Goal: Task Accomplishment & Management: Manage account settings

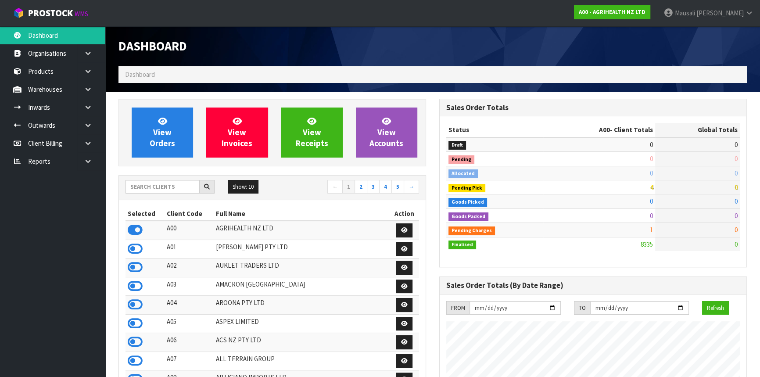
scroll to position [663, 320]
click at [149, 186] on input "text" at bounding box center [162, 187] width 74 height 14
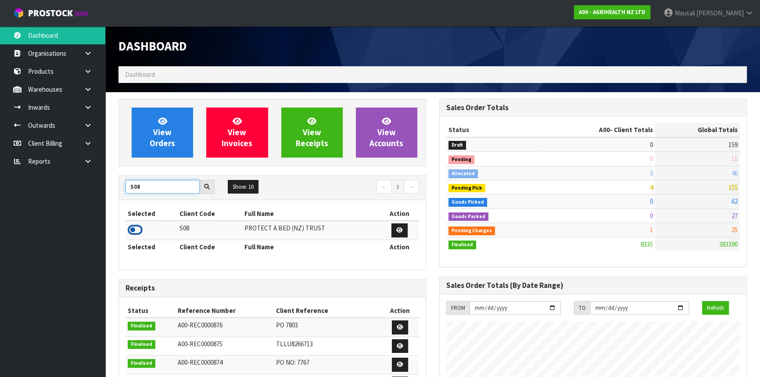
type input "S08"
click at [136, 232] on icon at bounding box center [135, 229] width 15 height 13
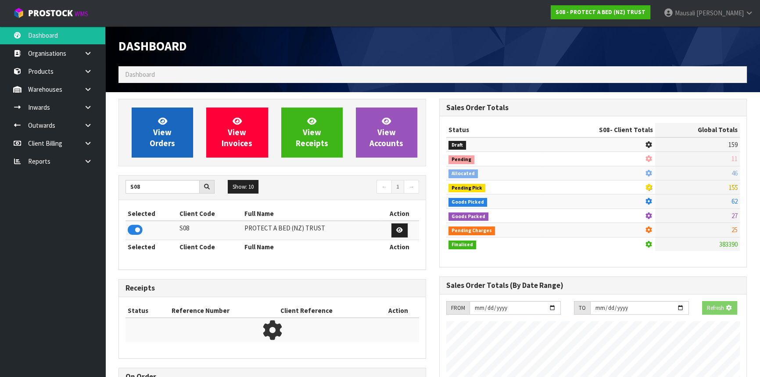
scroll to position [438094, 438320]
click at [165, 132] on span "View Orders" at bounding box center [162, 132] width 25 height 33
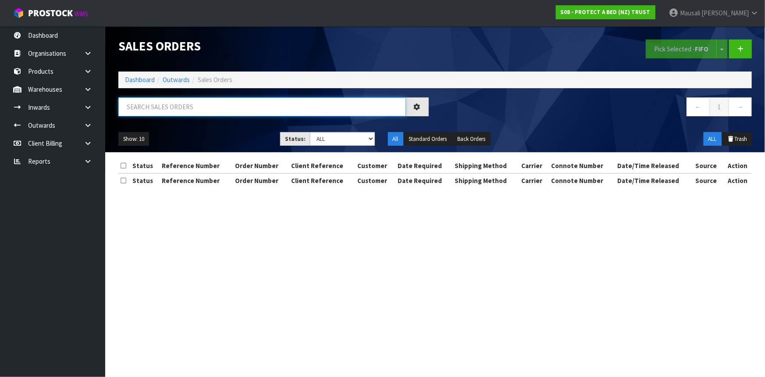
click at [139, 104] on input "text" at bounding box center [262, 106] width 288 height 19
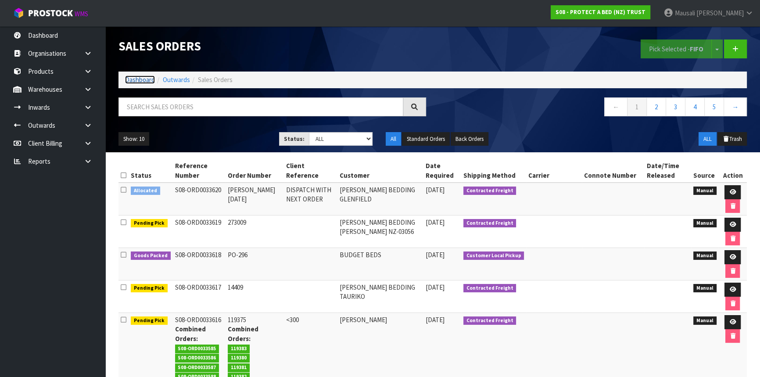
click at [130, 78] on link "Dashboard" at bounding box center [140, 79] width 30 height 8
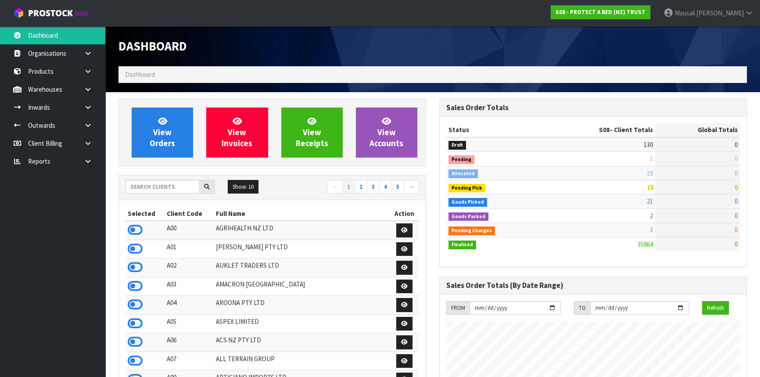
scroll to position [663, 320]
click at [136, 185] on input "text" at bounding box center [162, 187] width 74 height 14
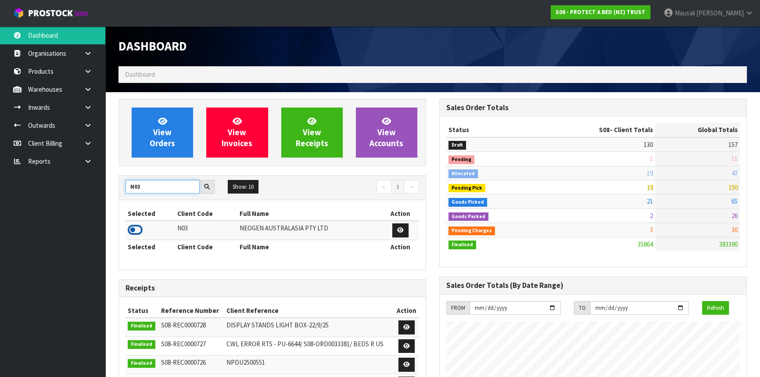
type input "N03"
click at [136, 227] on icon at bounding box center [135, 229] width 15 height 13
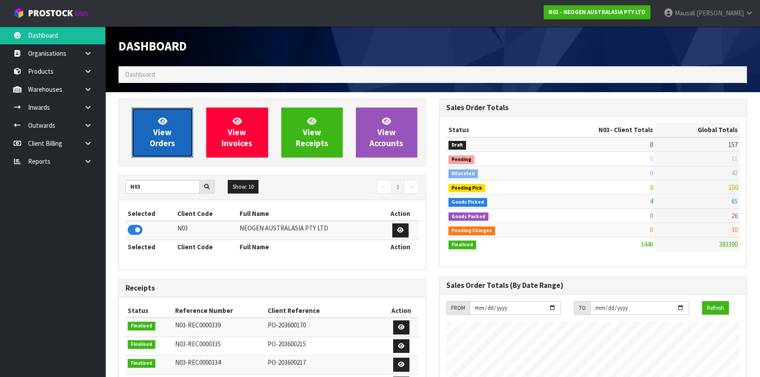
click at [173, 123] on link "View Orders" at bounding box center [162, 132] width 61 height 50
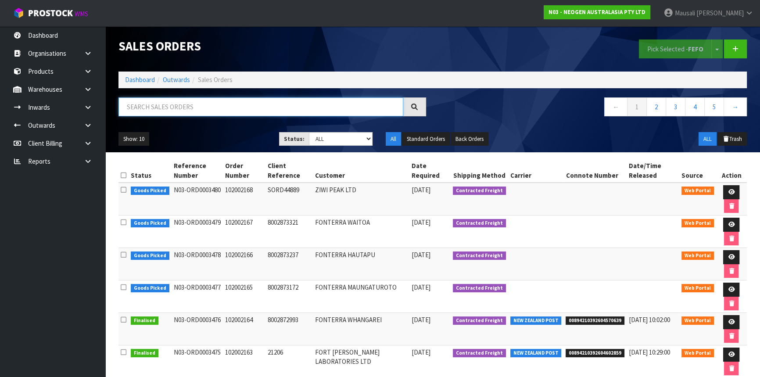
click at [132, 109] on input "text" at bounding box center [260, 106] width 285 height 19
type input "JOB-0414917"
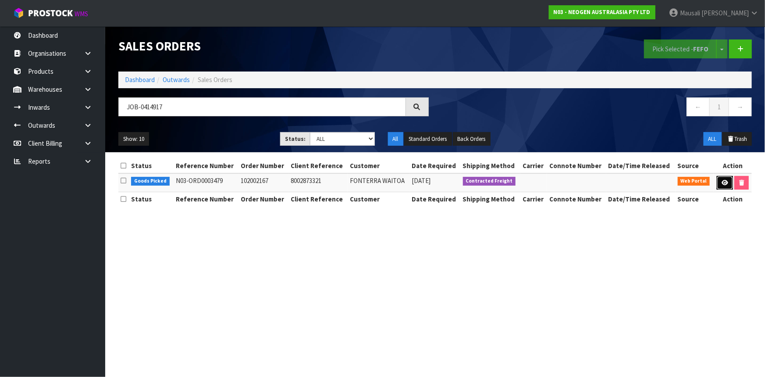
click at [725, 179] on link at bounding box center [725, 183] width 16 height 14
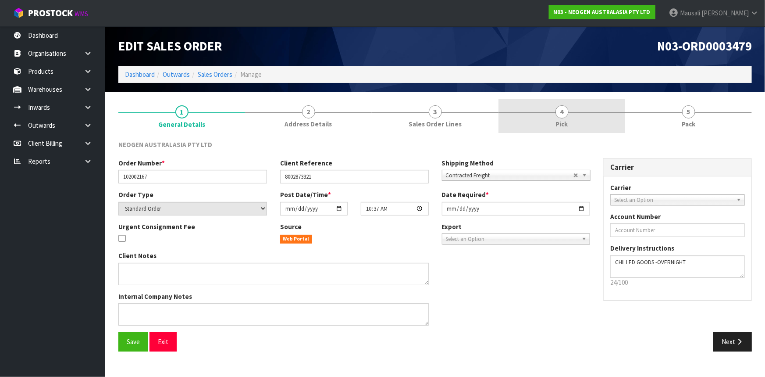
click at [558, 116] on span "4" at bounding box center [562, 111] width 13 height 13
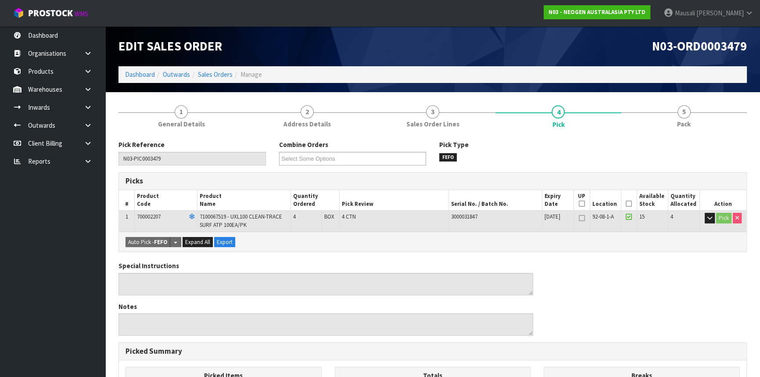
click at [627, 204] on icon at bounding box center [629, 204] width 6 height 0
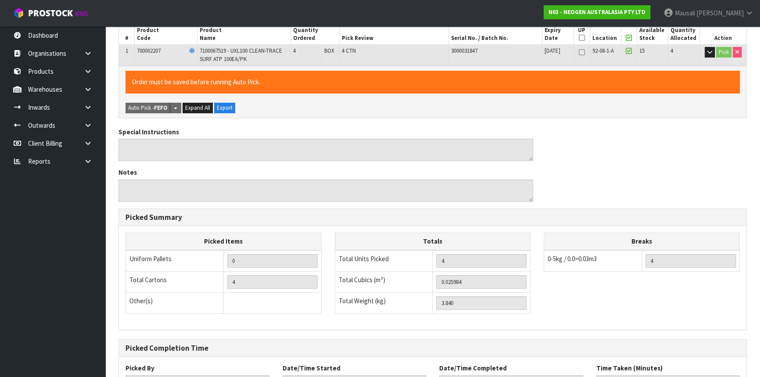
scroll to position [237, 0]
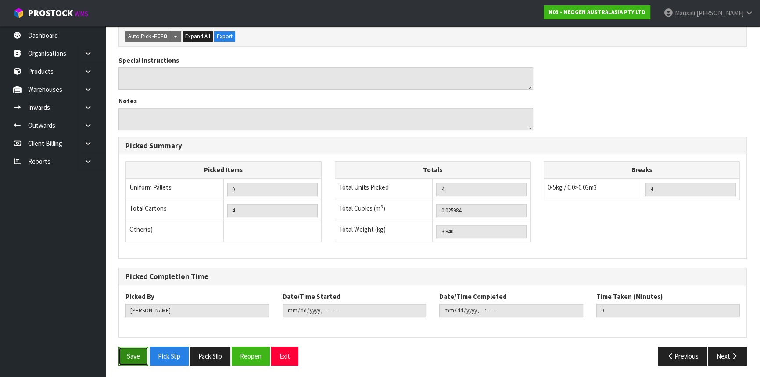
click at [132, 355] on button "Save" at bounding box center [133, 356] width 30 height 19
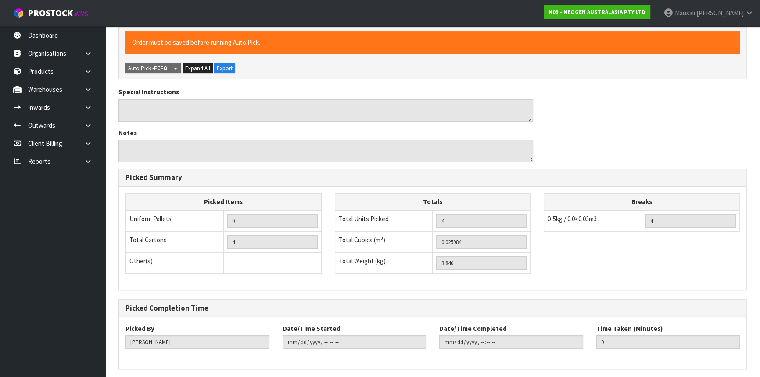
scroll to position [0, 0]
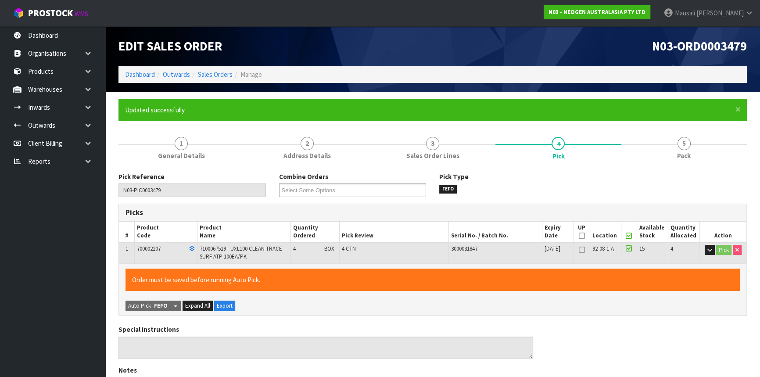
type input "[PERSON_NAME]"
type input "[DATE]T14:36:19"
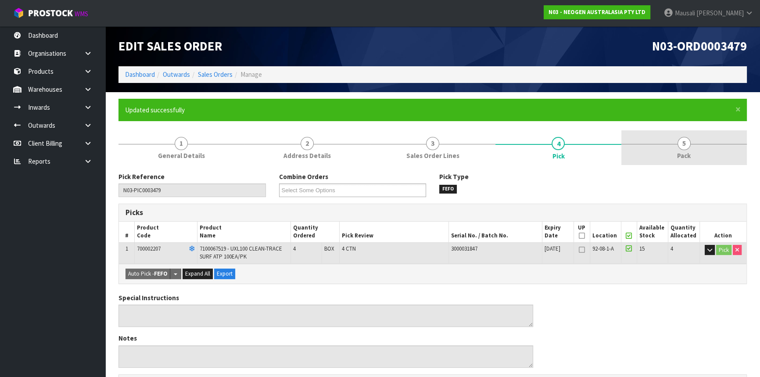
click at [677, 154] on span "Pack" at bounding box center [684, 155] width 14 height 9
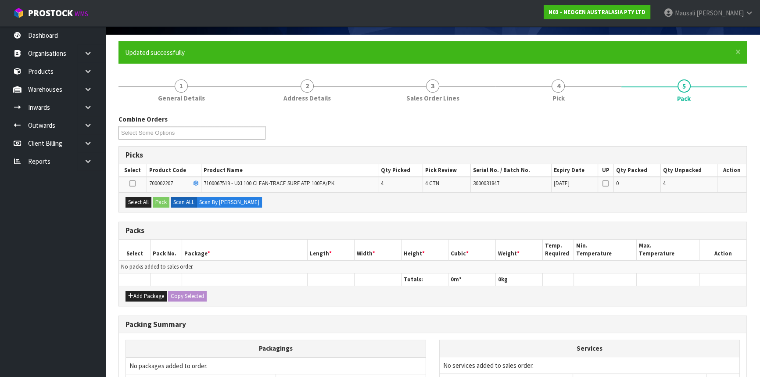
scroll to position [119, 0]
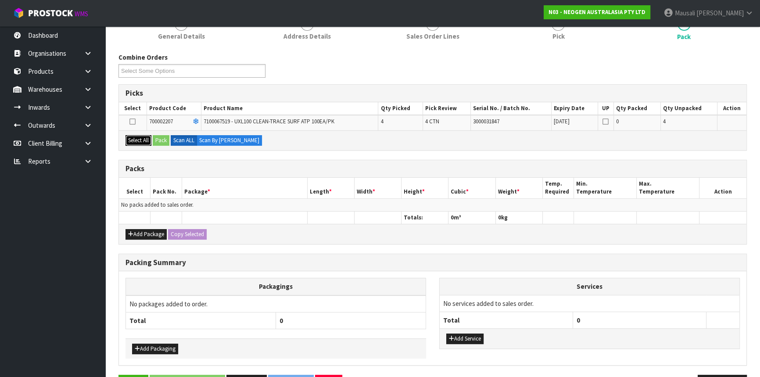
drag, startPoint x: 139, startPoint y: 136, endPoint x: 168, endPoint y: 138, distance: 28.6
click at [142, 136] on button "Select All" at bounding box center [138, 140] width 26 height 11
click at [164, 138] on button "Pack" at bounding box center [161, 140] width 17 height 11
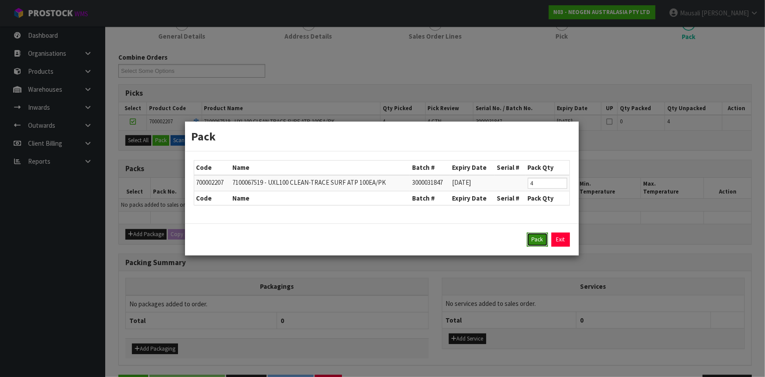
click at [534, 238] on button "Pack" at bounding box center [537, 239] width 21 height 14
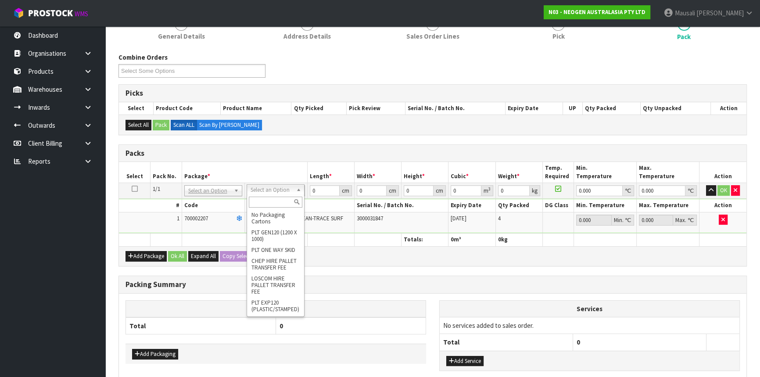
click at [269, 203] on input "text" at bounding box center [276, 202] width 54 height 11
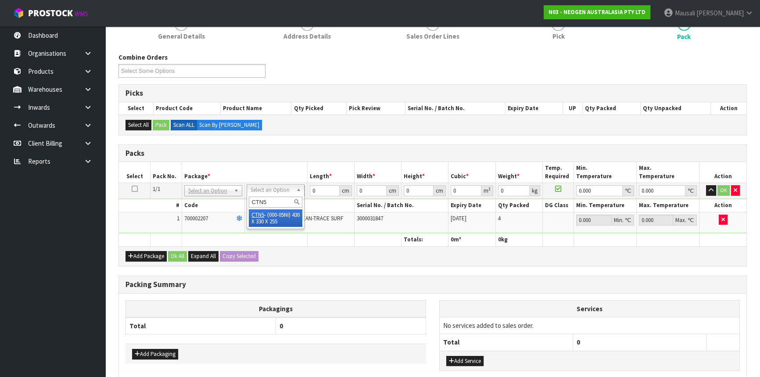
type input "CTN5"
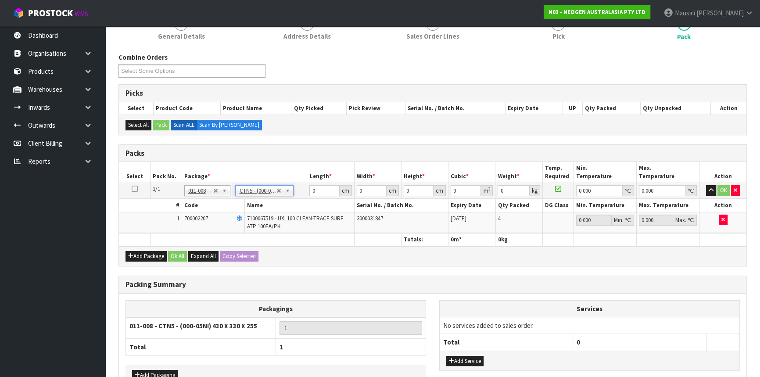
type input "43"
type input "33"
type input "25.5"
type input "0.036185"
type input "4.04"
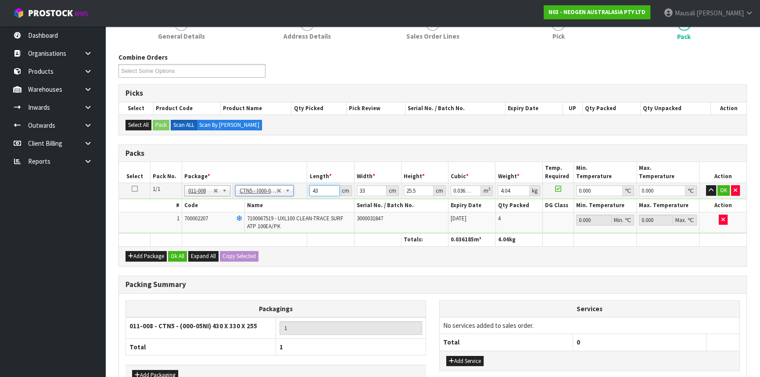
drag, startPoint x: 298, startPoint y: 198, endPoint x: 321, endPoint y: 205, distance: 23.9
click at [295, 199] on tbody "1/1 NONE 007-001 007-002 007-004 007-009 007-013 007-014 007-015 007-017 007-01…" at bounding box center [432, 208] width 627 height 50
type input "4"
type input "0.003366"
type input "44"
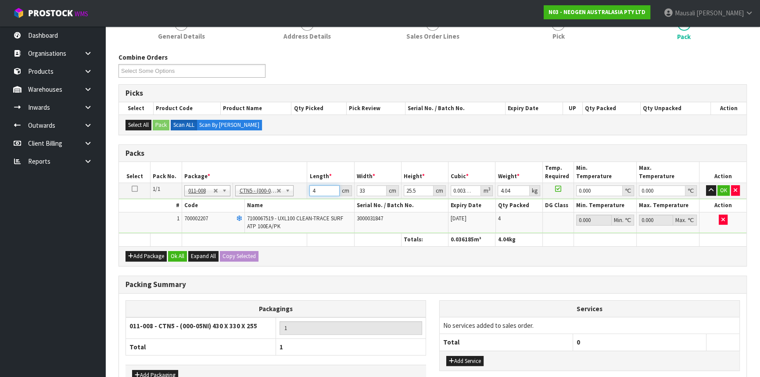
type input "0.037026"
type input "44"
type input "3"
type input "0.003366"
type input "34"
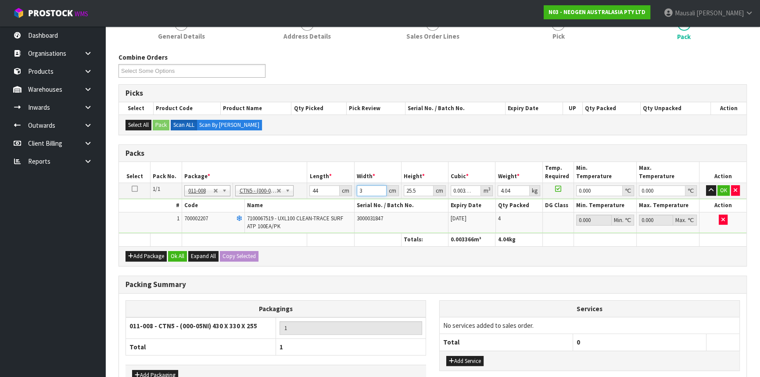
type input "0.038148"
type input "34"
type input "2"
type input "0.002992"
type input "28"
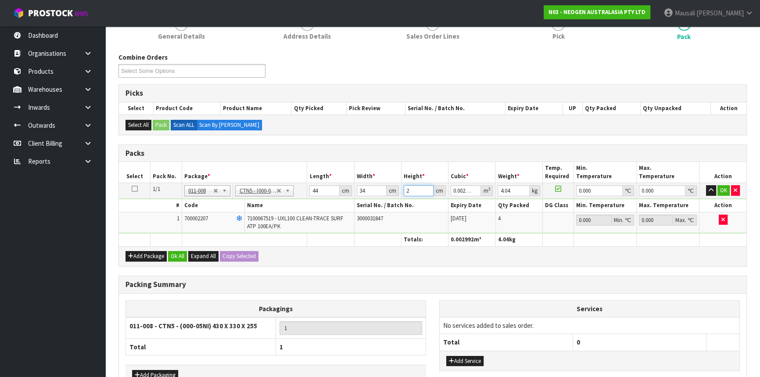
type input "0.041888"
type input "28"
type input "5"
click at [178, 259] on button "Ok All" at bounding box center [177, 256] width 19 height 11
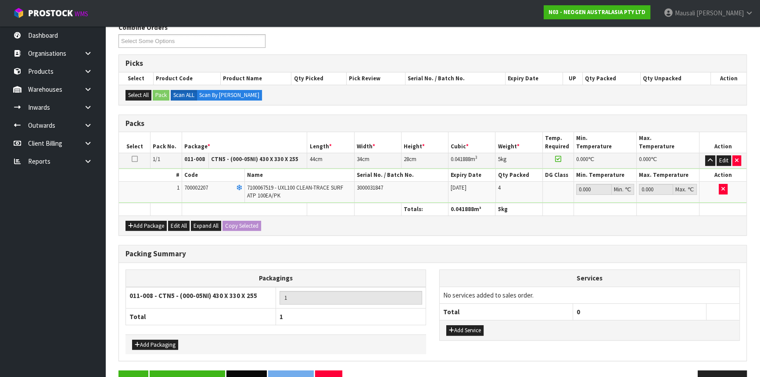
scroll to position [172, 0]
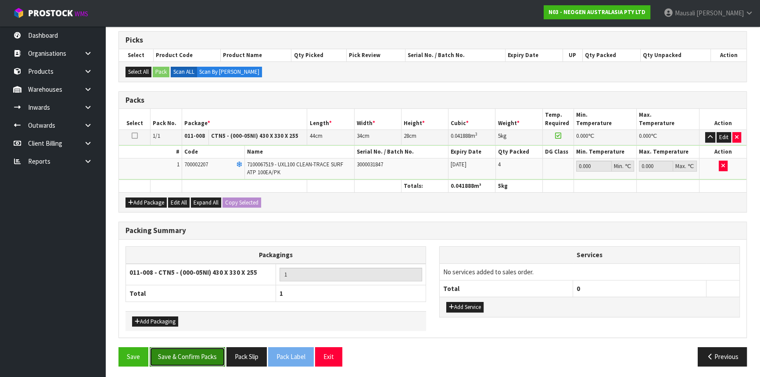
drag, startPoint x: 212, startPoint y: 357, endPoint x: 232, endPoint y: 352, distance: 20.9
click at [211, 357] on button "Save & Confirm Packs" at bounding box center [187, 356] width 75 height 19
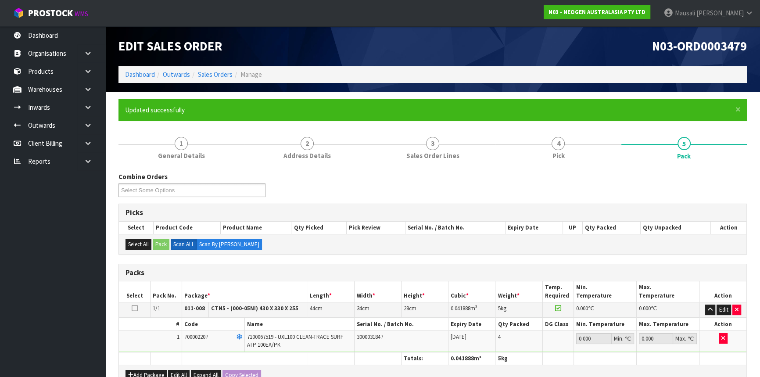
scroll to position [118, 0]
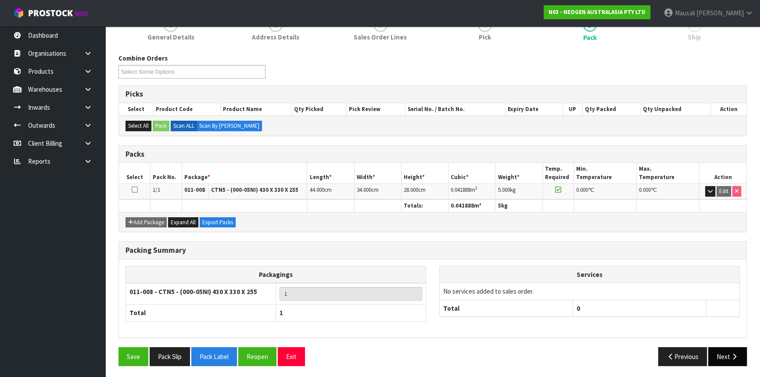
click at [715, 355] on button "Next" at bounding box center [727, 356] width 39 height 19
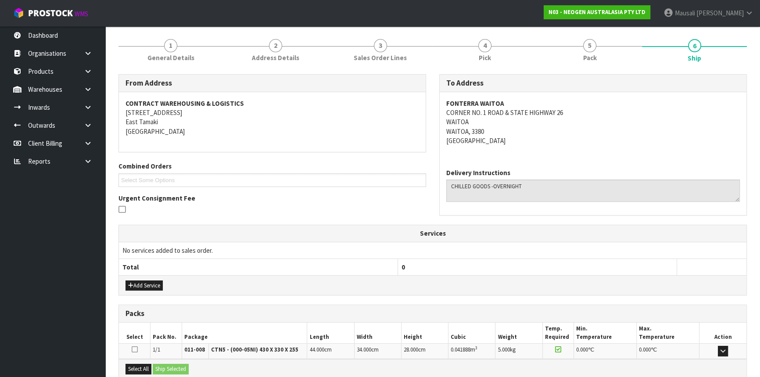
scroll to position [193, 0]
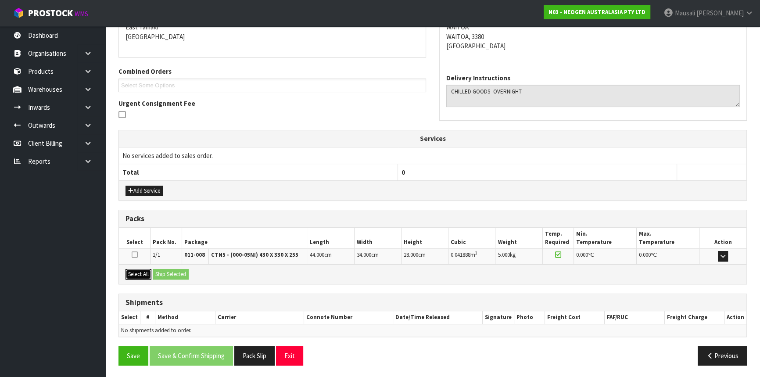
drag, startPoint x: 137, startPoint y: 270, endPoint x: 164, endPoint y: 270, distance: 26.8
click at [137, 270] on button "Select All" at bounding box center [138, 274] width 26 height 11
click at [164, 270] on button "Ship Selected" at bounding box center [171, 274] width 36 height 11
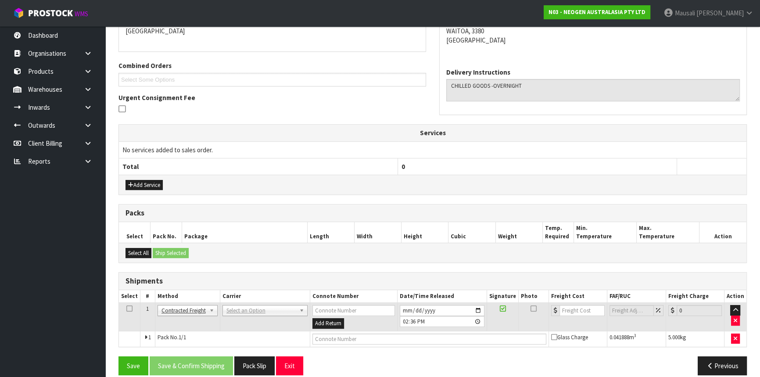
scroll to position [208, 0]
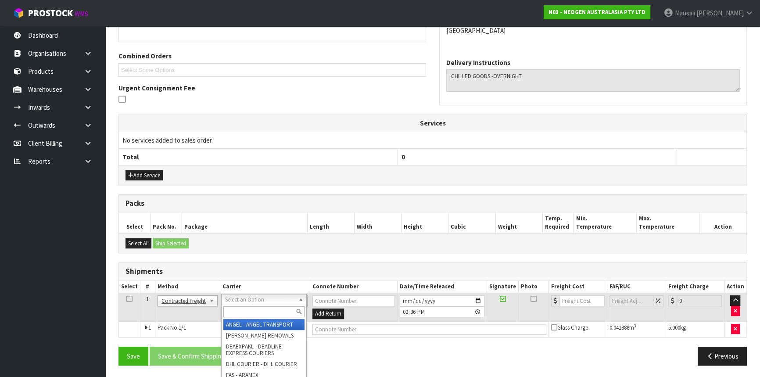
drag, startPoint x: 239, startPoint y: 314, endPoint x: 246, endPoint y: 309, distance: 8.3
click at [242, 311] on input "text" at bounding box center [263, 311] width 81 height 11
type input "NZP"
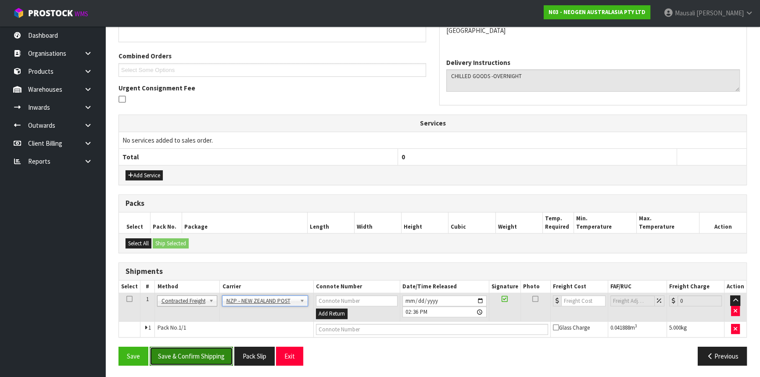
drag, startPoint x: 207, startPoint y: 353, endPoint x: 218, endPoint y: 350, distance: 10.9
click at [209, 351] on button "Save & Confirm Shipping" at bounding box center [191, 356] width 83 height 19
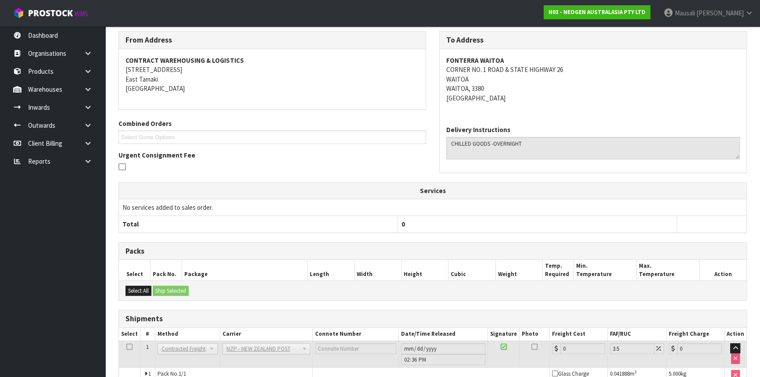
scroll to position [196, 0]
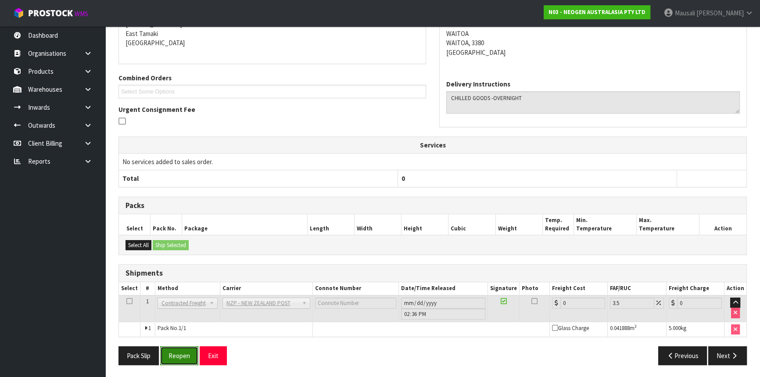
click at [179, 355] on button "Reopen" at bounding box center [179, 355] width 38 height 19
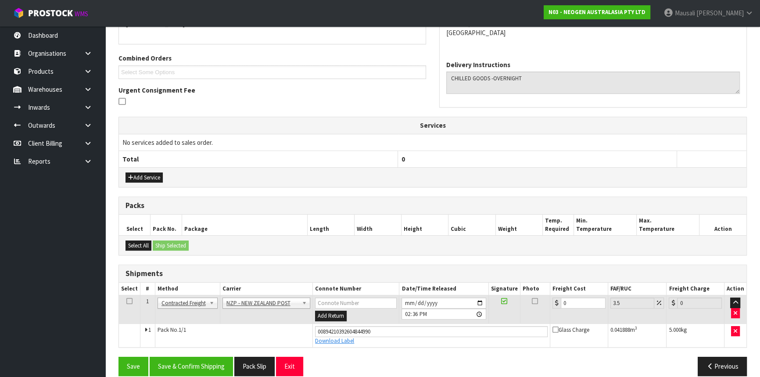
scroll to position [216, 0]
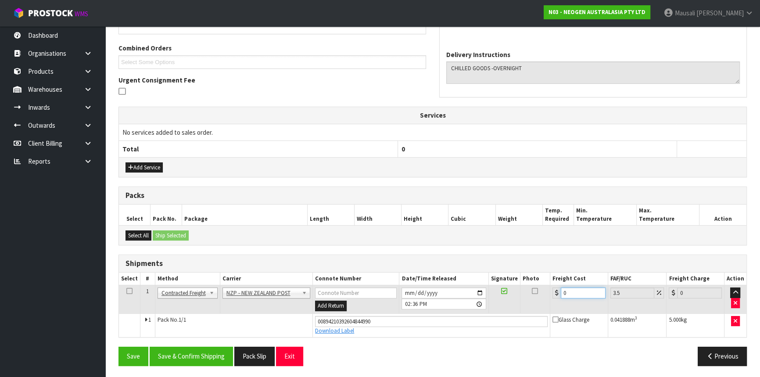
drag, startPoint x: 562, startPoint y: 295, endPoint x: 547, endPoint y: 297, distance: 15.1
click at [547, 299] on tr "1 Client Local Pickup Customer Local Pickup Company Freight Contracted Freight …" at bounding box center [432, 299] width 627 height 29
type input "1"
type input "1.03"
type input "11"
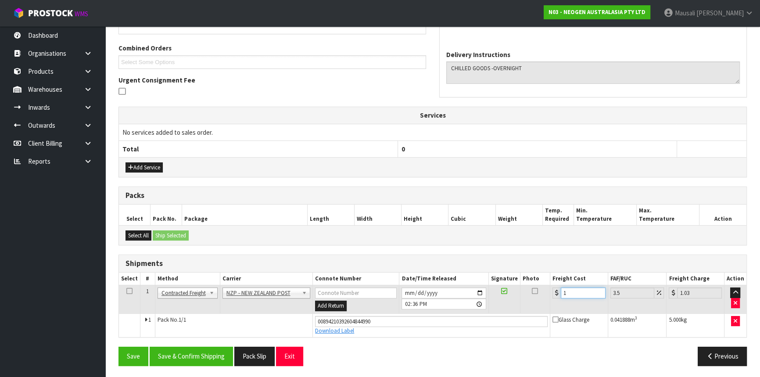
type input "11.38"
type input "11.9"
type input "12.32"
type input "11.90"
click at [204, 353] on button "Save & Confirm Shipping" at bounding box center [191, 356] width 83 height 19
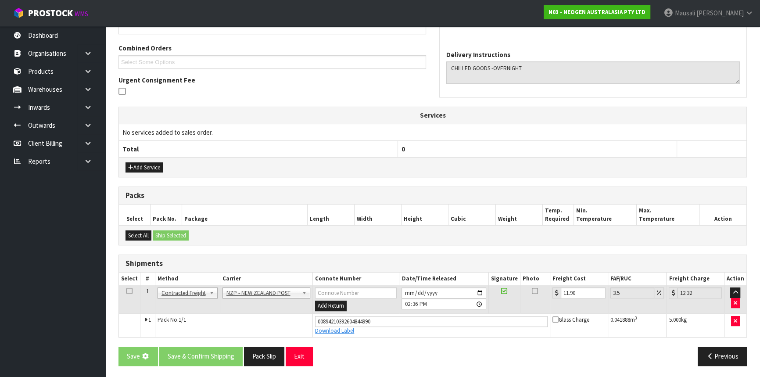
scroll to position [0, 0]
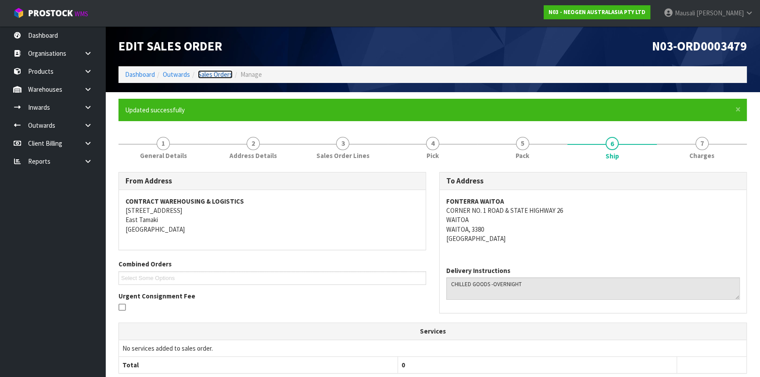
click at [217, 73] on link "Sales Orders" at bounding box center [215, 74] width 35 height 8
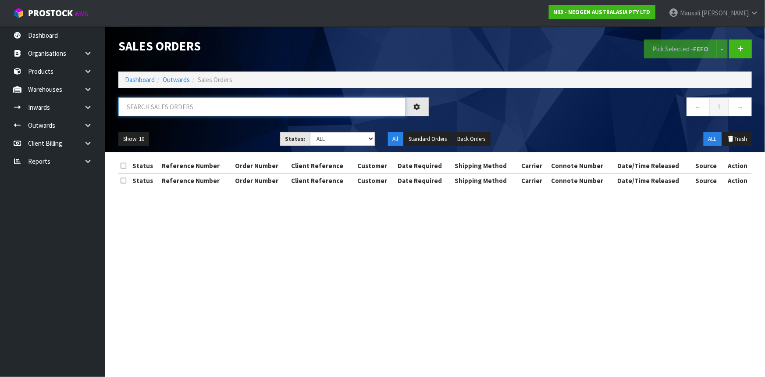
click at [157, 104] on input "text" at bounding box center [262, 106] width 288 height 19
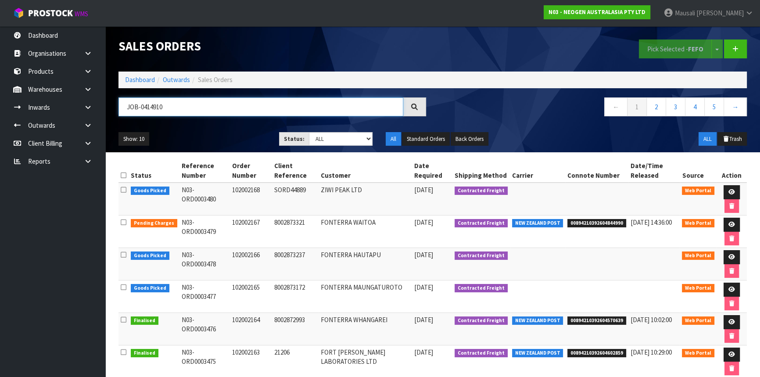
type input "JOB-0414910"
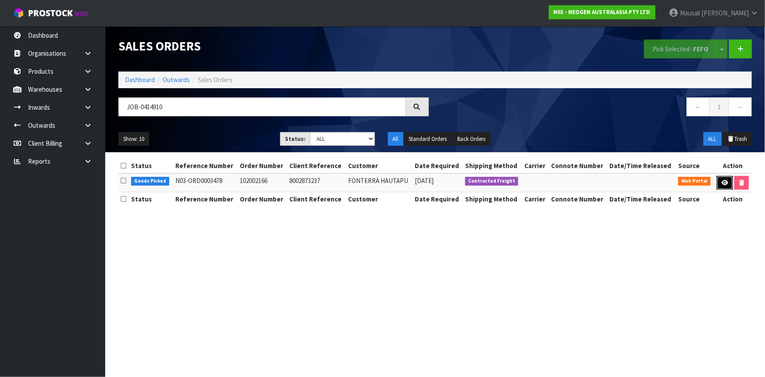
click at [722, 180] on icon at bounding box center [725, 183] width 7 height 6
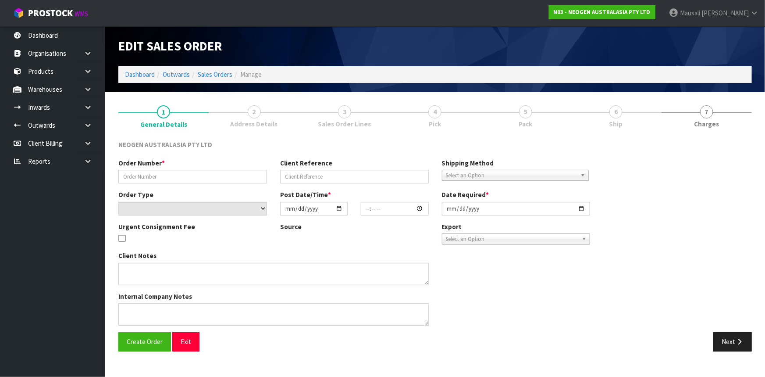
type input "102002166"
type input "8002873237"
select select "number:0"
type input "[DATE]"
type input "10:34:00.000"
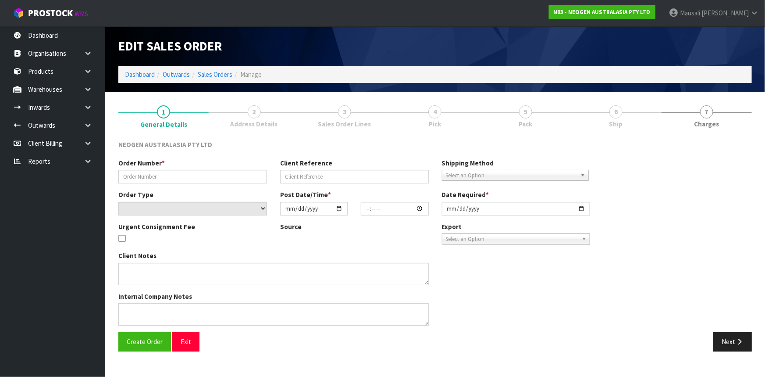
type input "[DATE]"
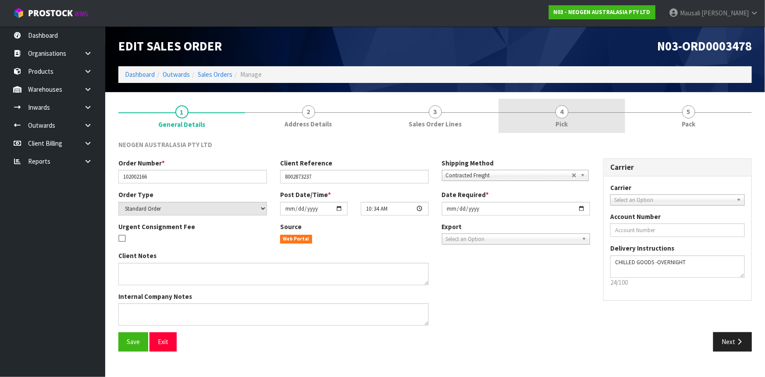
click at [597, 123] on link "4 Pick" at bounding box center [562, 116] width 127 height 35
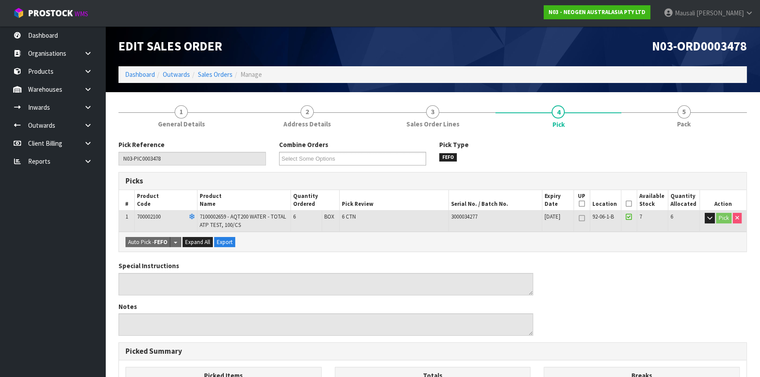
click at [627, 204] on icon at bounding box center [629, 204] width 6 height 0
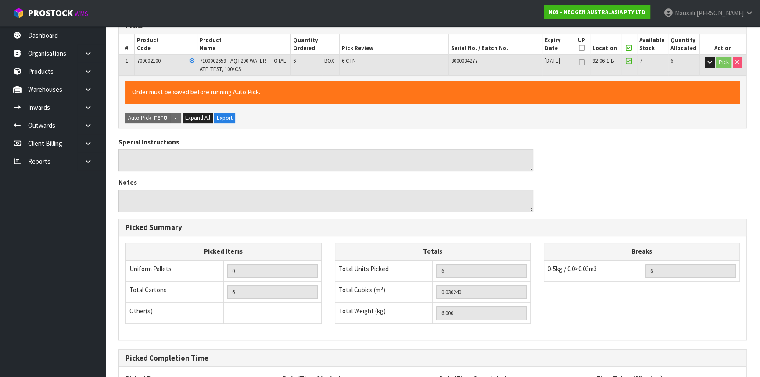
scroll to position [237, 0]
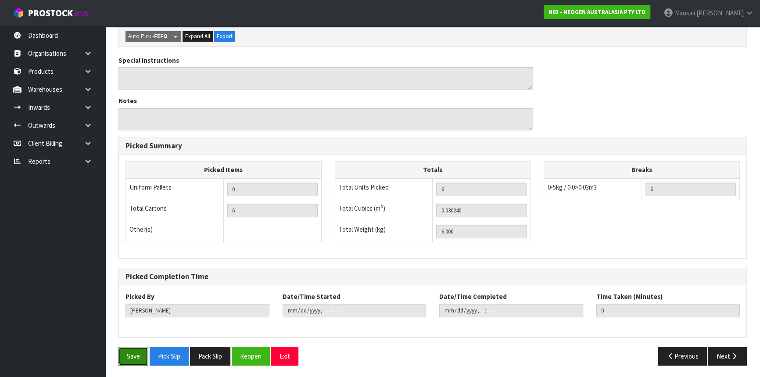
click at [135, 353] on button "Save" at bounding box center [133, 356] width 30 height 19
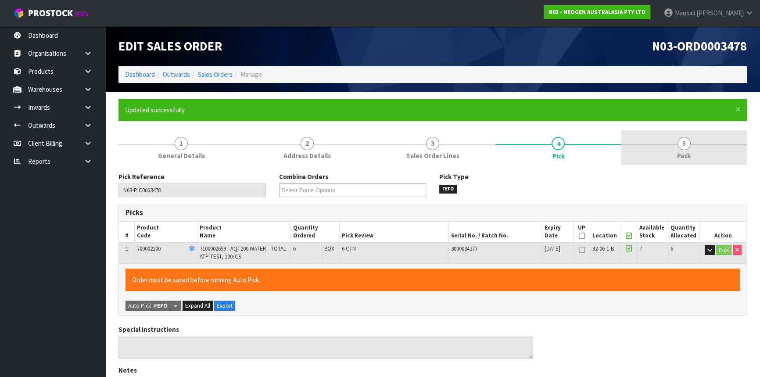
click at [672, 147] on link "5 Pack" at bounding box center [683, 147] width 125 height 35
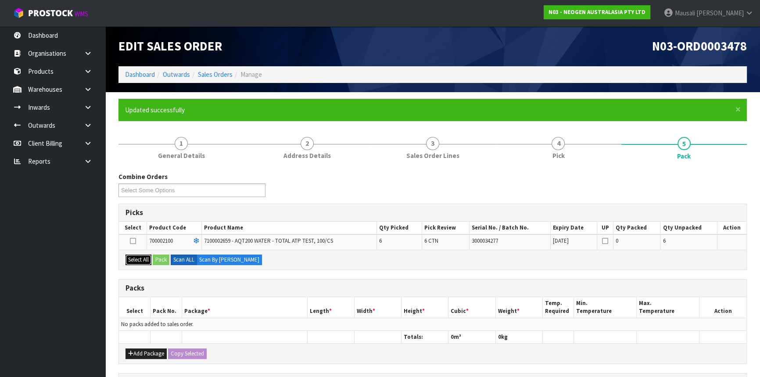
click at [140, 256] on button "Select All" at bounding box center [138, 259] width 26 height 11
click at [156, 257] on button "Pack" at bounding box center [161, 259] width 17 height 11
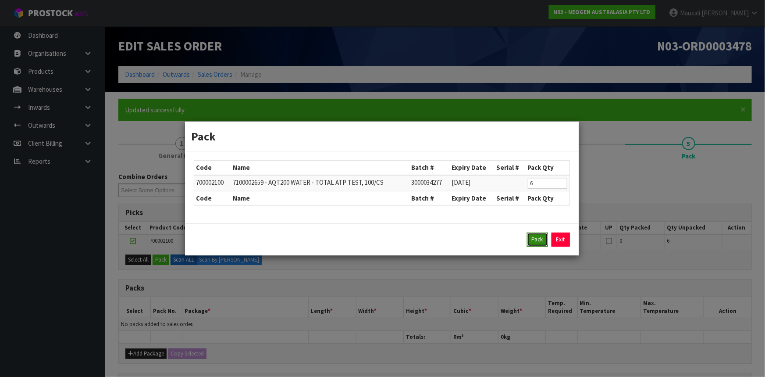
click at [540, 236] on button "Pack" at bounding box center [537, 239] width 21 height 14
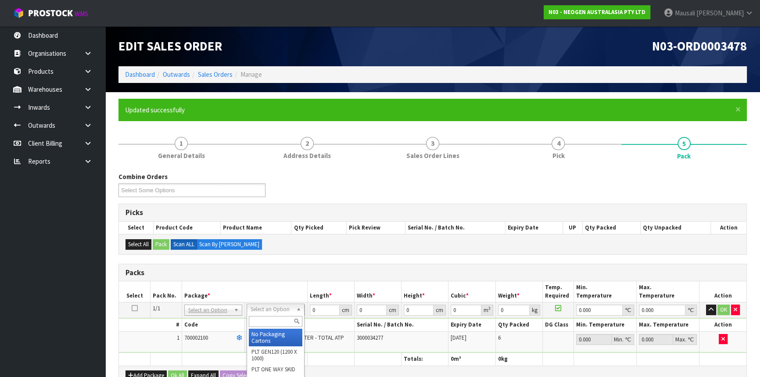
click at [268, 322] on input "text" at bounding box center [276, 321] width 54 height 11
type input "CTN6"
type input "45.5"
type input "30.5"
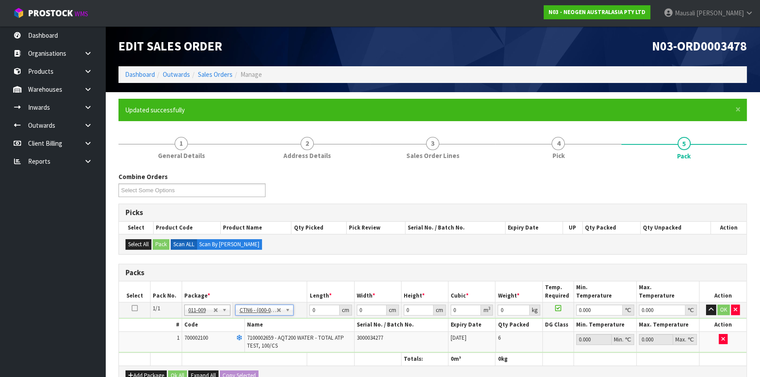
type input "0.042326"
type input "6.2"
drag, startPoint x: 324, startPoint y: 309, endPoint x: 273, endPoint y: 316, distance: 51.4
click at [274, 316] on tr "1/1 NONE 007-001 007-002 007-004 007-009 007-013 007-014 007-015 007-017 007-01…" at bounding box center [432, 310] width 627 height 16
type input "4"
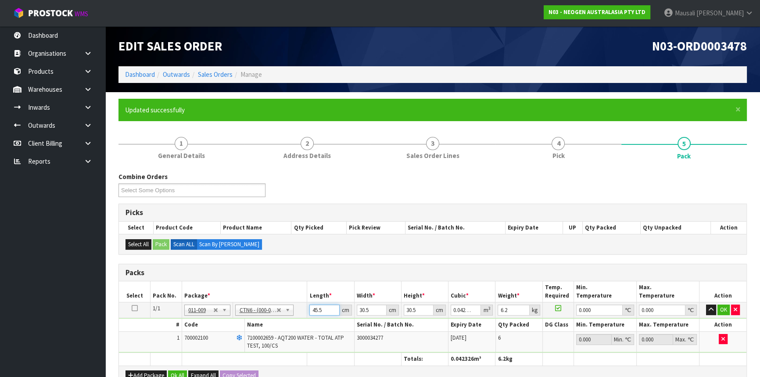
type input "0.003721"
type input "46"
type input "0.042792"
type input "46"
type input "3"
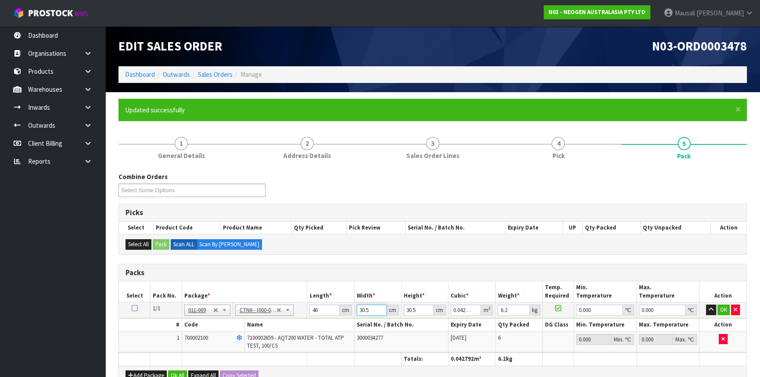
type input "0.004209"
type input "32"
type input "0.044896"
type input "32"
type input "3"
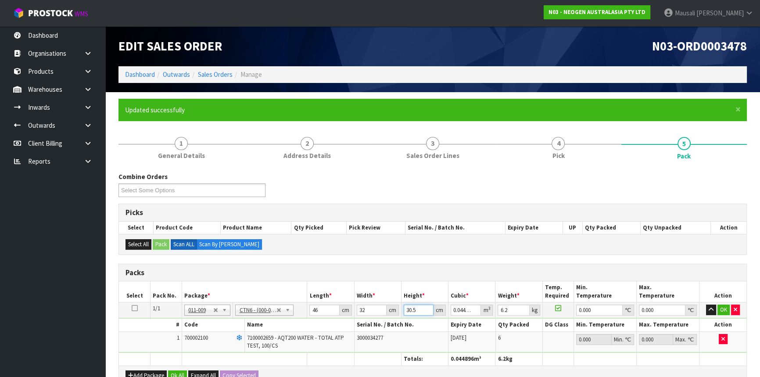
type input "0.004416"
type input "32"
type input "0.047104"
type input "32"
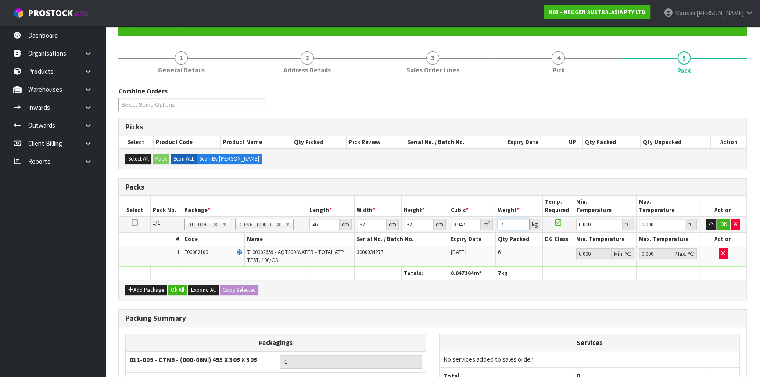
scroll to position [173, 0]
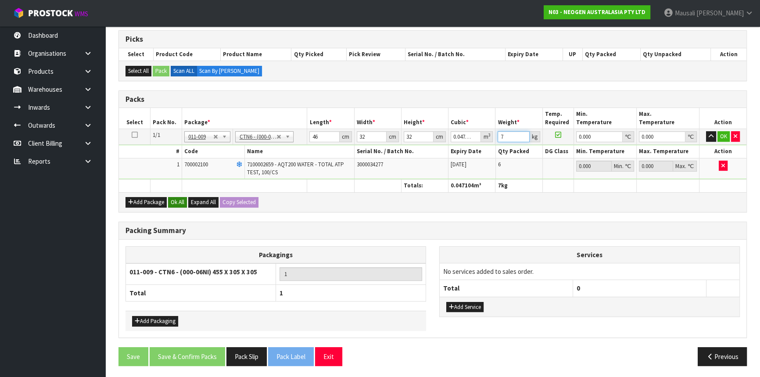
type input "7"
click at [176, 202] on button "Ok All" at bounding box center [177, 202] width 19 height 11
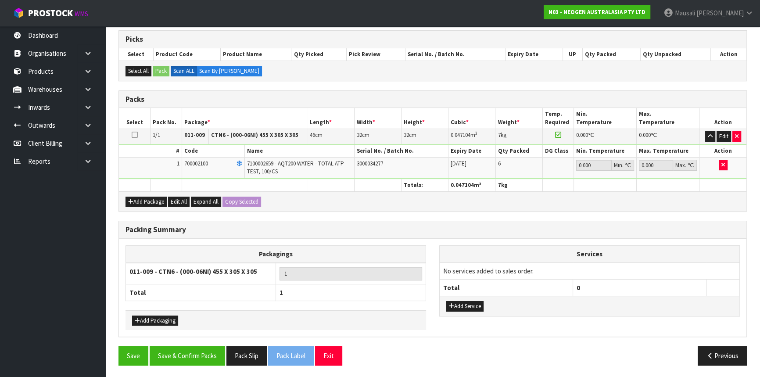
scroll to position [172, 0]
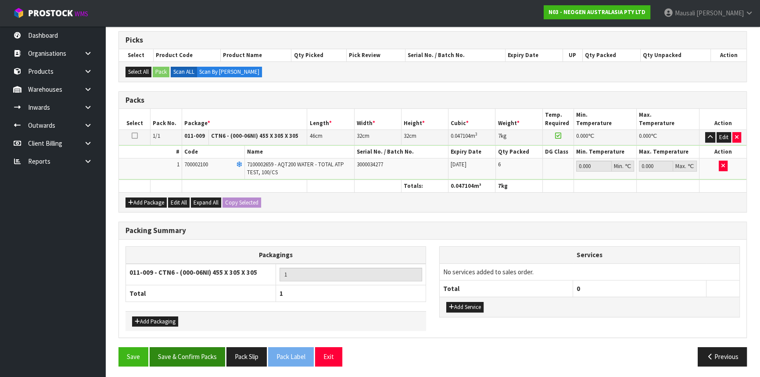
click at [197, 344] on div "Combine Orders N03-ORD0003477 N03-ORD0003478 N03-ORD0003480 Select Some Options…" at bounding box center [432, 186] width 628 height 373
click at [198, 347] on button "Save & Confirm Packs" at bounding box center [187, 356] width 75 height 19
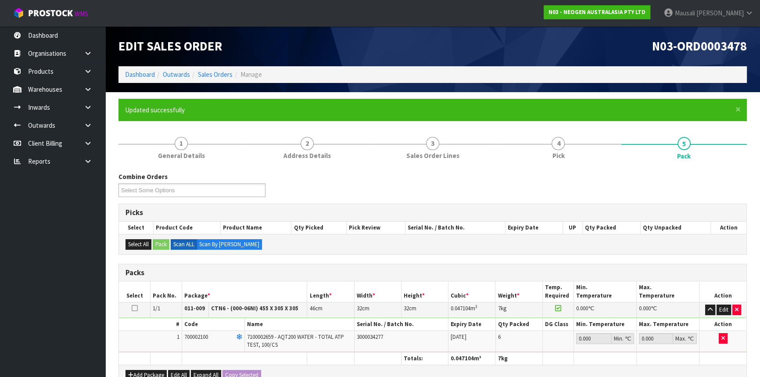
scroll to position [118, 0]
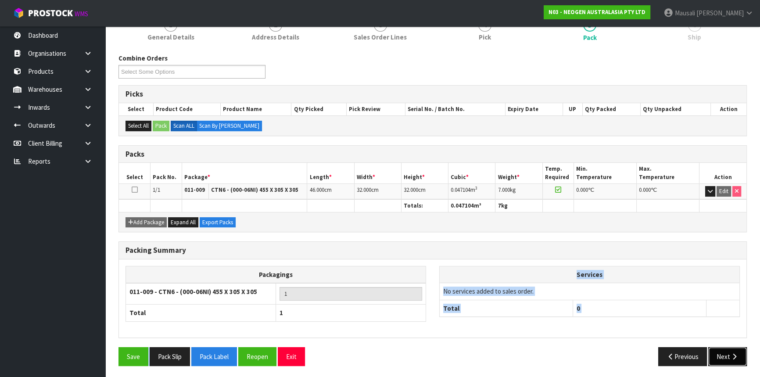
click at [728, 352] on button "Next" at bounding box center [727, 356] width 39 height 19
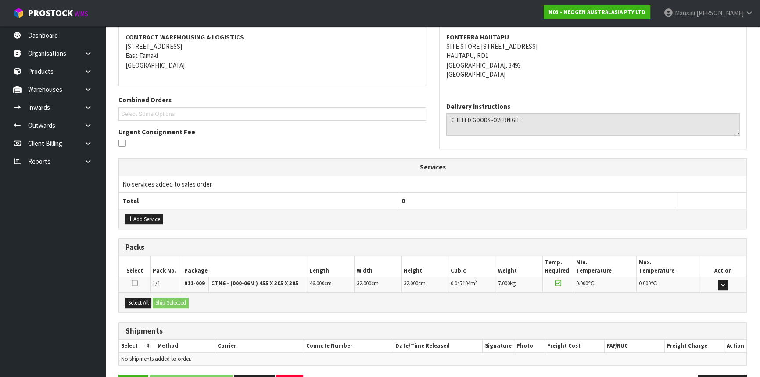
scroll to position [193, 0]
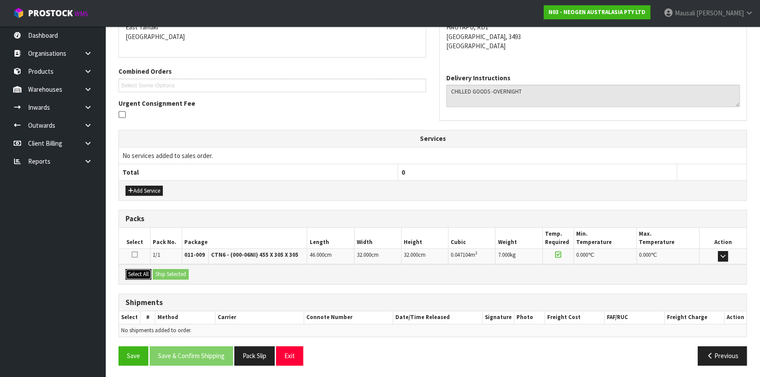
drag, startPoint x: 135, startPoint y: 270, endPoint x: 152, endPoint y: 268, distance: 17.2
click at [136, 270] on button "Select All" at bounding box center [138, 274] width 26 height 11
click at [155, 269] on button "Ship Selected" at bounding box center [171, 274] width 36 height 11
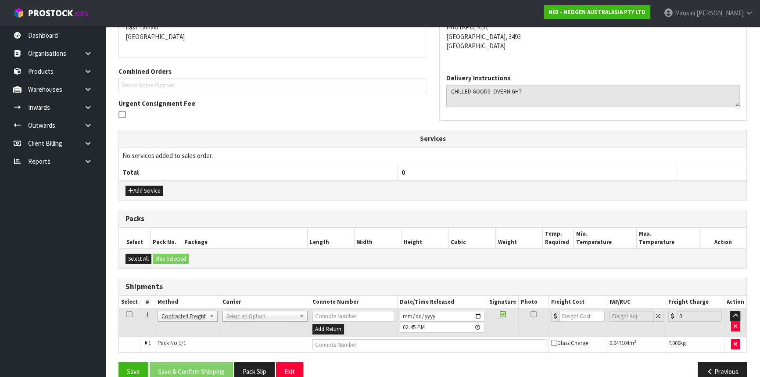
drag, startPoint x: 255, startPoint y: 312, endPoint x: 247, endPoint y: 325, distance: 14.7
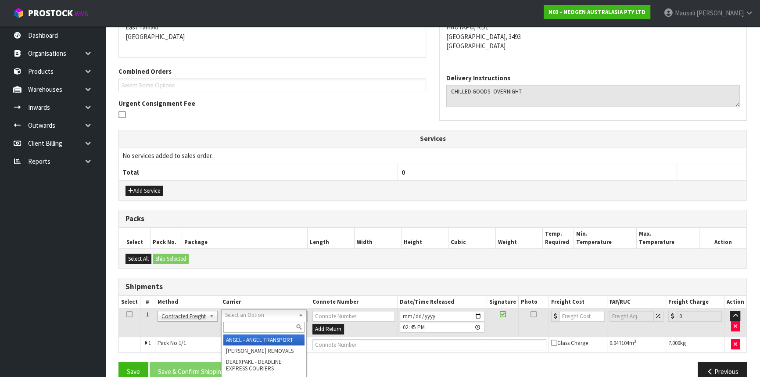
click at [247, 326] on input "text" at bounding box center [263, 327] width 81 height 11
type input "NZP"
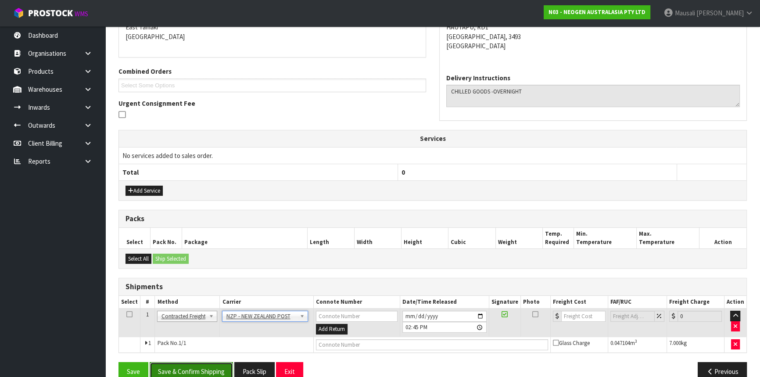
click at [187, 372] on button "Save & Confirm Shipping" at bounding box center [191, 371] width 83 height 19
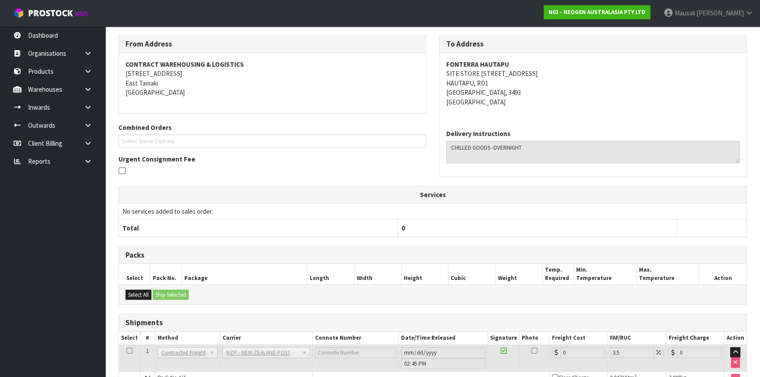
scroll to position [196, 0]
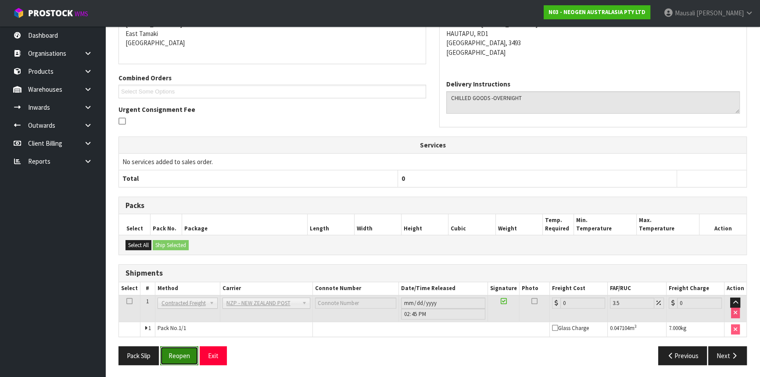
click at [175, 356] on button "Reopen" at bounding box center [179, 355] width 38 height 19
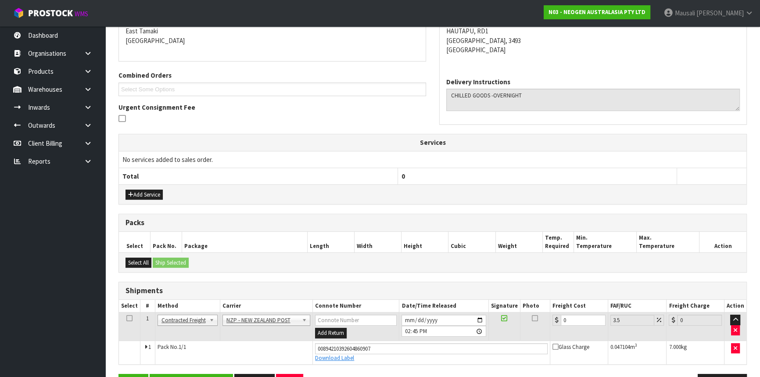
scroll to position [216, 0]
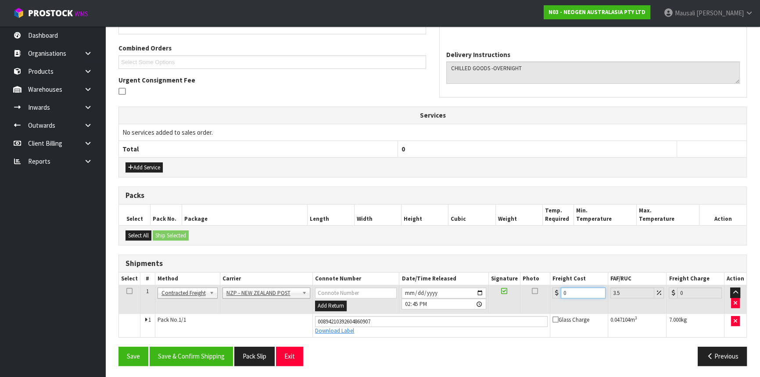
click at [536, 299] on tr "1 Client Local Pickup Customer Local Pickup Company Freight Contracted Freight …" at bounding box center [432, 299] width 627 height 29
type input "1"
type input "1.03"
type input "11"
type input "11.38"
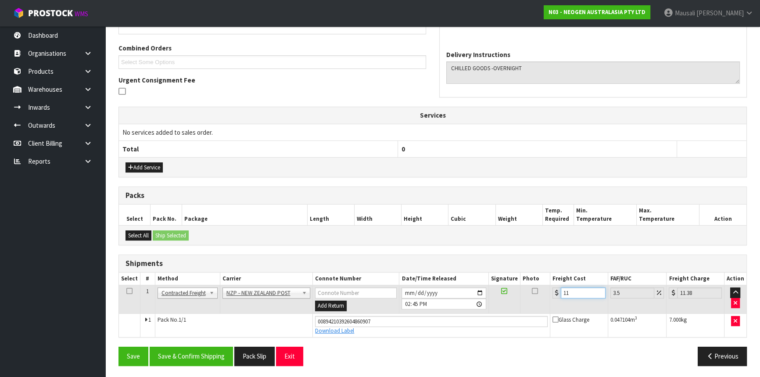
type input "11.9"
type input "12.32"
type input "11.90"
click at [197, 347] on button "Save & Confirm Shipping" at bounding box center [191, 356] width 83 height 19
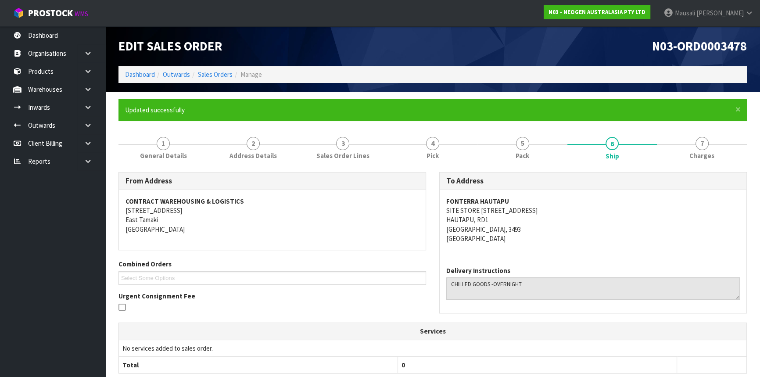
click at [216, 68] on ol "Dashboard Outwards Sales Orders Manage" at bounding box center [432, 74] width 628 height 16
click at [216, 72] on link "Sales Orders" at bounding box center [215, 74] width 35 height 8
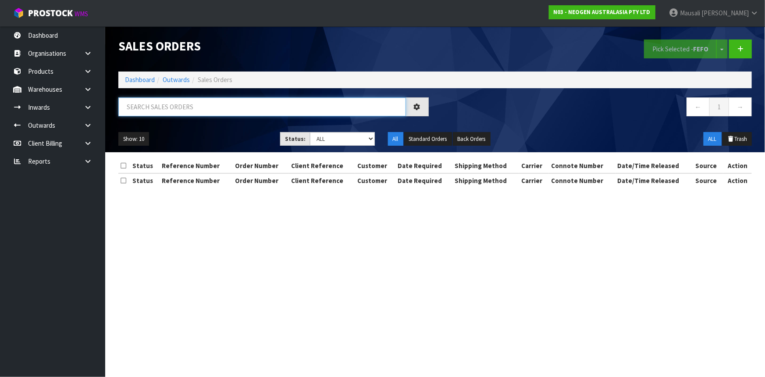
click at [125, 102] on input "text" at bounding box center [262, 106] width 288 height 19
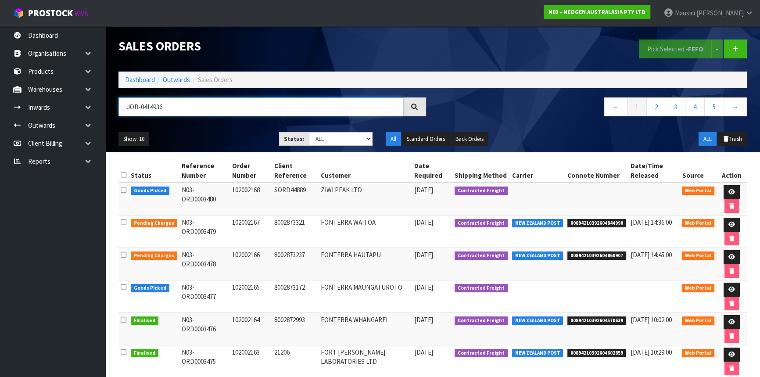
type input "JOB-0414936"
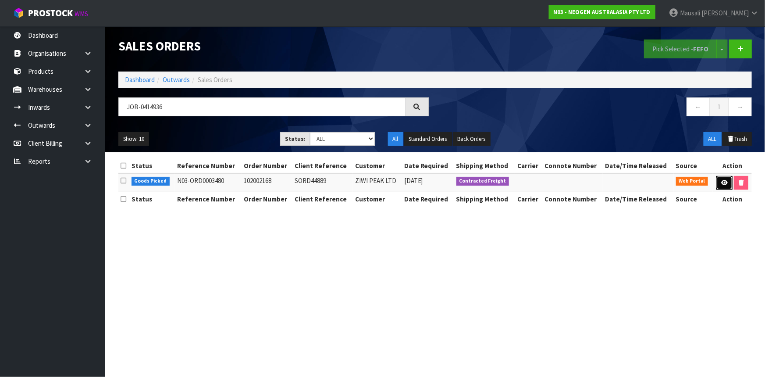
click at [724, 182] on icon at bounding box center [725, 183] width 7 height 6
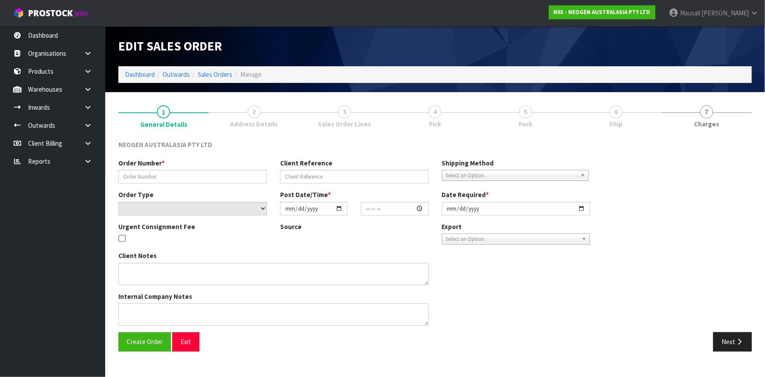
type input "102002168"
type input "SORD44889"
select select "number:0"
type input "[DATE]"
type input "11:51:00.000"
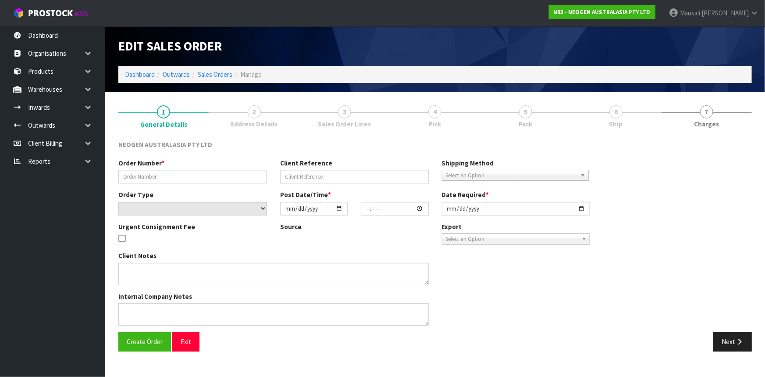
type input "[DATE]"
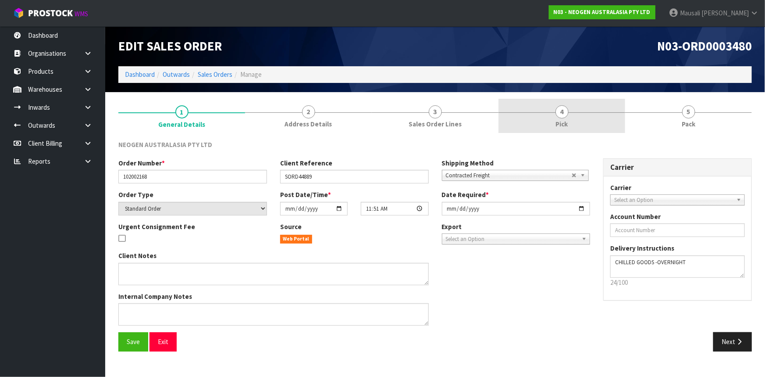
click at [539, 123] on link "4 Pick" at bounding box center [562, 116] width 127 height 35
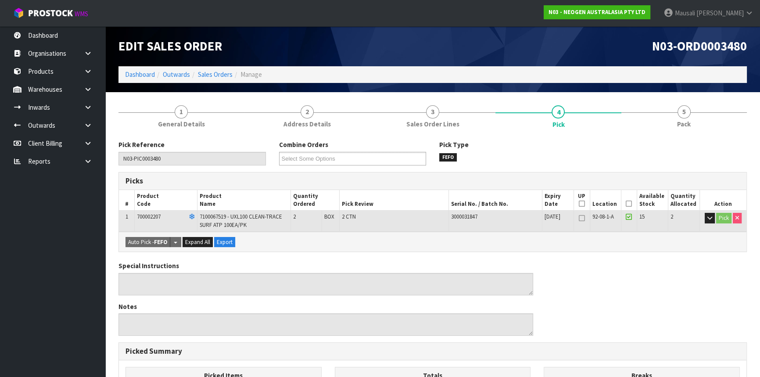
click at [629, 204] on icon at bounding box center [629, 204] width 6 height 0
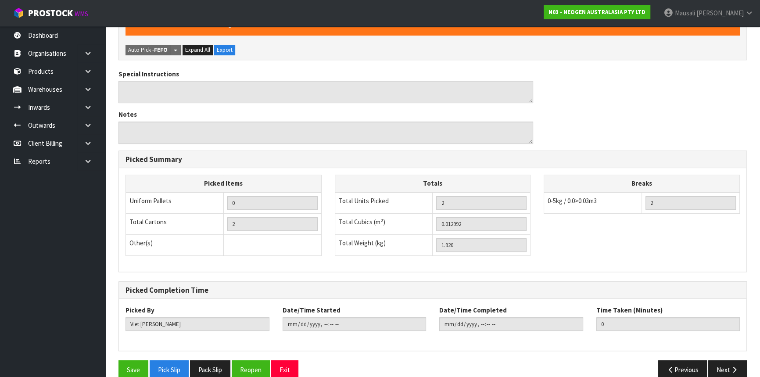
scroll to position [237, 0]
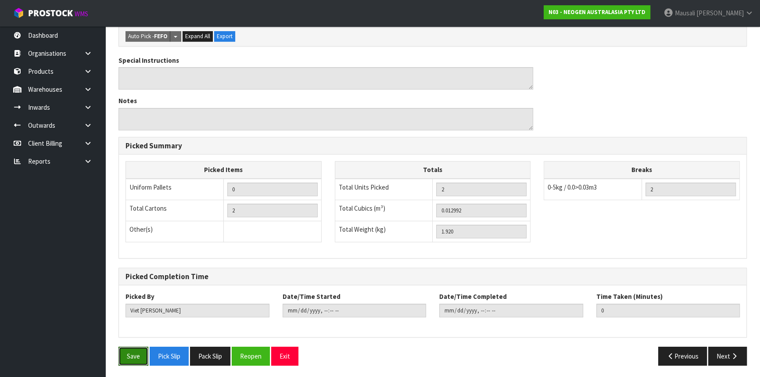
drag, startPoint x: 128, startPoint y: 347, endPoint x: 132, endPoint y: 343, distance: 5.0
click at [130, 347] on button "Save" at bounding box center [133, 356] width 30 height 19
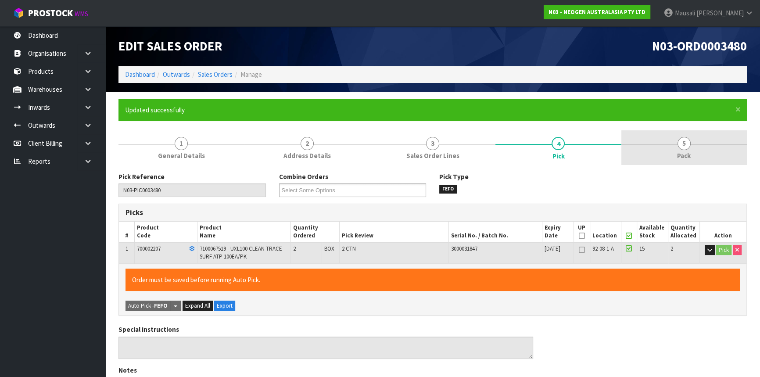
type input "[PERSON_NAME]"
type input "[DATE]T14:50:52"
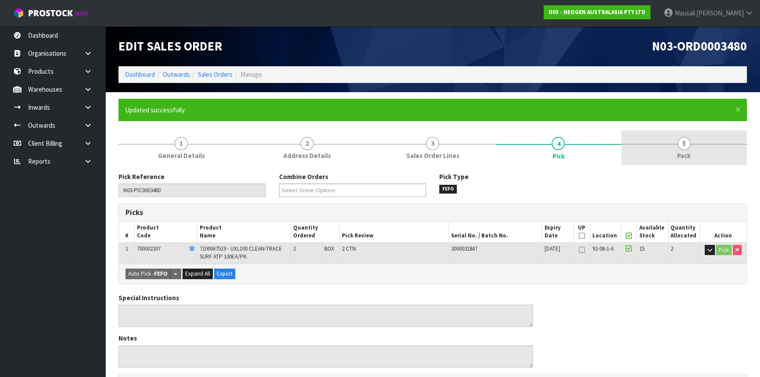
click at [675, 154] on link "5 Pack" at bounding box center [683, 147] width 125 height 35
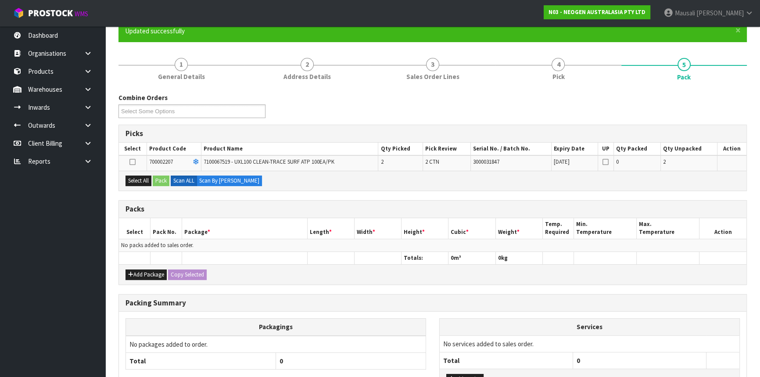
scroll to position [79, 0]
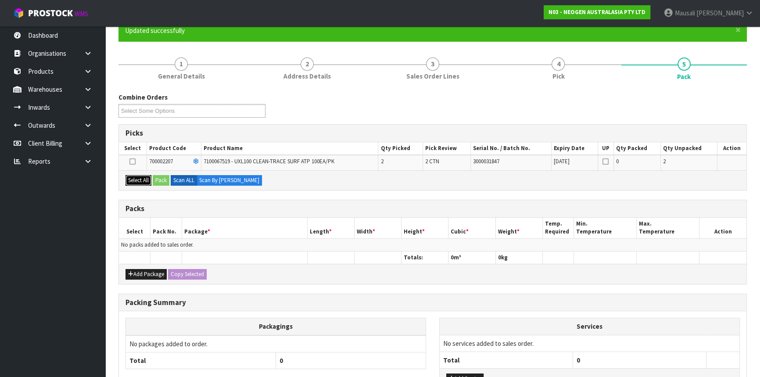
drag, startPoint x: 138, startPoint y: 178, endPoint x: 145, endPoint y: 180, distance: 6.9
click at [138, 179] on button "Select All" at bounding box center [138, 180] width 26 height 11
click at [159, 182] on button "Pack" at bounding box center [161, 180] width 17 height 11
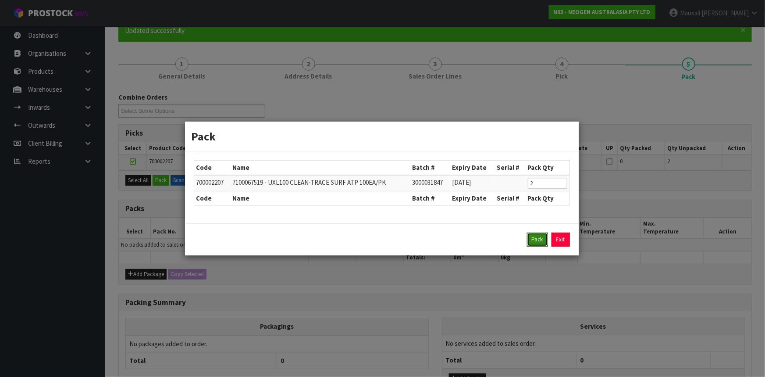
drag, startPoint x: 536, startPoint y: 239, endPoint x: 529, endPoint y: 236, distance: 7.3
click at [535, 238] on button "Pack" at bounding box center [537, 239] width 21 height 14
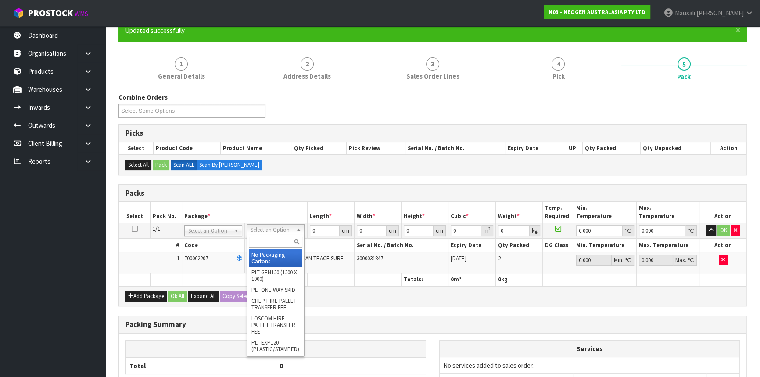
click at [264, 243] on input "text" at bounding box center [276, 241] width 54 height 11
type input "A4"
drag, startPoint x: 265, startPoint y: 264, endPoint x: 297, endPoint y: 252, distance: 34.1
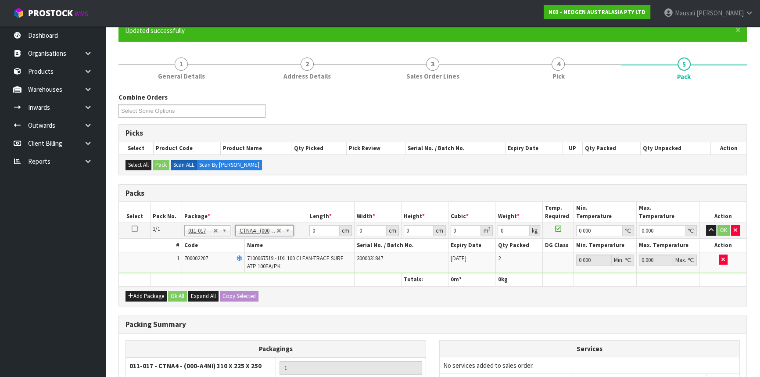
type input "31"
type input "22.5"
type input "25"
type input "0.017438"
type input "2.12"
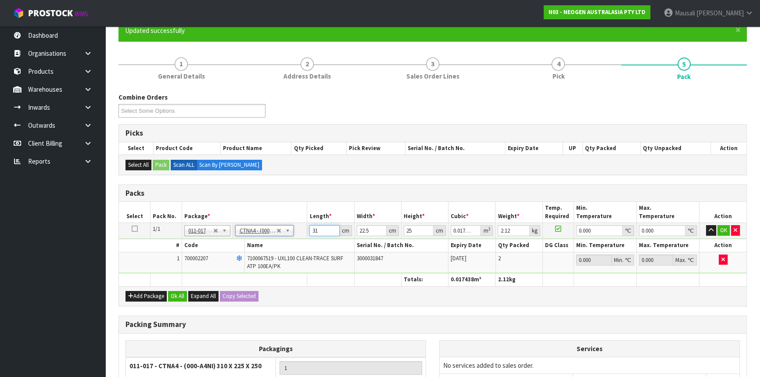
drag, startPoint x: 319, startPoint y: 229, endPoint x: 284, endPoint y: 260, distance: 46.6
click at [284, 260] on tbody "1/1 NONE 007-001 007-002 007-004 007-009 007-013 007-014 007-015 007-017 007-01…" at bounding box center [432, 248] width 627 height 50
type input "3"
type input "0.001687"
type input "32"
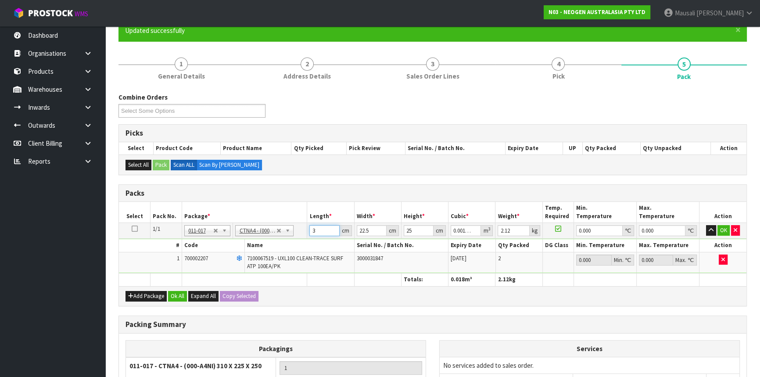
type input "0.018"
type input "32"
type input "2"
type input "0.0016"
type input "24"
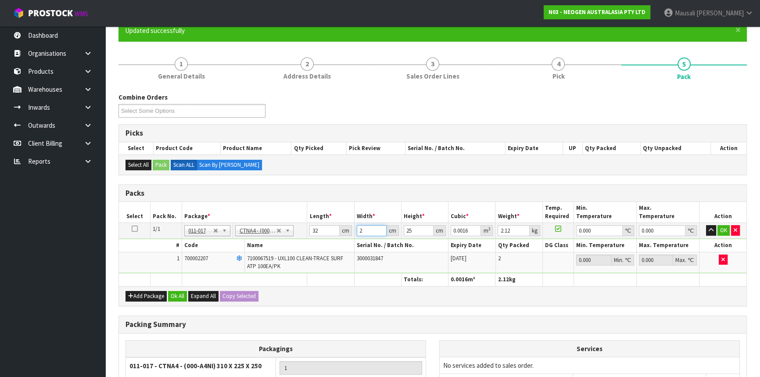
type input "0.0192"
type input "24"
type input "2"
type input "0.001536"
type input "28"
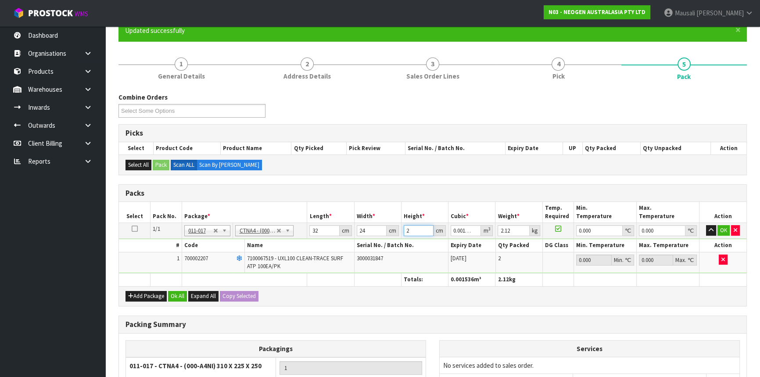
type input "0.021504"
type input "28"
type input "3"
click at [182, 293] on button "Ok All" at bounding box center [177, 296] width 19 height 11
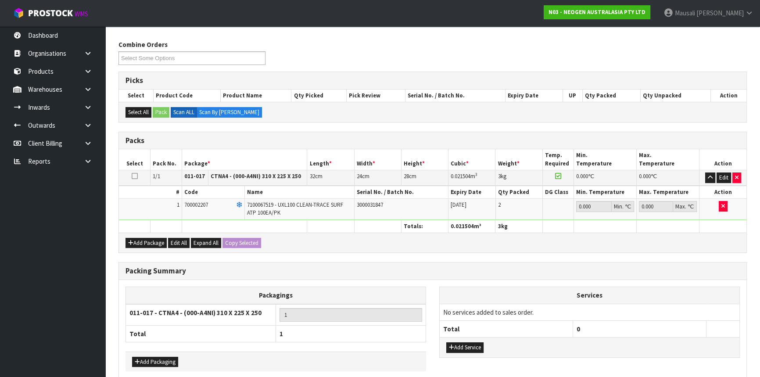
scroll to position [172, 0]
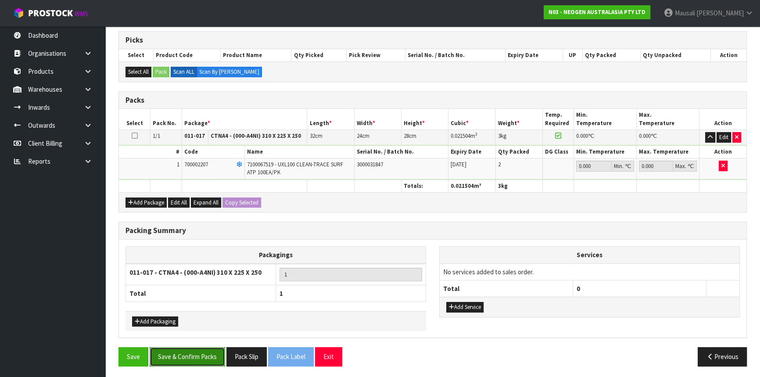
click at [198, 347] on button "Save & Confirm Packs" at bounding box center [187, 356] width 75 height 19
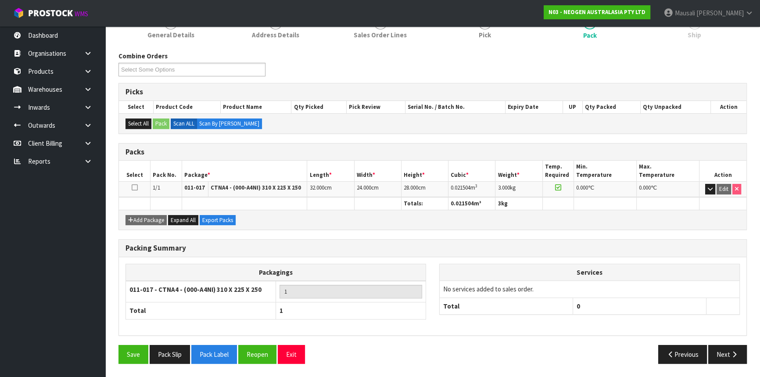
scroll to position [118, 0]
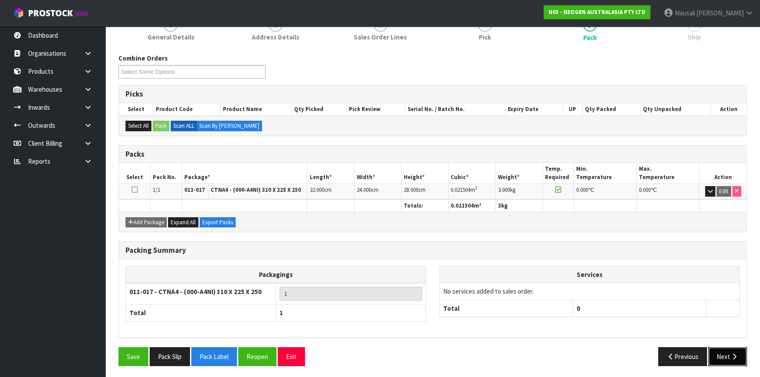
click at [724, 350] on button "Next" at bounding box center [727, 356] width 39 height 19
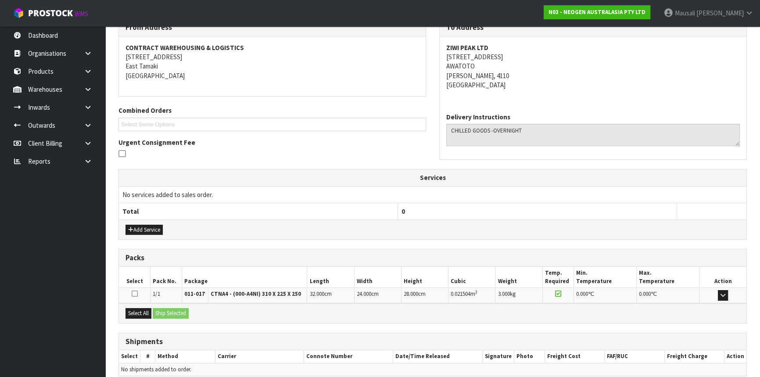
scroll to position [193, 0]
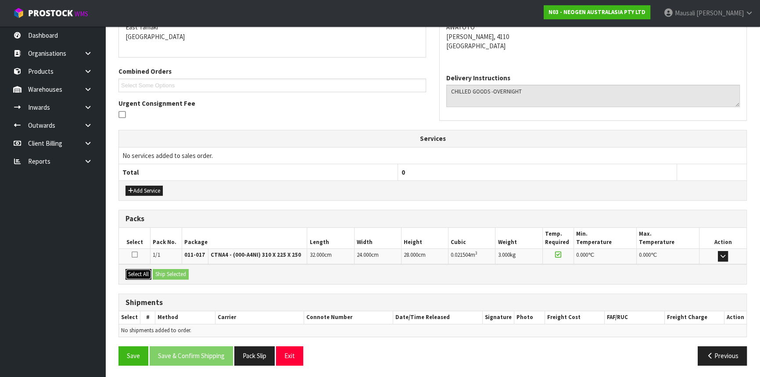
click at [148, 275] on button "Select All" at bounding box center [138, 274] width 26 height 11
click at [172, 270] on button "Ship Selected" at bounding box center [171, 274] width 36 height 11
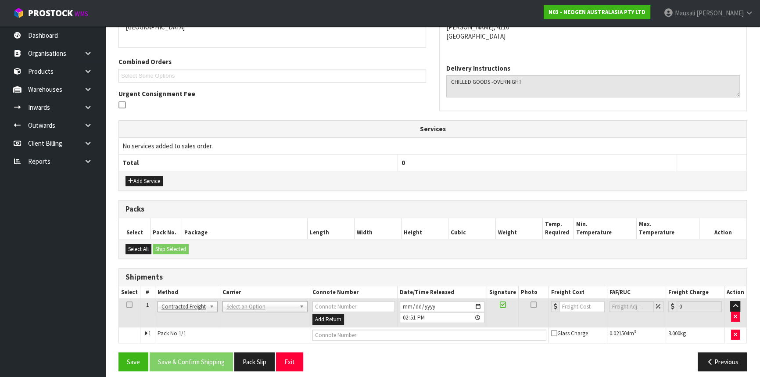
scroll to position [208, 0]
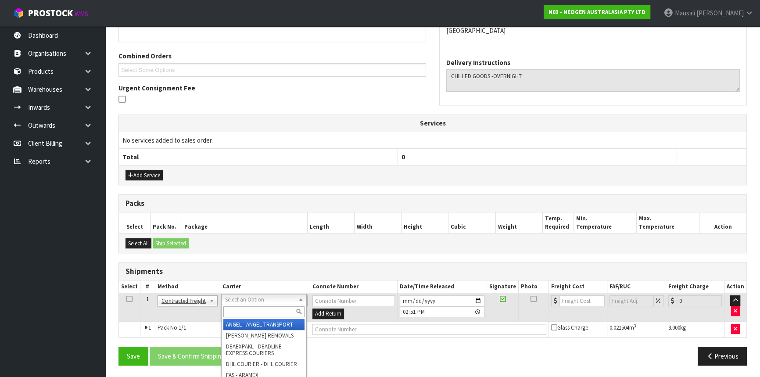
drag, startPoint x: 235, startPoint y: 295, endPoint x: 228, endPoint y: 310, distance: 16.9
drag, startPoint x: 228, startPoint y: 313, endPoint x: 231, endPoint y: 307, distance: 6.3
click at [230, 311] on input "text" at bounding box center [263, 311] width 81 height 11
type input "NZP"
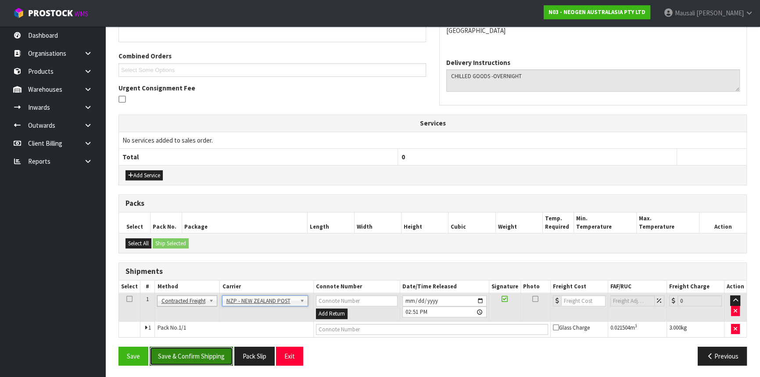
drag, startPoint x: 205, startPoint y: 358, endPoint x: 449, endPoint y: 313, distance: 248.1
click at [207, 355] on button "Save & Confirm Shipping" at bounding box center [191, 356] width 83 height 19
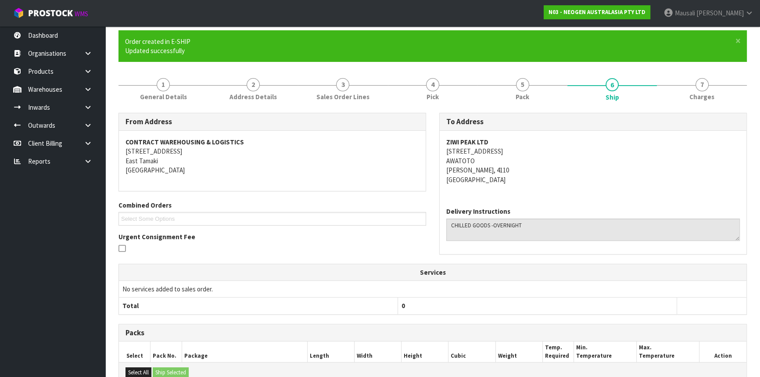
scroll to position [196, 0]
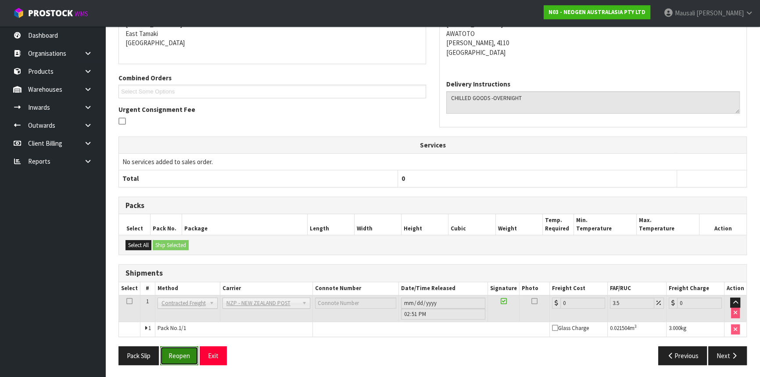
click at [175, 361] on button "Reopen" at bounding box center [179, 355] width 38 height 19
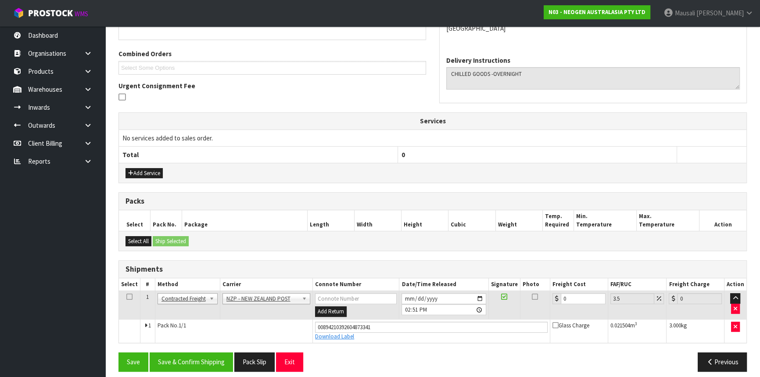
scroll to position [216, 0]
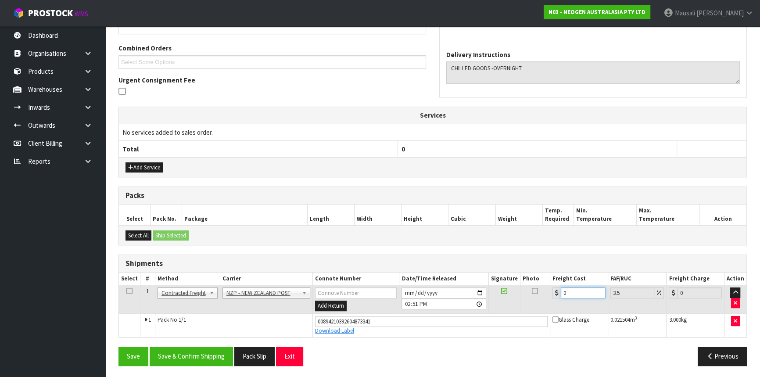
drag, startPoint x: 575, startPoint y: 290, endPoint x: 527, endPoint y: 308, distance: 51.2
click at [527, 308] on tr "1 Client Local Pickup Customer Local Pickup Company Freight Contracted Freight …" at bounding box center [432, 299] width 627 height 29
type input "8"
type input "8.28"
type input "8.4"
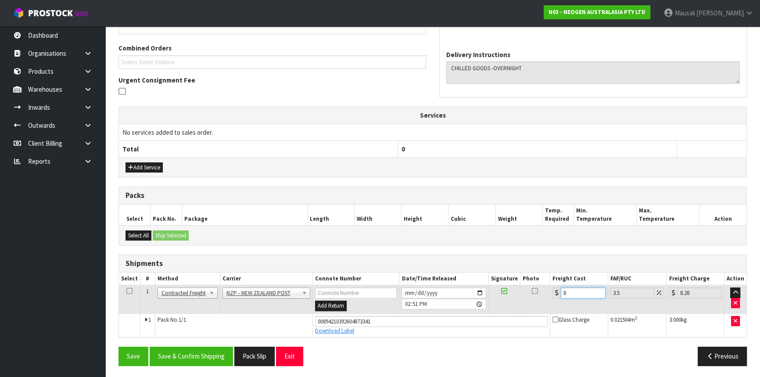
type input "8.69"
type input "8.45"
type input "8.75"
type input "8.45"
click at [215, 353] on button "Save & Confirm Shipping" at bounding box center [191, 356] width 83 height 19
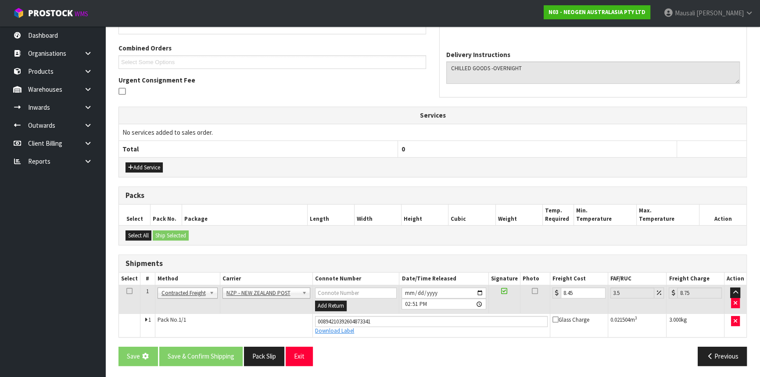
scroll to position [0, 0]
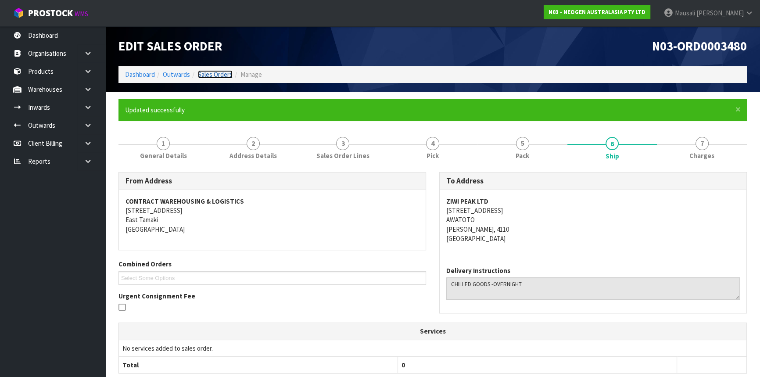
click at [209, 70] on link "Sales Orders" at bounding box center [215, 74] width 35 height 8
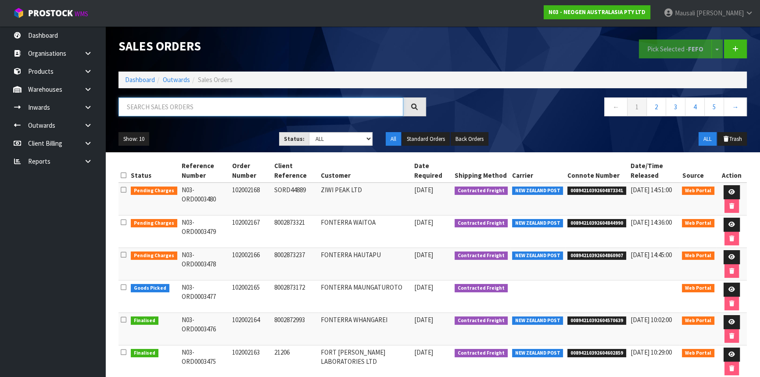
click at [127, 112] on input "text" at bounding box center [260, 106] width 285 height 19
type input "JOB-0414904"
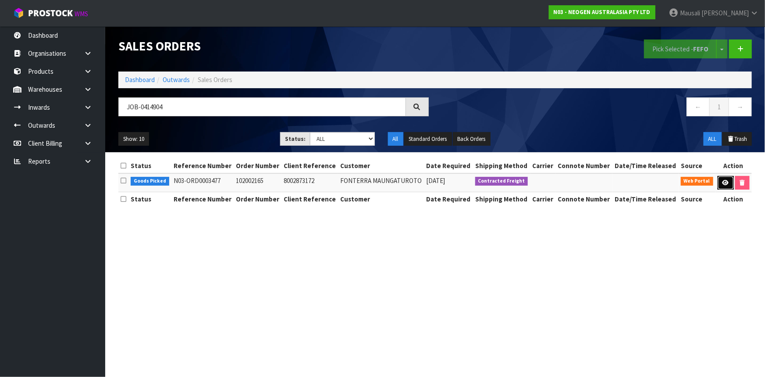
click at [725, 177] on link at bounding box center [726, 183] width 16 height 14
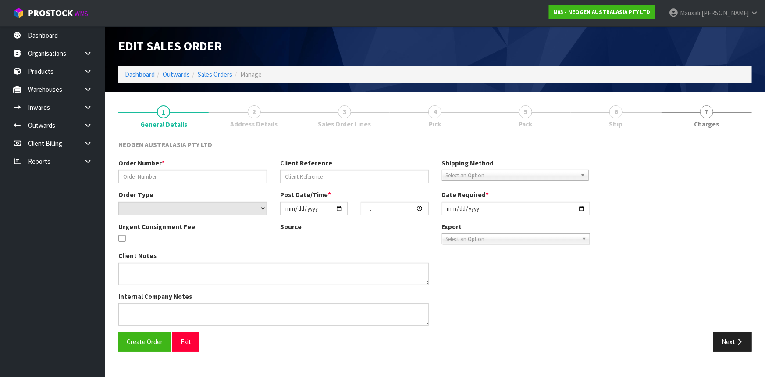
type input "102002165"
type input "8002873172"
select select "number:0"
type input "[DATE]"
type input "10:22:00.000"
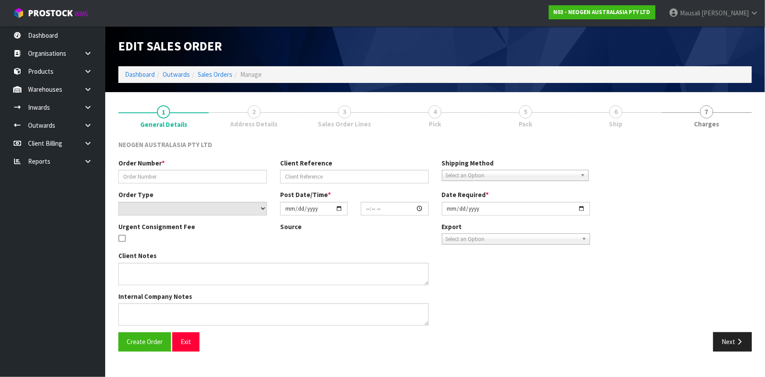
type input "[DATE]"
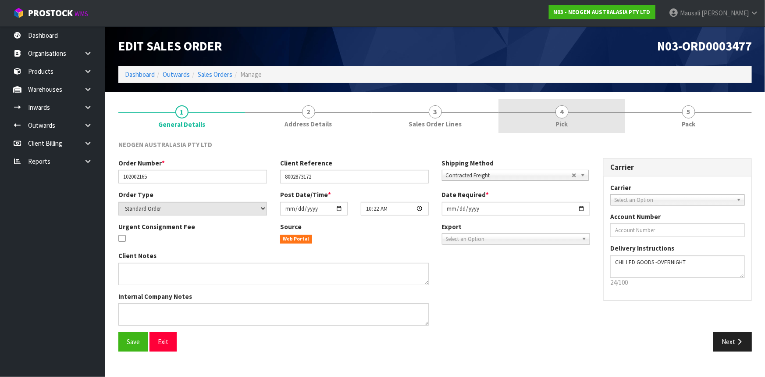
drag, startPoint x: 565, startPoint y: 116, endPoint x: 579, endPoint y: 138, distance: 25.8
click at [565, 117] on span "4" at bounding box center [562, 111] width 13 height 13
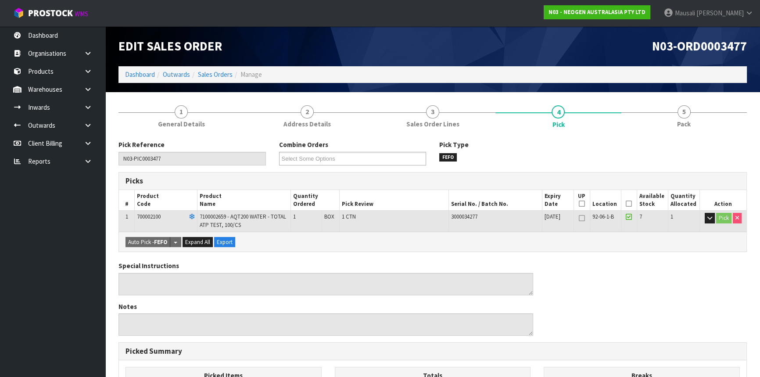
click at [629, 199] on th "Picked" at bounding box center [629, 200] width 16 height 21
click at [626, 204] on icon at bounding box center [629, 204] width 6 height 0
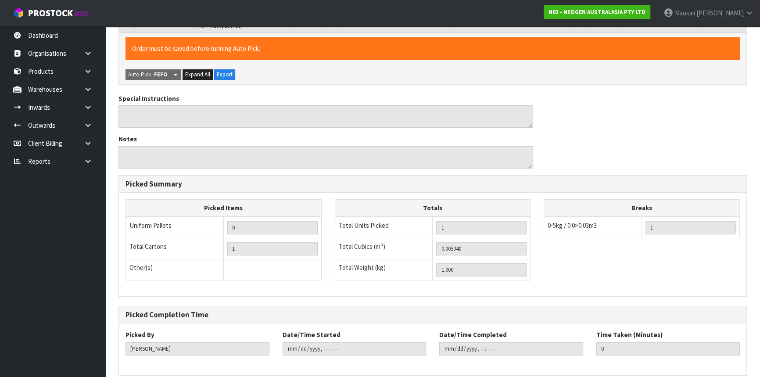
scroll to position [237, 0]
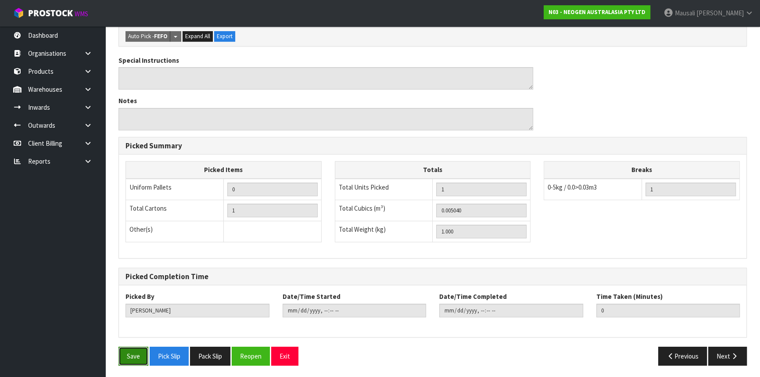
click at [130, 353] on button "Save" at bounding box center [133, 356] width 30 height 19
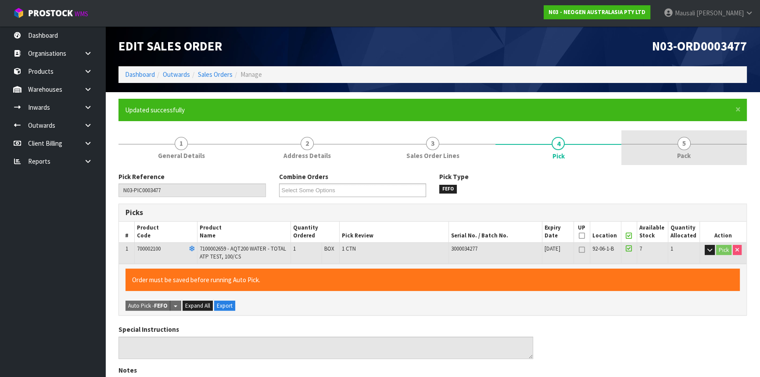
type input "[PERSON_NAME]"
type input "[DATE]T14:55:26"
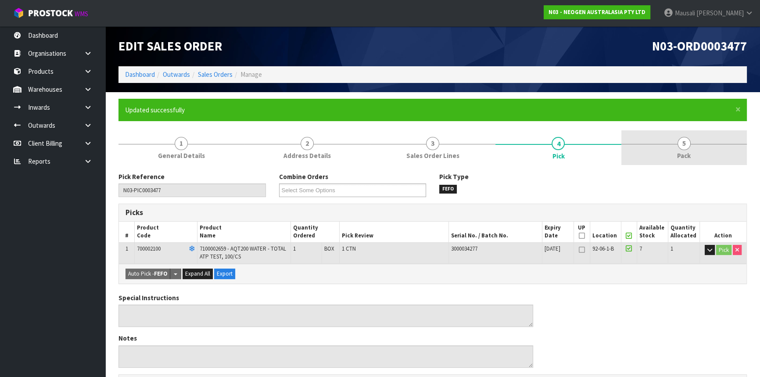
click at [676, 151] on link "5 Pack" at bounding box center [683, 147] width 125 height 35
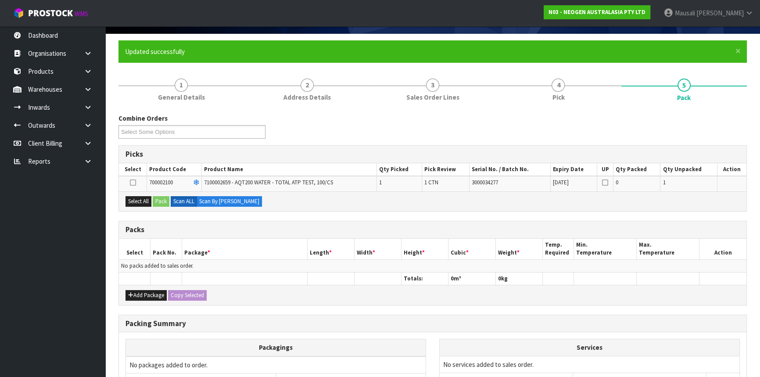
scroll to position [119, 0]
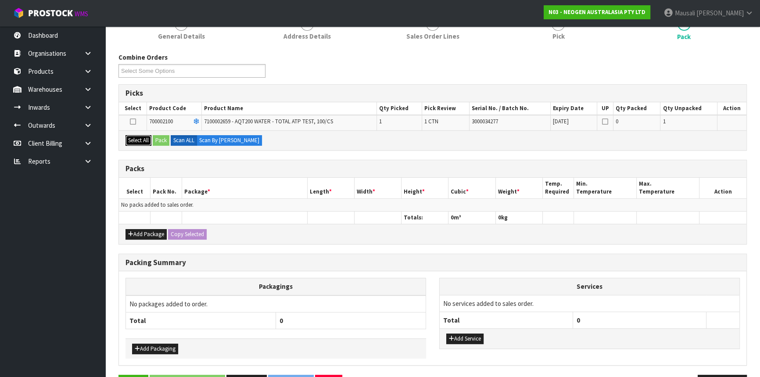
drag, startPoint x: 135, startPoint y: 137, endPoint x: 164, endPoint y: 142, distance: 29.7
click at [140, 137] on button "Select All" at bounding box center [138, 140] width 26 height 11
click at [164, 142] on button "Pack" at bounding box center [161, 140] width 17 height 11
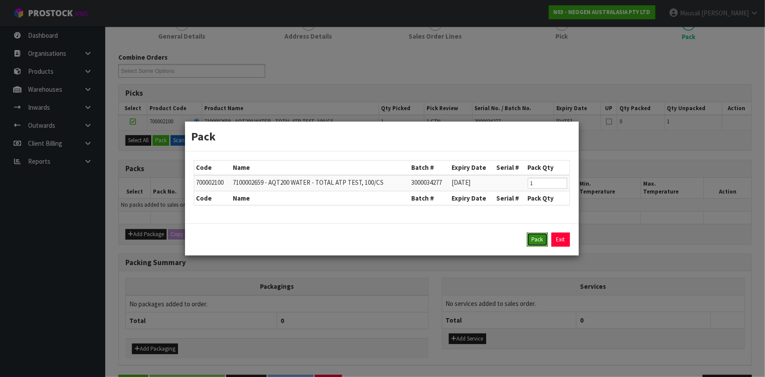
click at [538, 238] on button "Pack" at bounding box center [537, 239] width 21 height 14
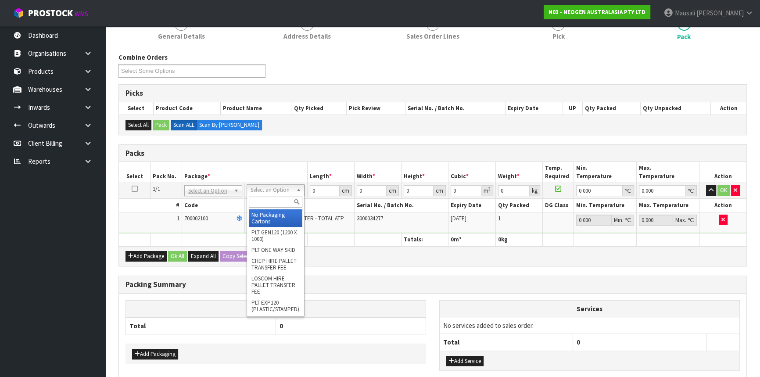
click at [266, 197] on input "text" at bounding box center [276, 202] width 54 height 11
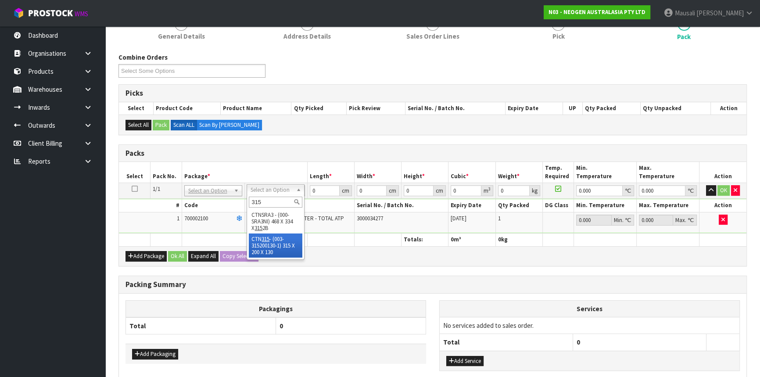
type input "315"
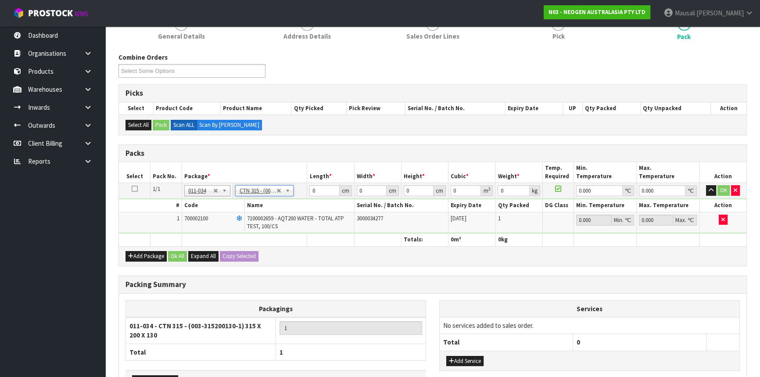
type input "31.5"
type input "20"
type input "13"
type input "0.00819"
type input "1.2"
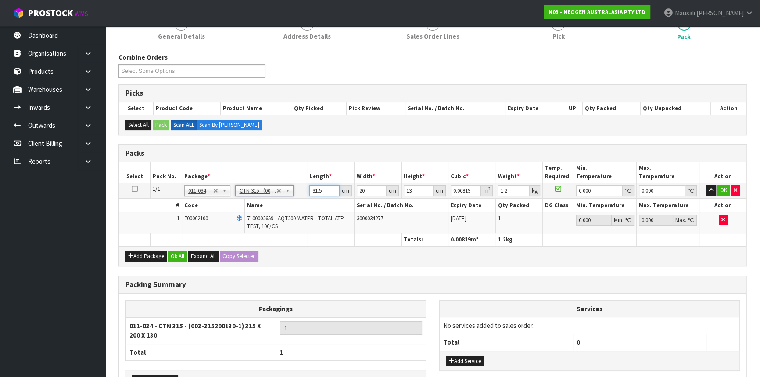
drag, startPoint x: 328, startPoint y: 191, endPoint x: 308, endPoint y: 194, distance: 20.0
click at [308, 194] on td "31.5 cm" at bounding box center [330, 191] width 47 height 16
type input "3"
type input "0.00078"
type input "32"
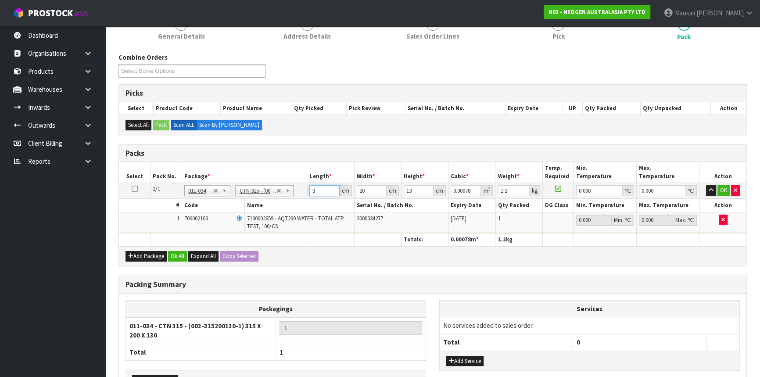
type input "0.00832"
type input "32"
type input "2"
type input "0.000832"
type input "21"
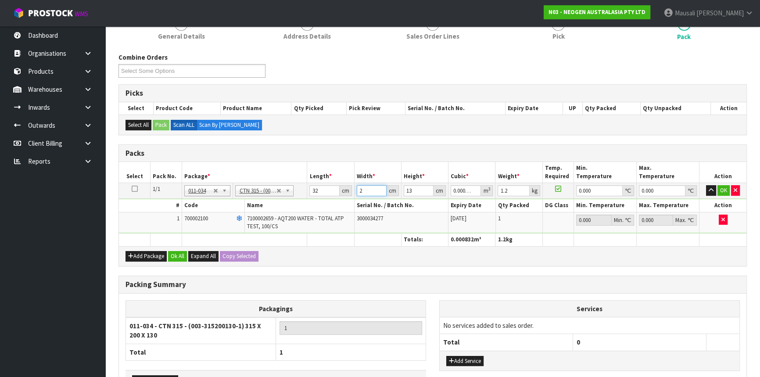
type input "0.008736"
type input "21"
type input "1"
type input "0.000672"
type input "15"
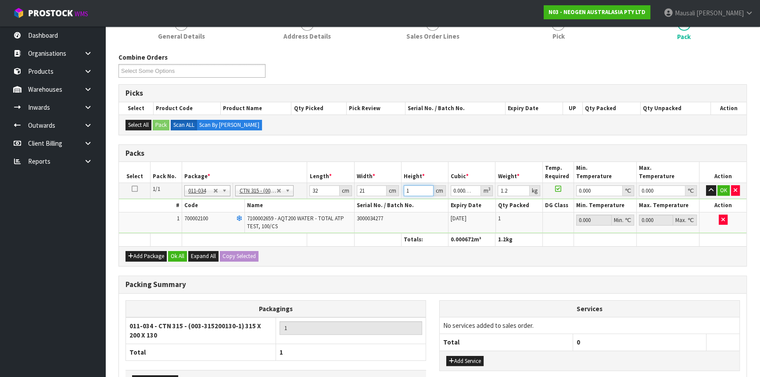
type input "0.01008"
type input "15"
type input "2"
click at [181, 253] on button "Ok All" at bounding box center [177, 256] width 19 height 11
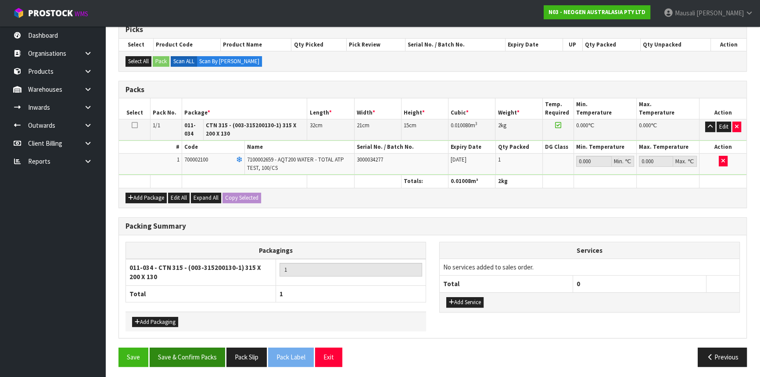
scroll to position [184, 0]
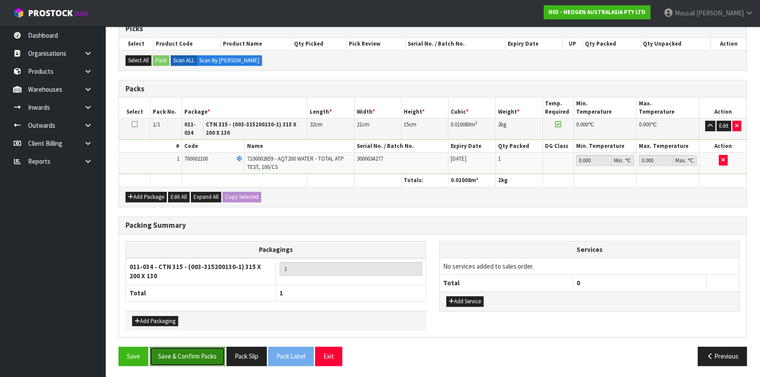
click at [201, 351] on button "Save & Confirm Packs" at bounding box center [187, 356] width 75 height 19
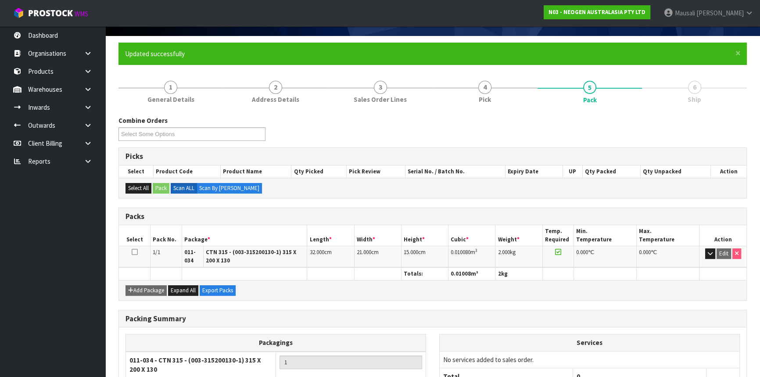
scroll to position [130, 0]
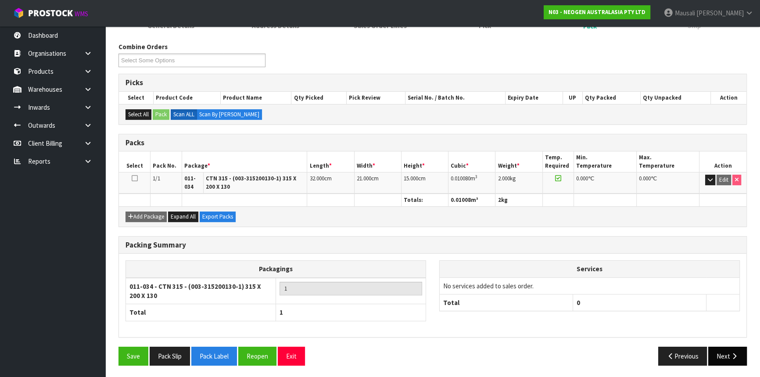
click at [718, 352] on button "Next" at bounding box center [727, 356] width 39 height 19
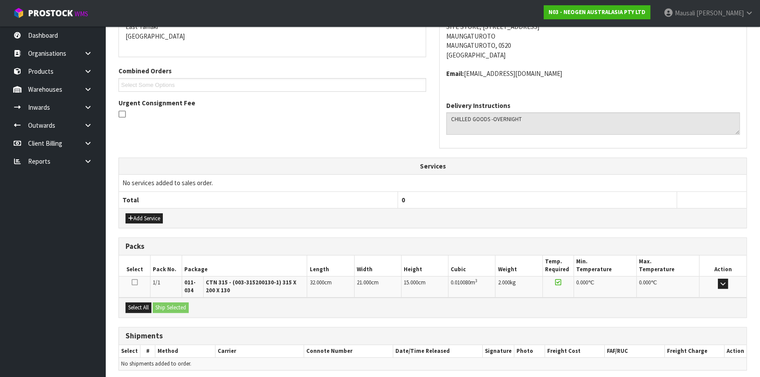
scroll to position [226, 0]
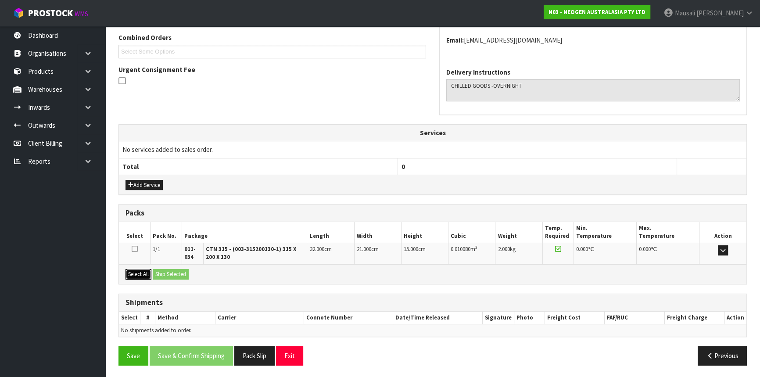
drag, startPoint x: 147, startPoint y: 269, endPoint x: 162, endPoint y: 273, distance: 15.9
click at [150, 269] on button "Select All" at bounding box center [138, 274] width 26 height 11
click at [162, 273] on button "Ship Selected" at bounding box center [171, 274] width 36 height 11
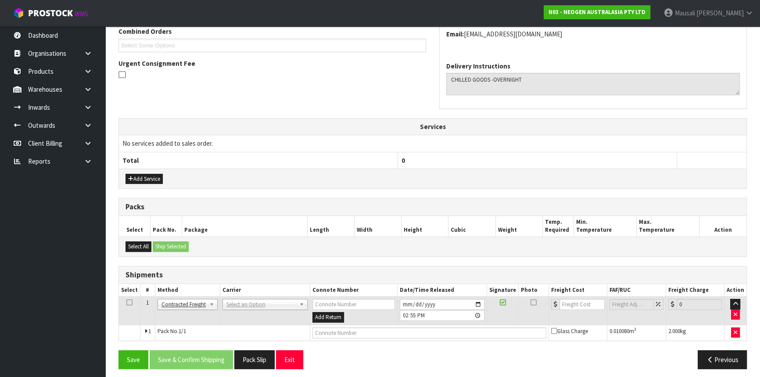
scroll to position [236, 0]
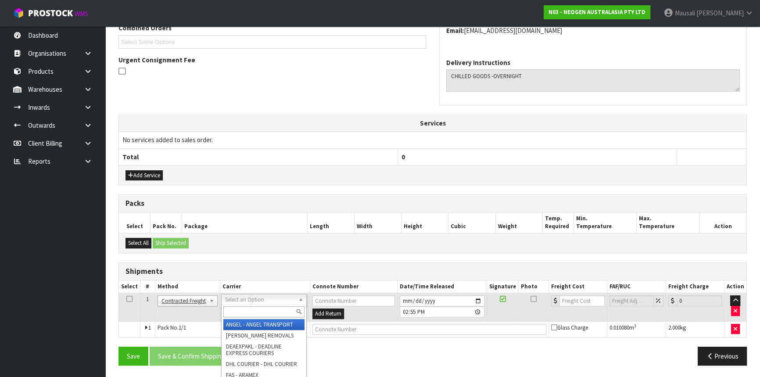
drag, startPoint x: 229, startPoint y: 312, endPoint x: 232, endPoint y: 307, distance: 5.7
click at [230, 312] on input "text" at bounding box center [263, 311] width 81 height 11
type input "NZP"
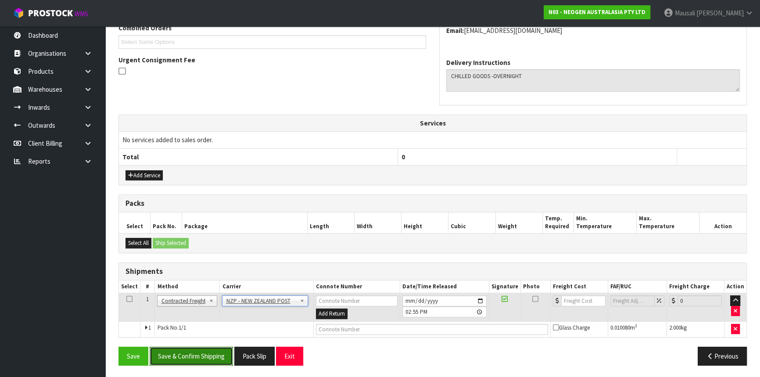
click at [207, 350] on button "Save & Confirm Shipping" at bounding box center [191, 356] width 83 height 19
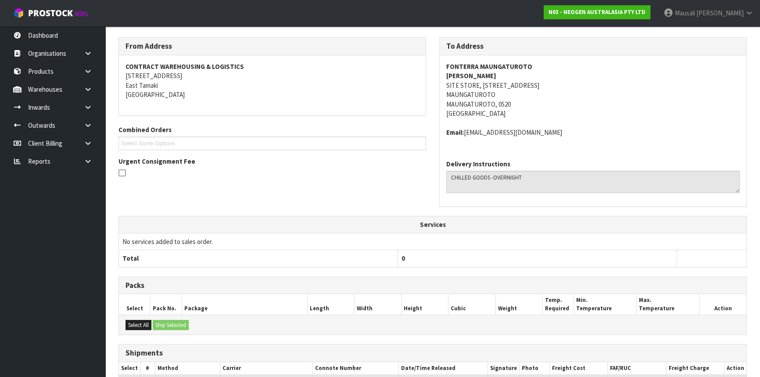
scroll to position [224, 0]
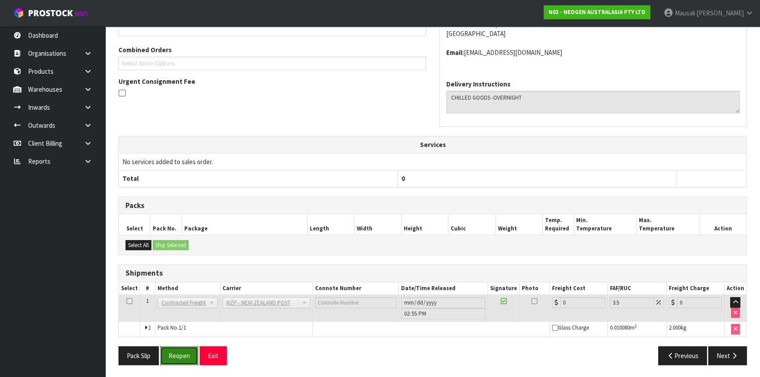
click at [189, 353] on button "Reopen" at bounding box center [179, 355] width 38 height 19
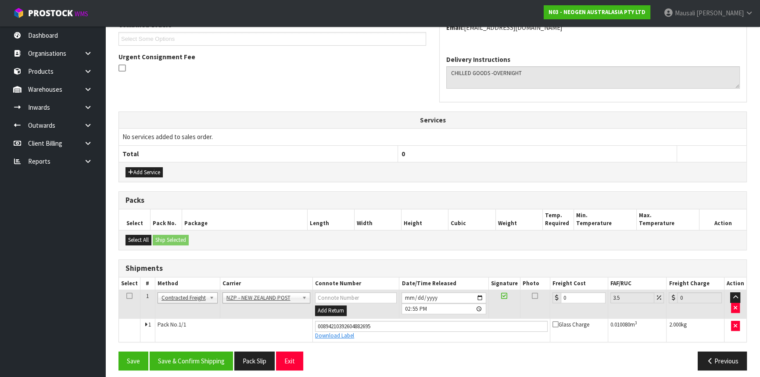
scroll to position [244, 0]
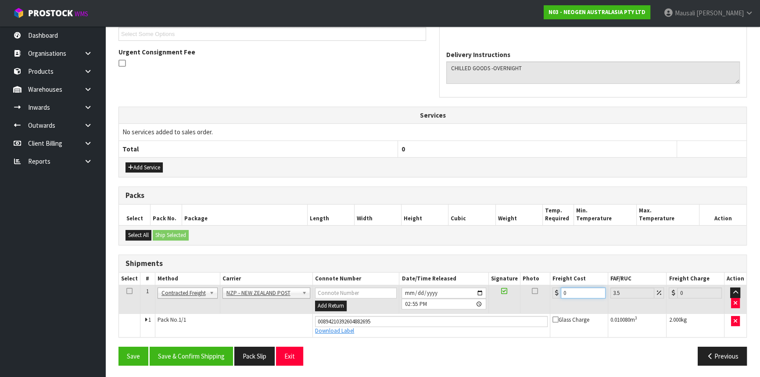
drag, startPoint x: 574, startPoint y: 292, endPoint x: 545, endPoint y: 297, distance: 29.5
click at [545, 297] on tr "1 Client Local Pickup Customer Local Pickup Company Freight Contracted Freight …" at bounding box center [432, 299] width 627 height 29
type input "7"
type input "7.24"
type input "7.3"
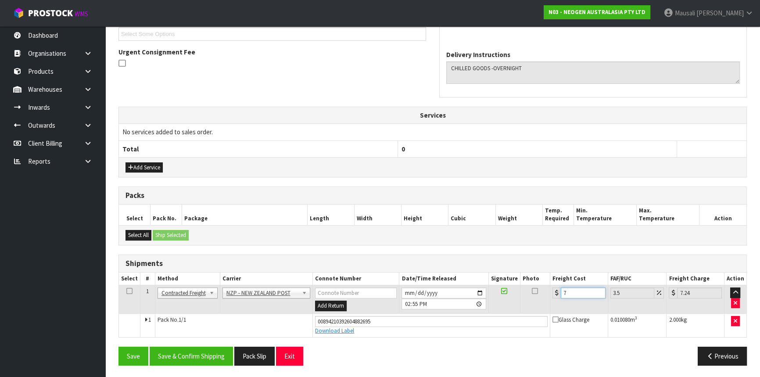
type input "7.56"
type input "7.31"
type input "7.57"
type input "7.31"
click at [202, 348] on button "Save & Confirm Shipping" at bounding box center [191, 356] width 83 height 19
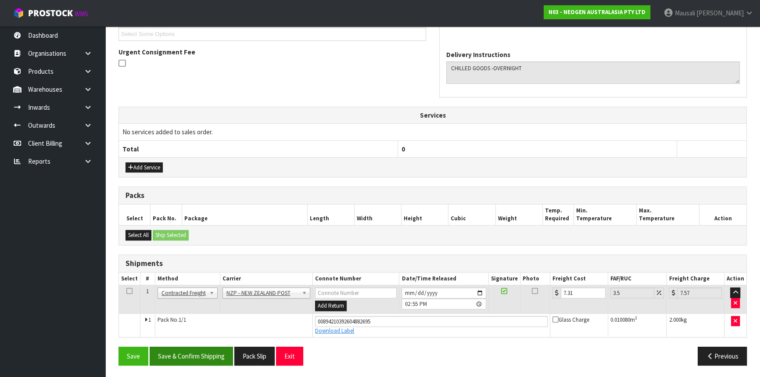
scroll to position [0, 0]
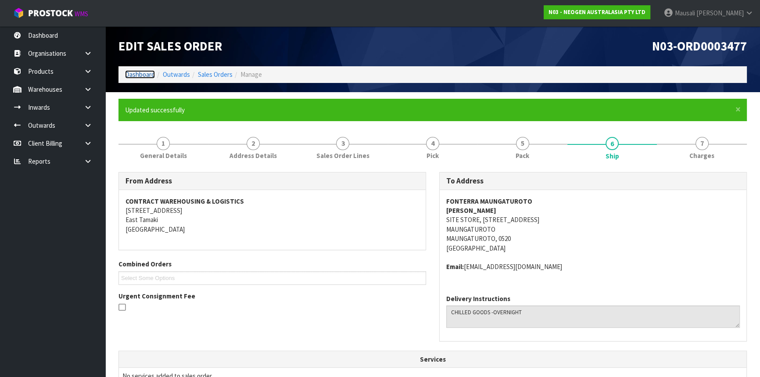
click at [135, 75] on link "Dashboard" at bounding box center [140, 74] width 30 height 8
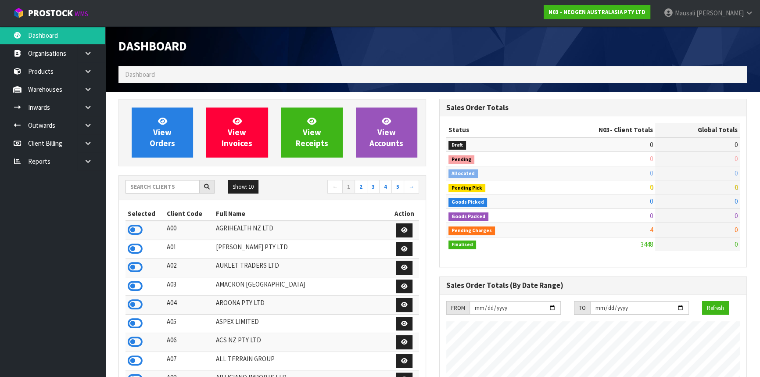
scroll to position [663, 320]
click at [149, 186] on input "text" at bounding box center [162, 187] width 74 height 14
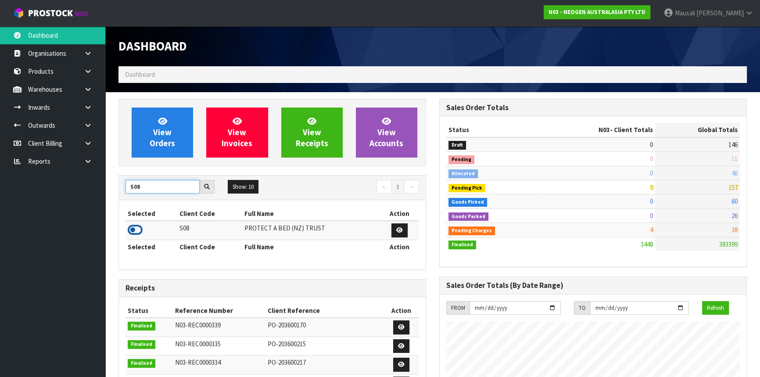
type input "S08"
click at [136, 228] on icon at bounding box center [135, 229] width 15 height 13
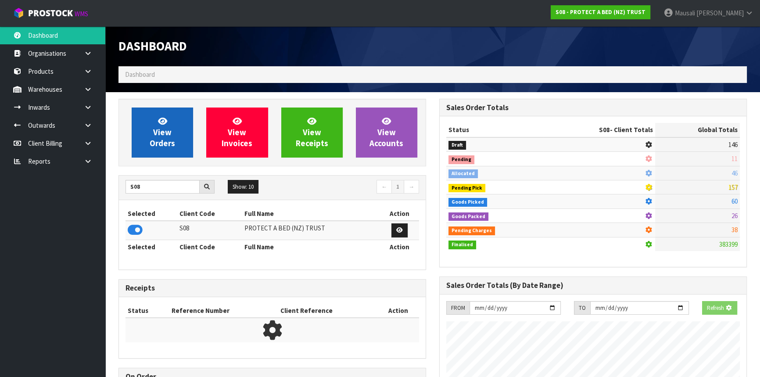
scroll to position [438094, 438320]
click at [179, 126] on link "View Orders" at bounding box center [162, 132] width 61 height 50
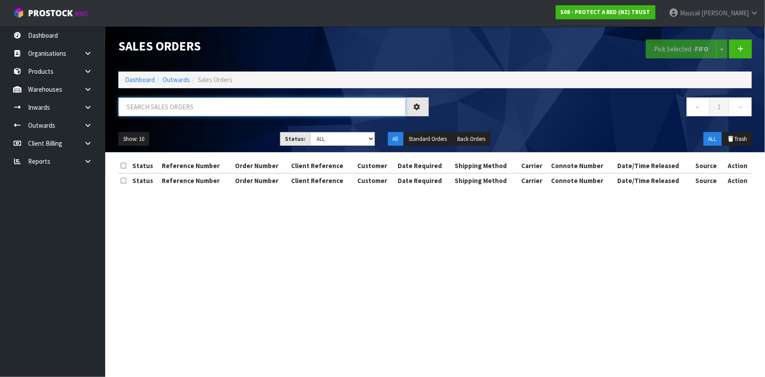
click at [153, 112] on input "text" at bounding box center [262, 106] width 288 height 19
type input "JOB-0414916"
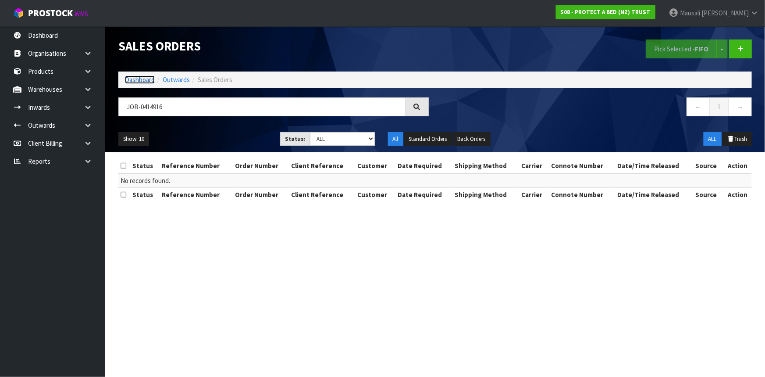
click at [149, 79] on link "Dashboard" at bounding box center [140, 79] width 30 height 8
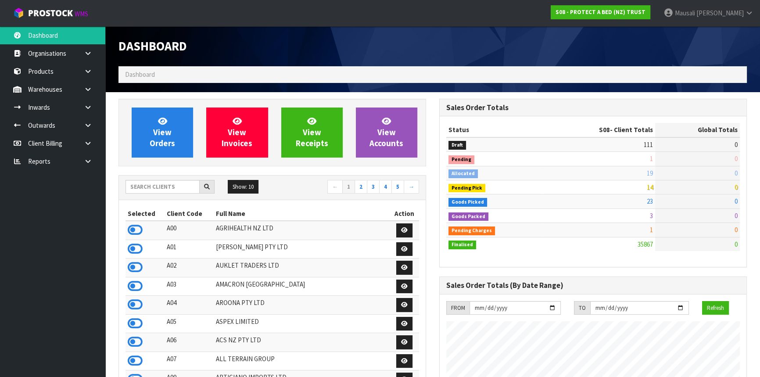
scroll to position [663, 320]
click at [159, 192] on input "text" at bounding box center [162, 187] width 74 height 14
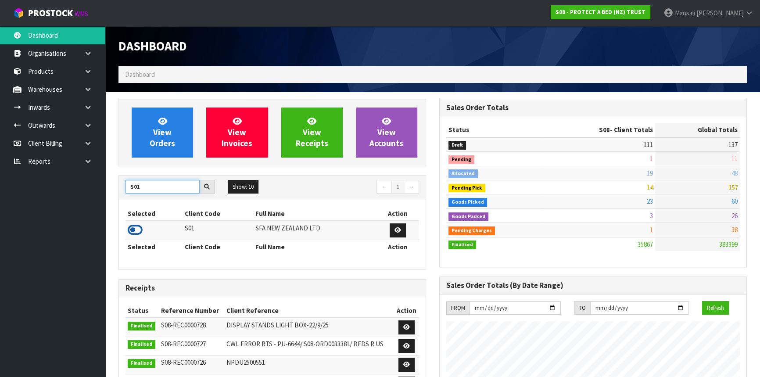
type input "S01"
click at [141, 229] on icon at bounding box center [135, 229] width 15 height 13
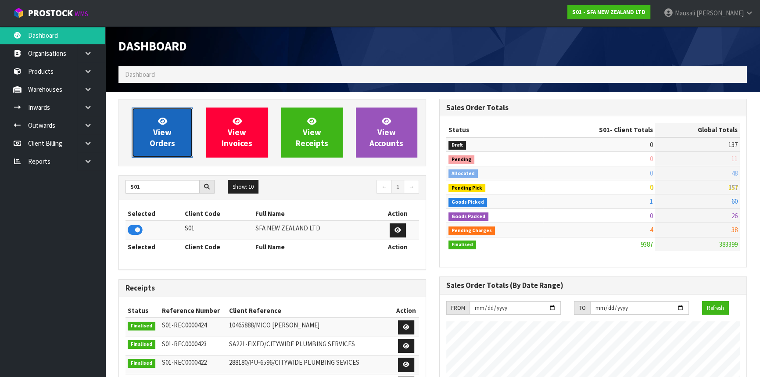
click at [171, 132] on span "View Orders" at bounding box center [162, 132] width 25 height 33
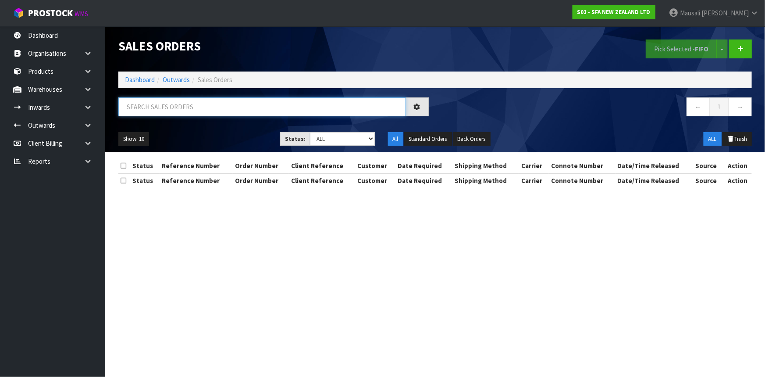
click at [146, 104] on input "text" at bounding box center [262, 106] width 288 height 19
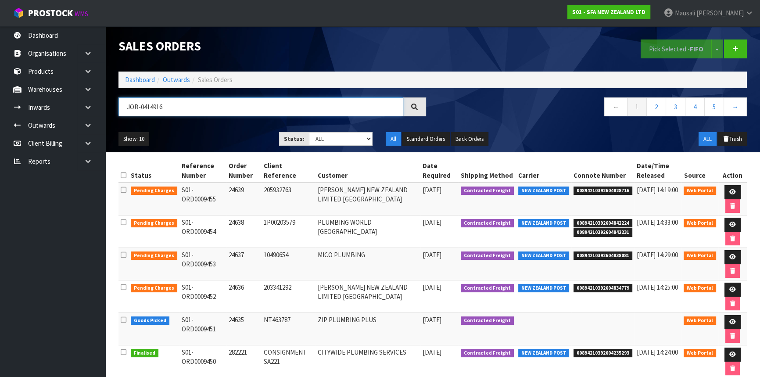
type input "JOB-0414916"
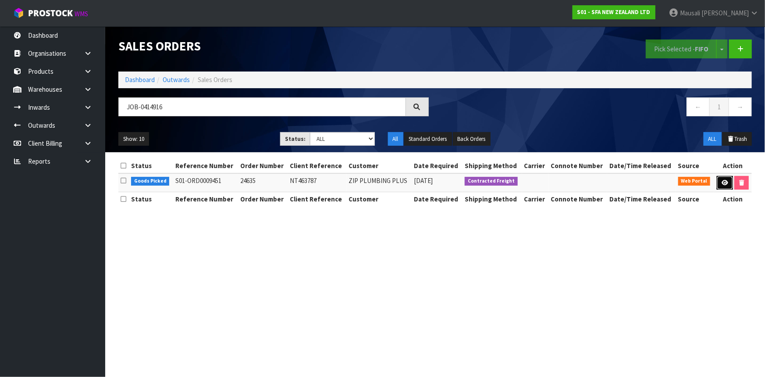
click at [721, 180] on link at bounding box center [725, 183] width 16 height 14
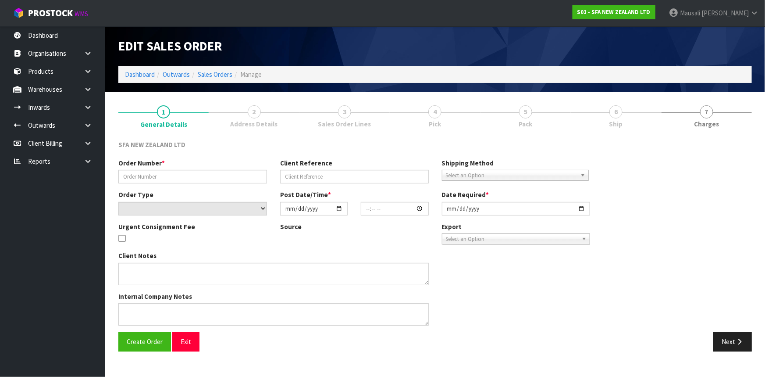
type input "24635"
type input "NT463787"
select select "number:0"
type input "[DATE]"
type input "13:40:00.000"
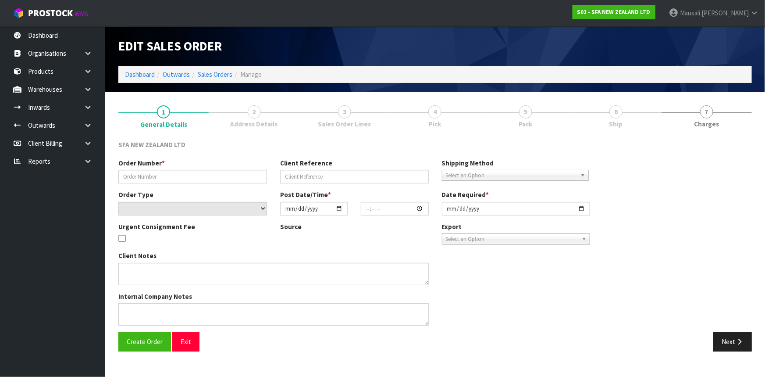
type input "[DATE]"
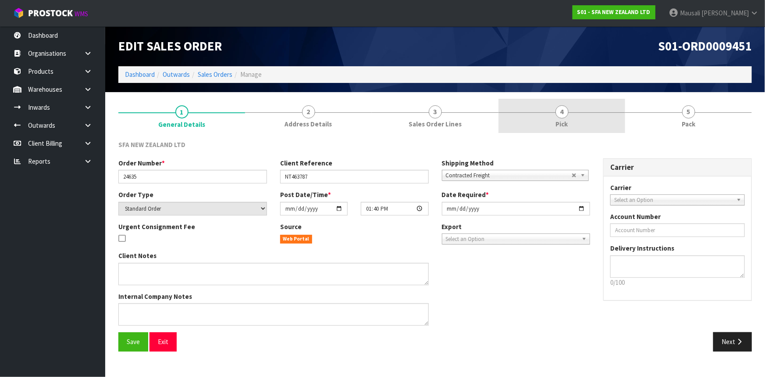
click at [554, 118] on link "4 Pick" at bounding box center [562, 116] width 127 height 35
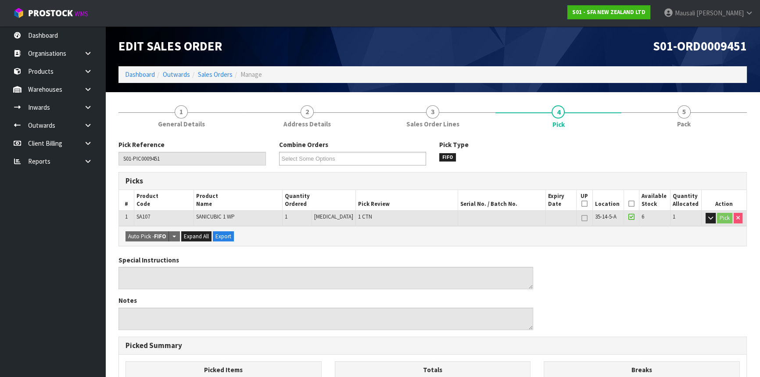
drag, startPoint x: 628, startPoint y: 203, endPoint x: 474, endPoint y: 200, distance: 154.4
click at [628, 204] on icon at bounding box center [631, 204] width 6 height 0
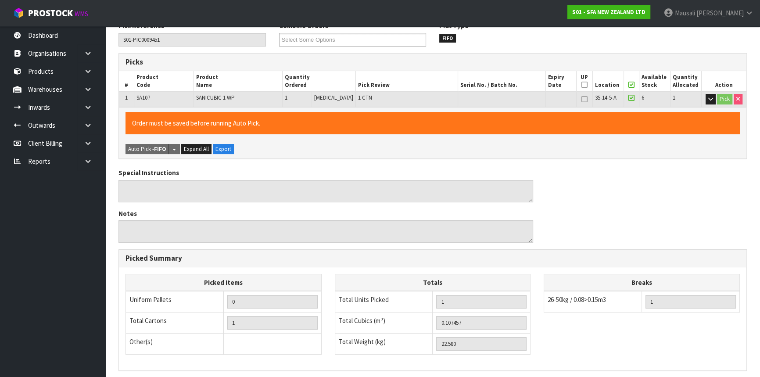
scroll to position [232, 0]
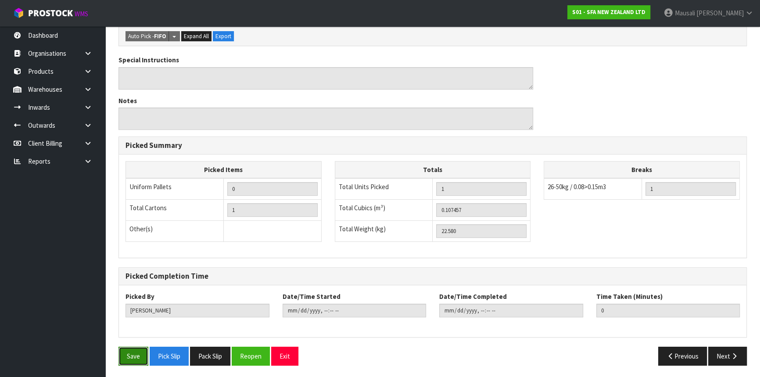
click at [125, 348] on button "Save" at bounding box center [133, 356] width 30 height 19
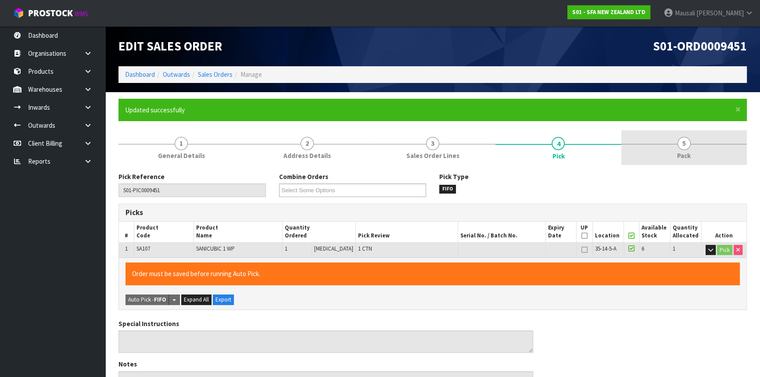
type input "[PERSON_NAME]"
type input "[DATE]T15:00:40"
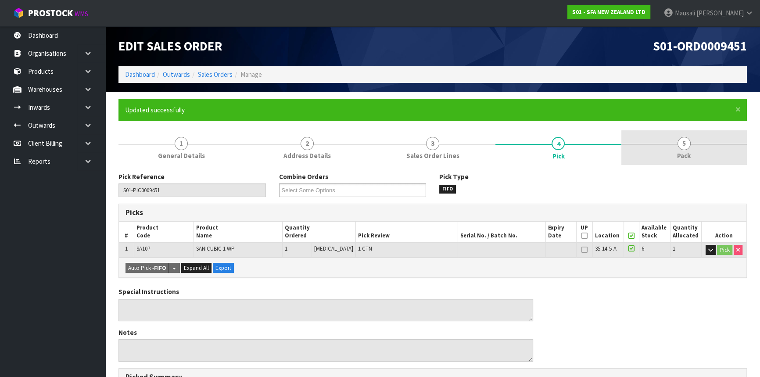
click at [672, 154] on link "5 Pack" at bounding box center [683, 147] width 125 height 35
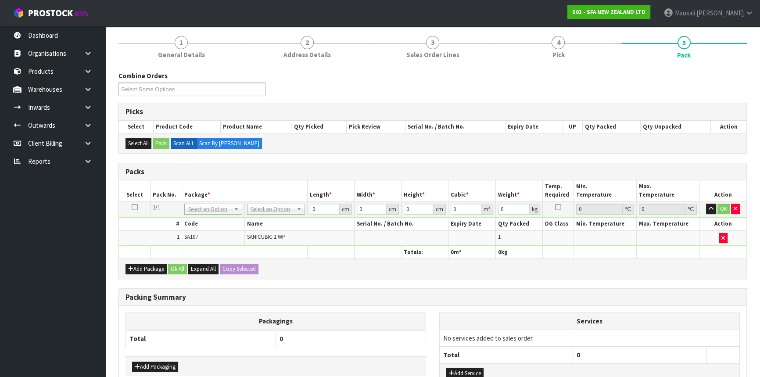
scroll to position [162, 0]
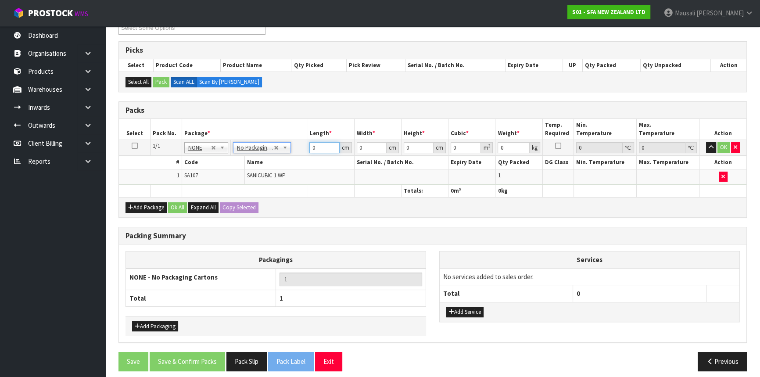
drag, startPoint x: 319, startPoint y: 143, endPoint x: 250, endPoint y: 181, distance: 78.5
click at [253, 180] on tbody "1/1 NONE 007-001 007-002 007-004 007-009 007-013 007-014 007-015 007-017 007-01…" at bounding box center [432, 162] width 627 height 45
type input "54"
type input "51"
type input "5"
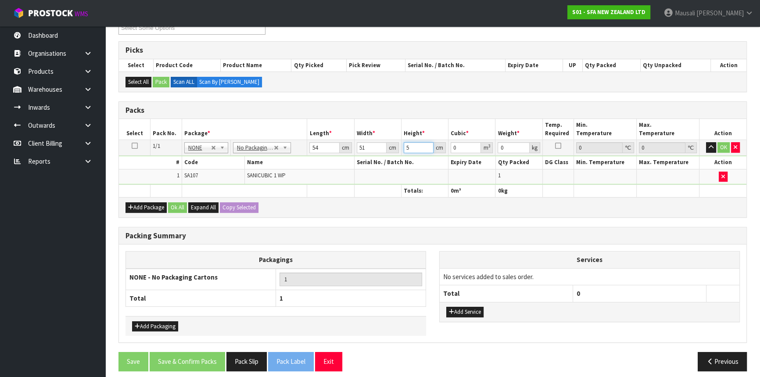
type input "0.01377"
type input "52"
type input "0.143208"
type input "52"
type input "23"
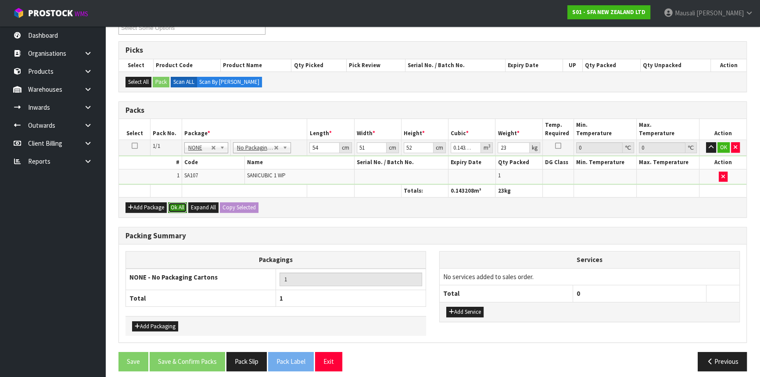
click at [175, 206] on button "Ok All" at bounding box center [177, 207] width 19 height 11
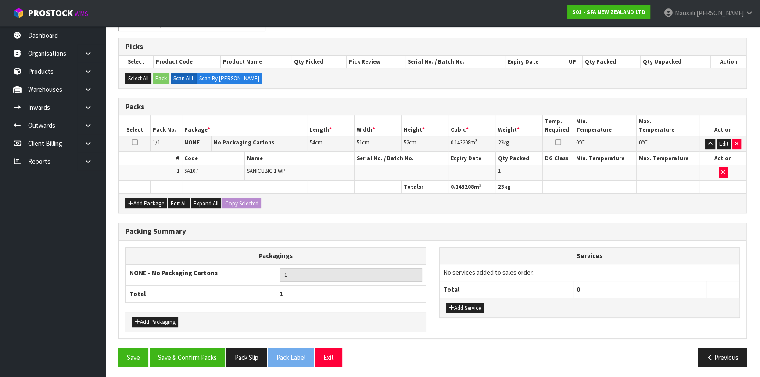
scroll to position [167, 0]
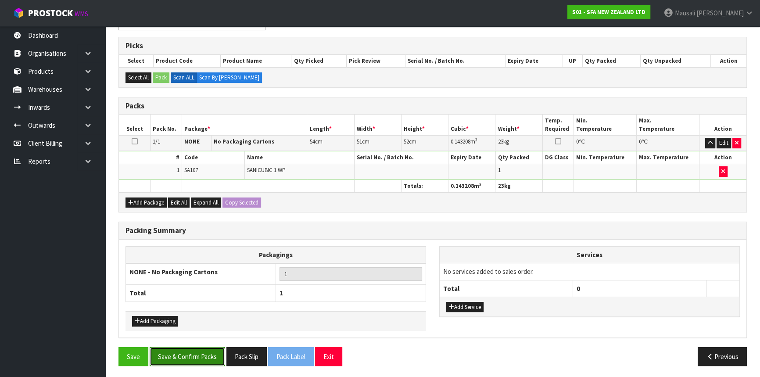
click at [193, 347] on button "Save & Confirm Packs" at bounding box center [187, 356] width 75 height 19
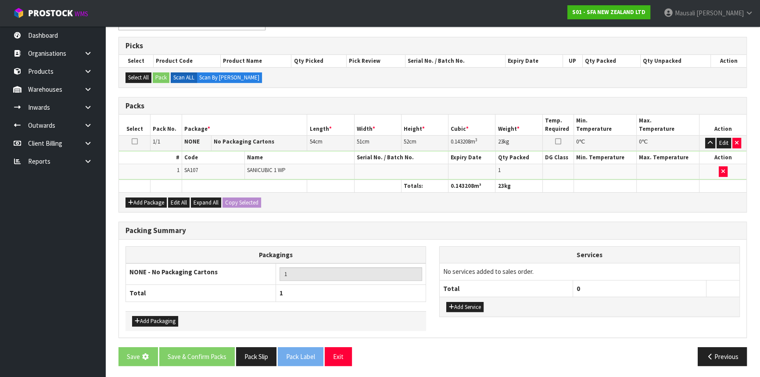
scroll to position [0, 0]
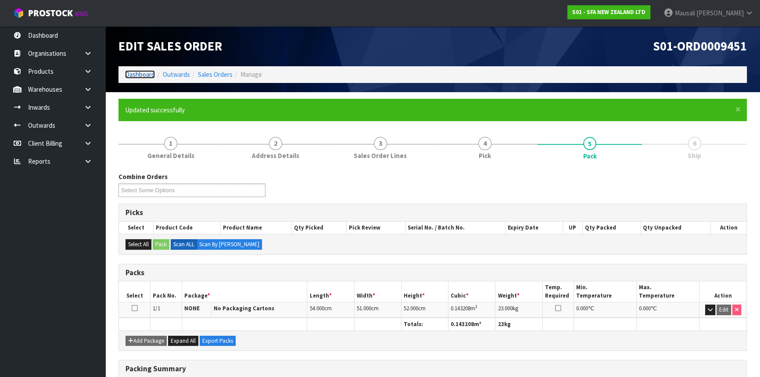
click at [139, 70] on link "Dashboard" at bounding box center [140, 74] width 30 height 8
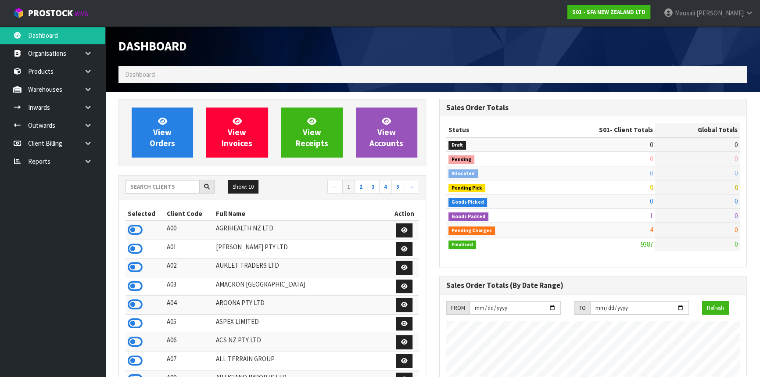
scroll to position [663, 320]
click at [147, 190] on input "text" at bounding box center [162, 187] width 74 height 14
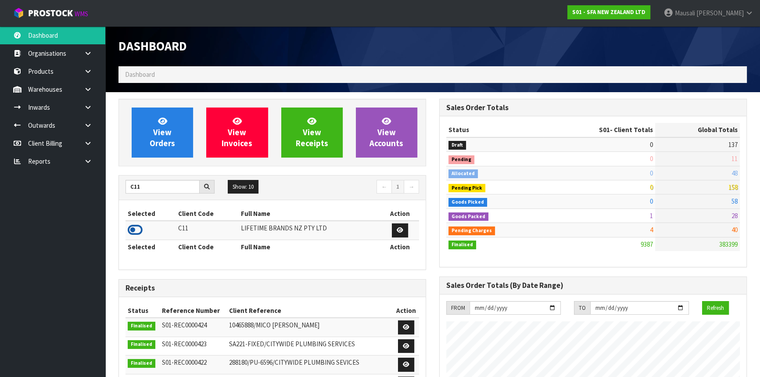
click at [135, 225] on icon at bounding box center [135, 229] width 15 height 13
drag, startPoint x: 151, startPoint y: 184, endPoint x: 104, endPoint y: 190, distance: 47.4
click at [104, 190] on body "Toggle navigation ProStock WMS C11 - LIFETIME BRANDS NZ PTY LTD [PERSON_NAME] L…" at bounding box center [380, 188] width 760 height 377
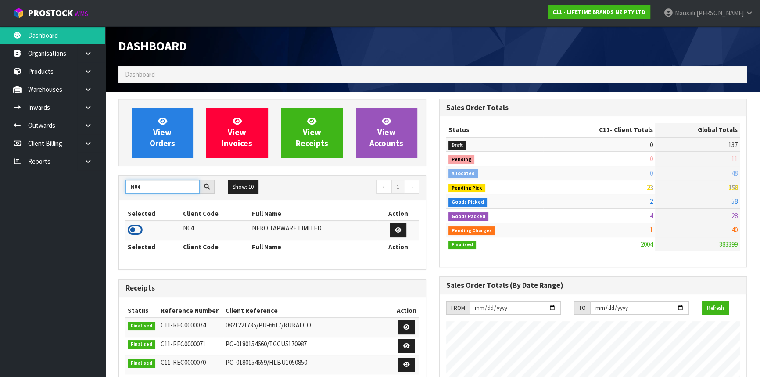
type input "N04"
click at [133, 229] on icon at bounding box center [135, 229] width 15 height 13
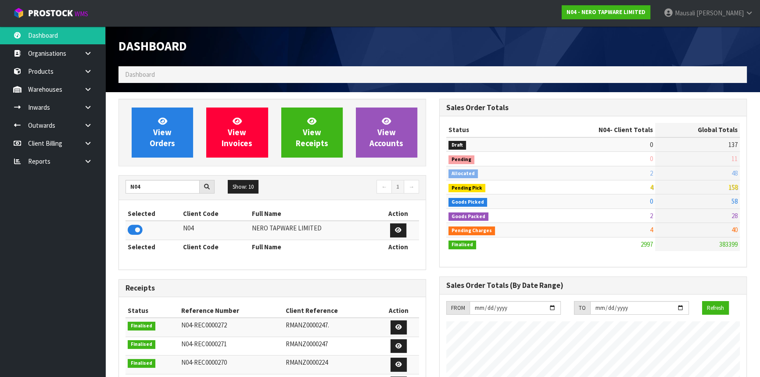
scroll to position [701, 320]
drag, startPoint x: 146, startPoint y: 189, endPoint x: 109, endPoint y: 189, distance: 36.9
type input "S08"
click at [136, 230] on icon at bounding box center [135, 229] width 15 height 13
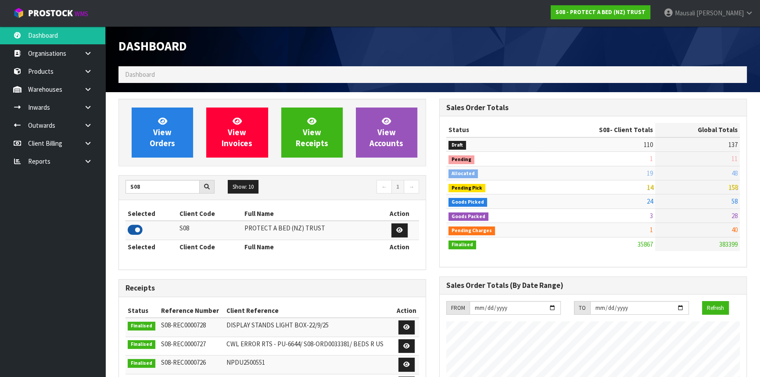
scroll to position [663, 320]
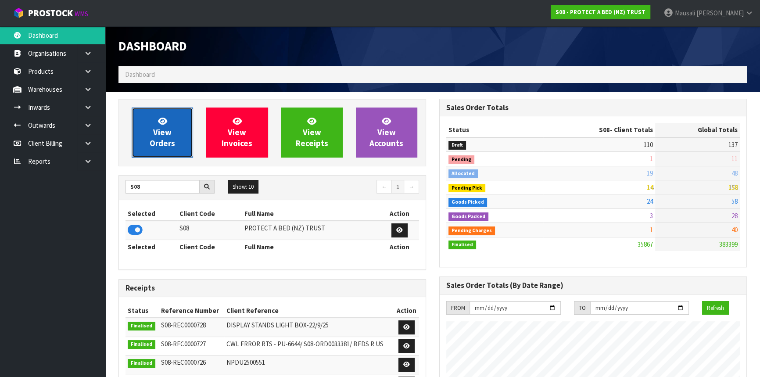
click at [157, 143] on span "View Orders" at bounding box center [162, 132] width 25 height 33
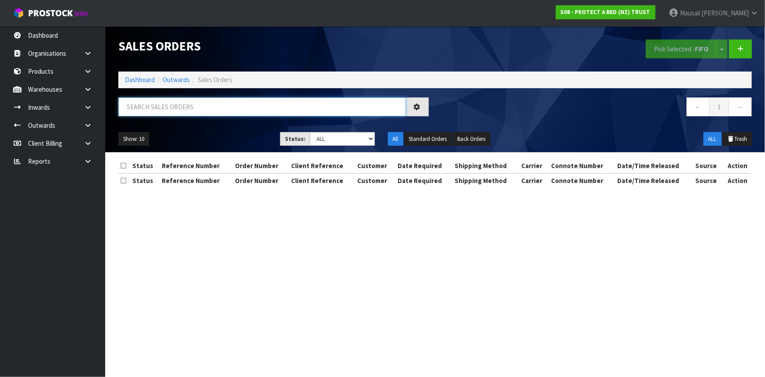
click at [138, 114] on input "text" at bounding box center [262, 106] width 288 height 19
click at [139, 112] on input "text" at bounding box center [262, 106] width 288 height 19
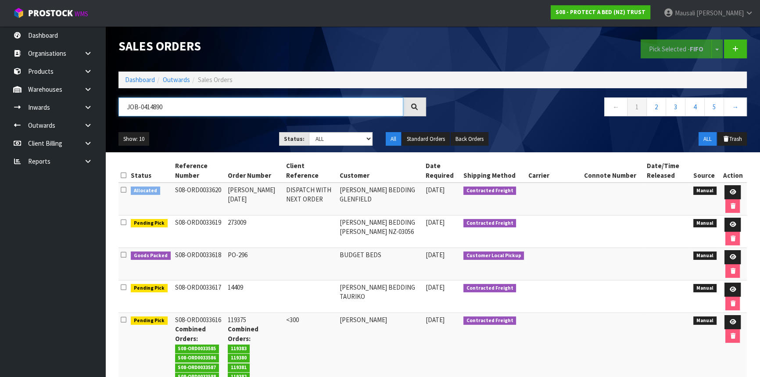
type input "JOB-0414890"
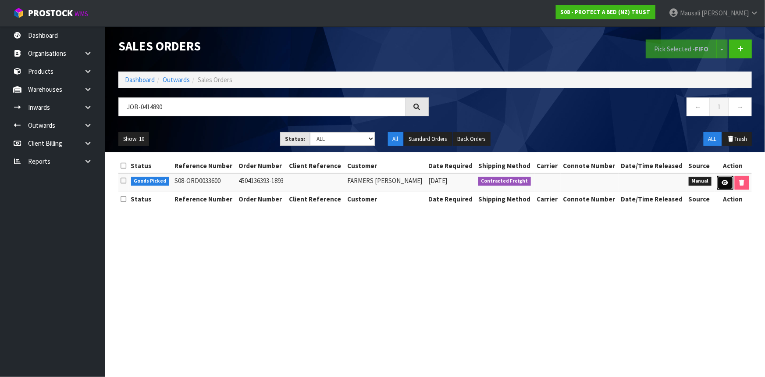
click at [724, 184] on icon at bounding box center [725, 183] width 7 height 6
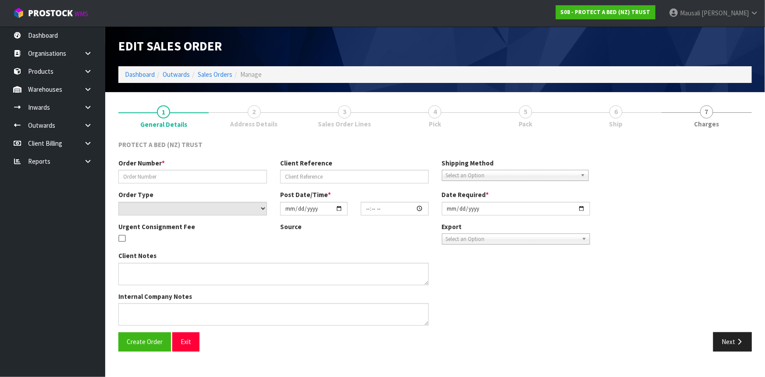
type input "4504136393-1893"
select select "number:0"
type input "[DATE]"
type input "10:15:00.000"
type input "[DATE]"
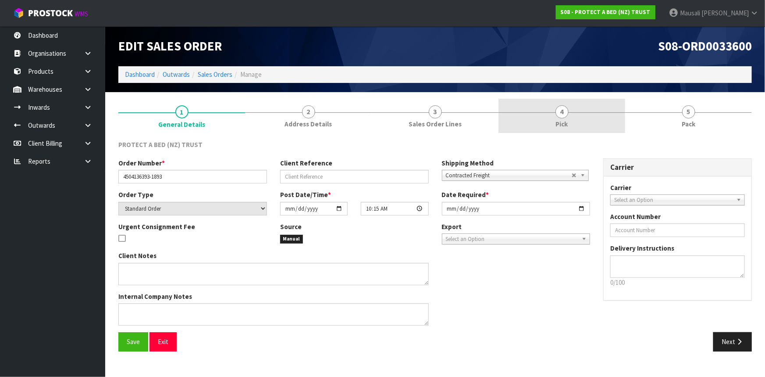
click at [566, 123] on span "Pick" at bounding box center [562, 123] width 12 height 9
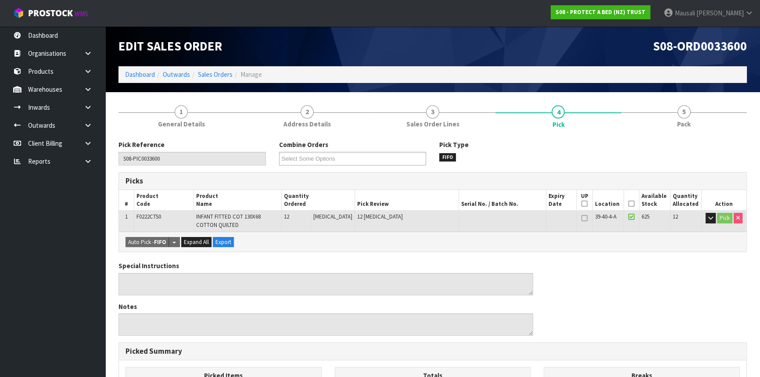
click at [629, 204] on icon at bounding box center [631, 204] width 6 height 0
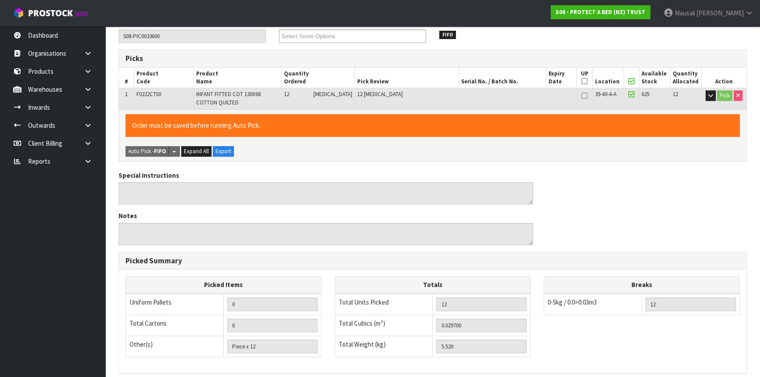
scroll to position [237, 0]
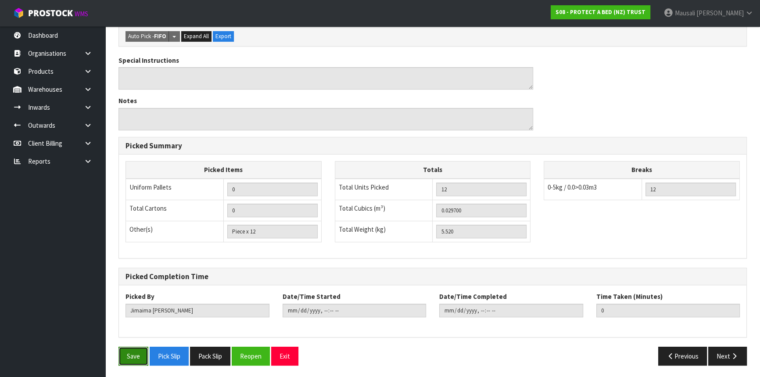
click at [138, 354] on button "Save" at bounding box center [133, 356] width 30 height 19
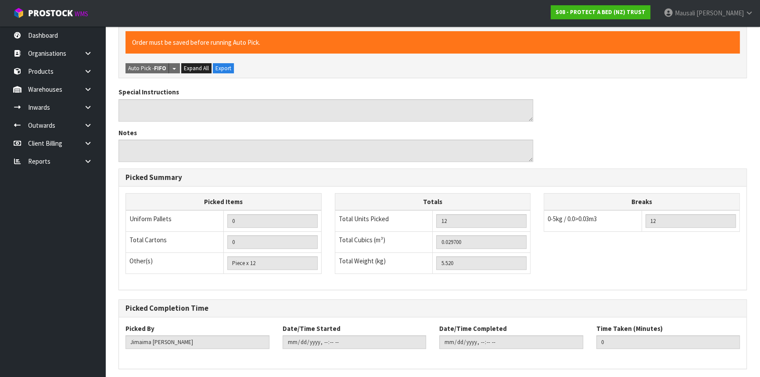
scroll to position [0, 0]
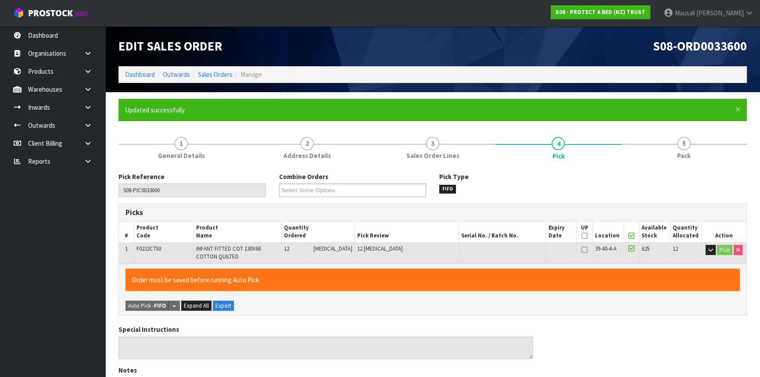
type input "[PERSON_NAME]"
type input "[DATE]T15:07:25"
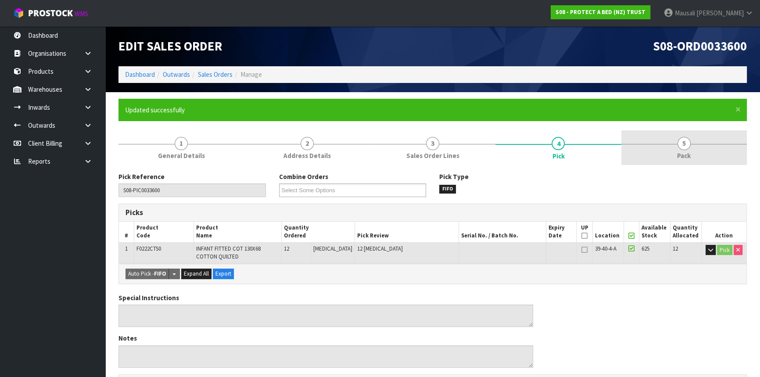
click at [670, 159] on link "5 Pack" at bounding box center [683, 147] width 125 height 35
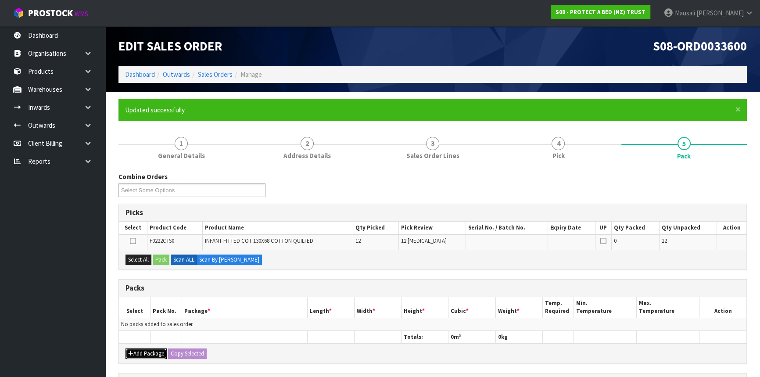
click at [150, 350] on button "Add Package" at bounding box center [145, 353] width 41 height 11
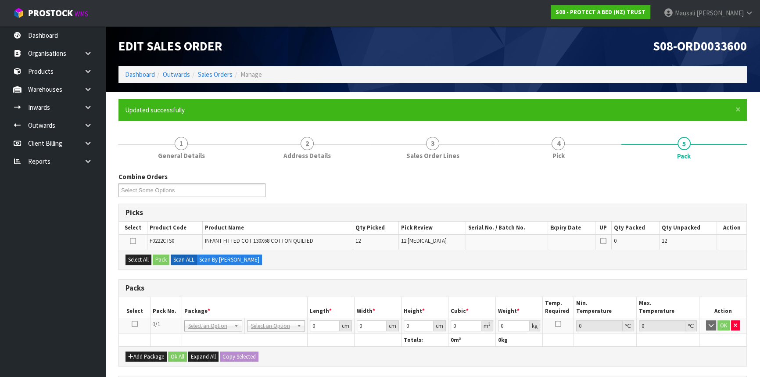
click at [132, 324] on icon at bounding box center [135, 324] width 6 height 0
click at [136, 259] on button "Select All" at bounding box center [138, 259] width 26 height 11
click at [160, 261] on button "Pack" at bounding box center [161, 259] width 17 height 11
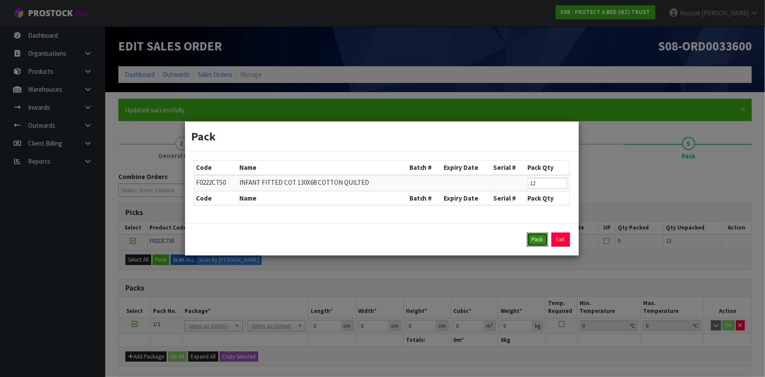
drag, startPoint x: 536, startPoint y: 234, endPoint x: 442, endPoint y: 224, distance: 94.8
click at [537, 234] on button "Pack" at bounding box center [537, 239] width 21 height 14
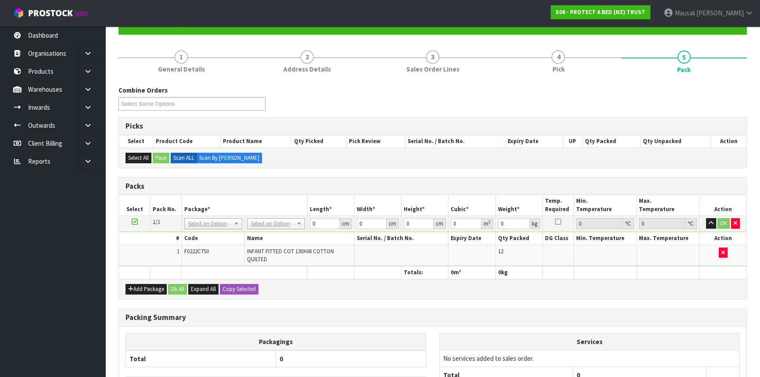
scroll to position [168, 0]
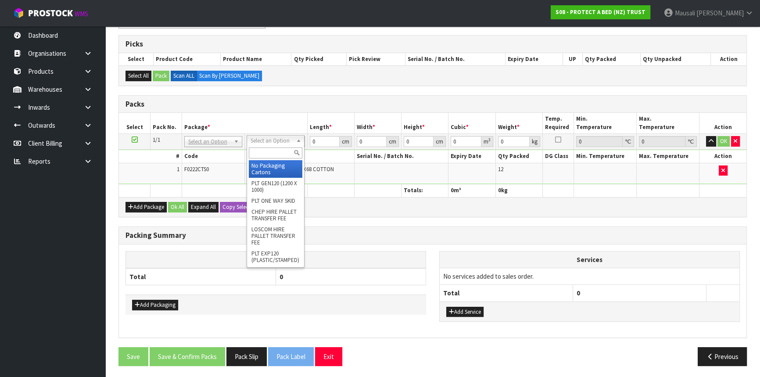
click at [258, 156] on input "text" at bounding box center [276, 152] width 54 height 11
type input "CTN6"
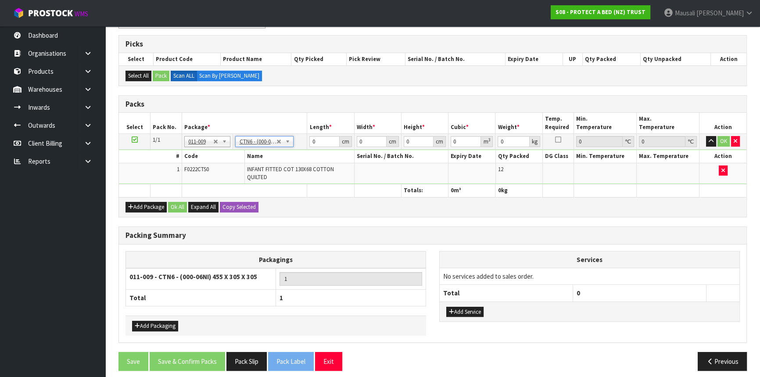
type input "45.5"
type input "30.5"
type input "0.042326"
type input "5.72"
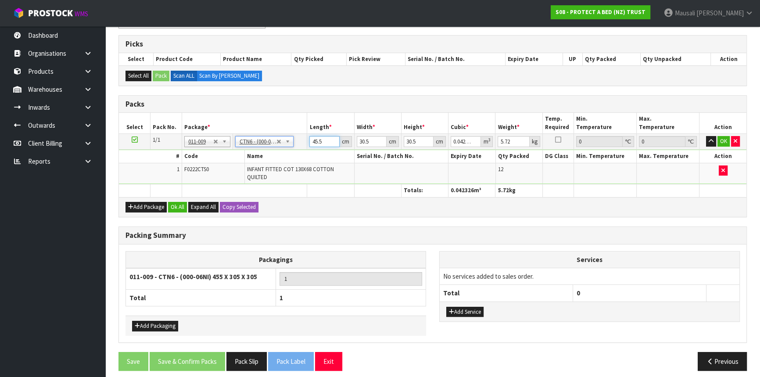
drag, startPoint x: 322, startPoint y: 142, endPoint x: 291, endPoint y: 147, distance: 32.1
click at [291, 147] on tr "1/1 NONE 007-001 007-002 007-004 007-009 007-013 007-014 007-015 007-017 007-01…" at bounding box center [432, 142] width 627 height 16
type input "4"
type input "0.003721"
type input "44"
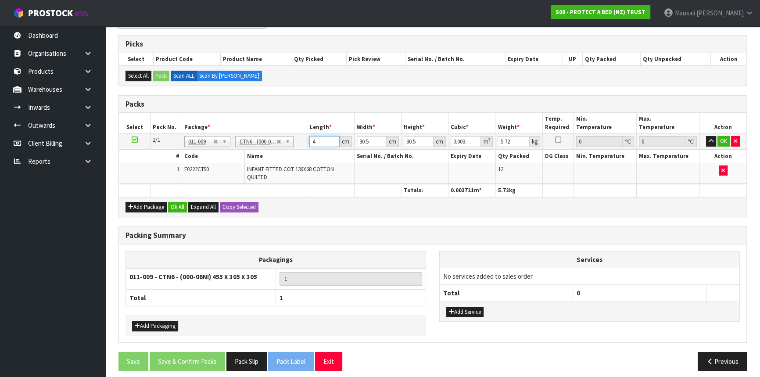
type input "0.040931"
type input "44"
type input "3"
type input "0.004026"
type input "35"
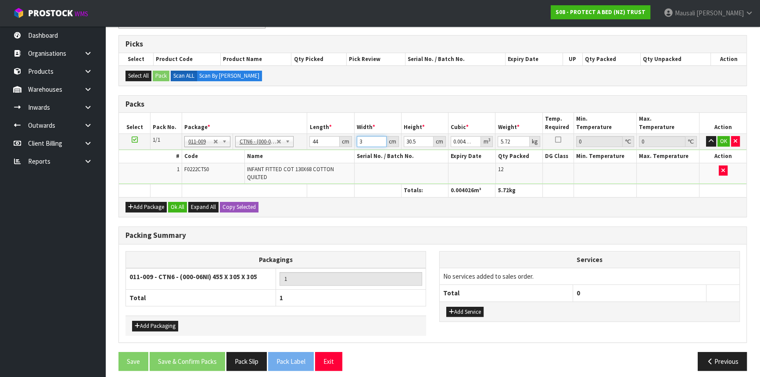
type input "0.04697"
type input "35"
type input "2"
type input "0.00308"
type input "28"
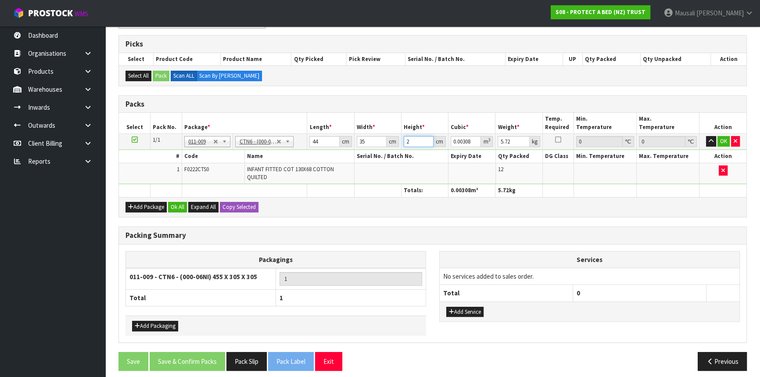
type input "0.04312"
click at [176, 207] on button "Ok All" at bounding box center [177, 207] width 19 height 11
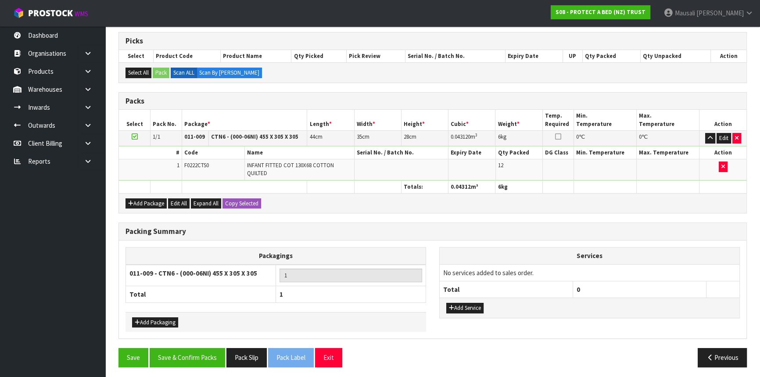
scroll to position [172, 0]
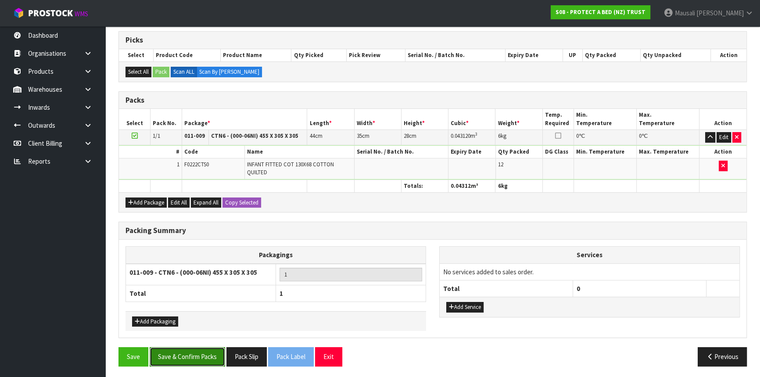
drag, startPoint x: 205, startPoint y: 349, endPoint x: 257, endPoint y: 341, distance: 52.9
click at [206, 349] on button "Save & Confirm Packs" at bounding box center [187, 356] width 75 height 19
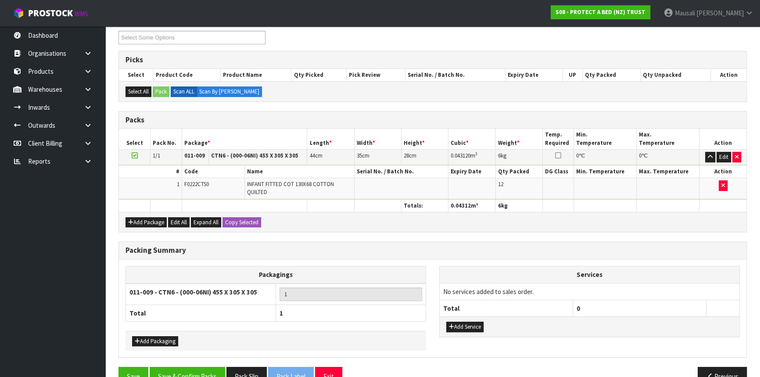
scroll to position [118, 0]
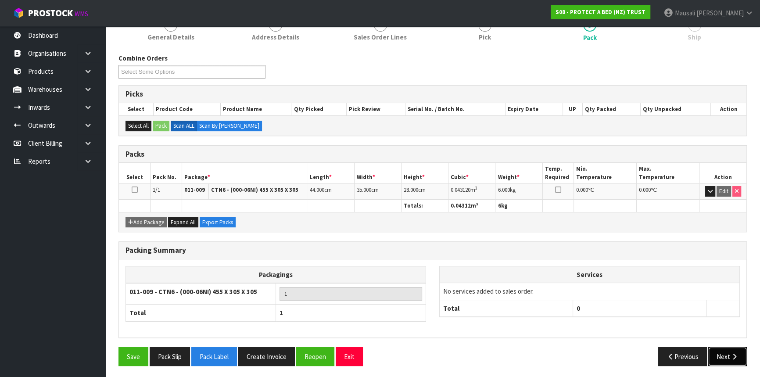
click at [730, 347] on button "Next" at bounding box center [727, 356] width 39 height 19
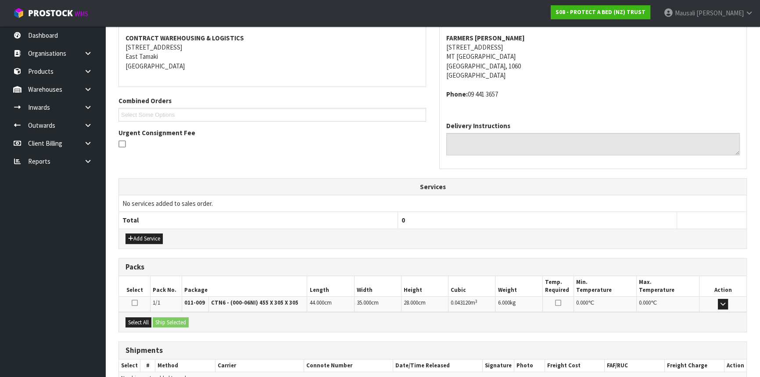
scroll to position [211, 0]
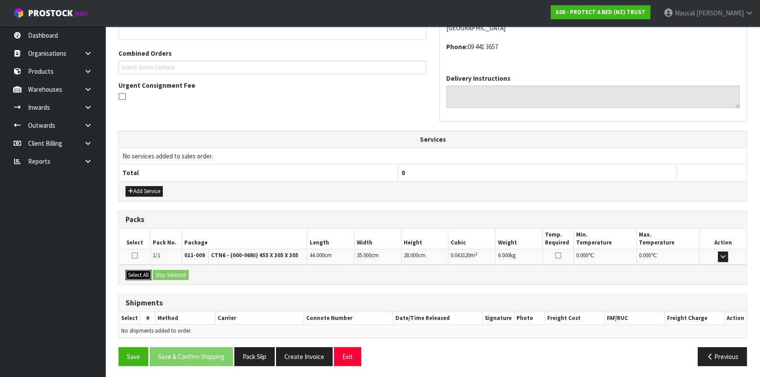
click at [139, 272] on button "Select All" at bounding box center [138, 275] width 26 height 11
click at [164, 272] on button "Ship Selected" at bounding box center [171, 275] width 36 height 11
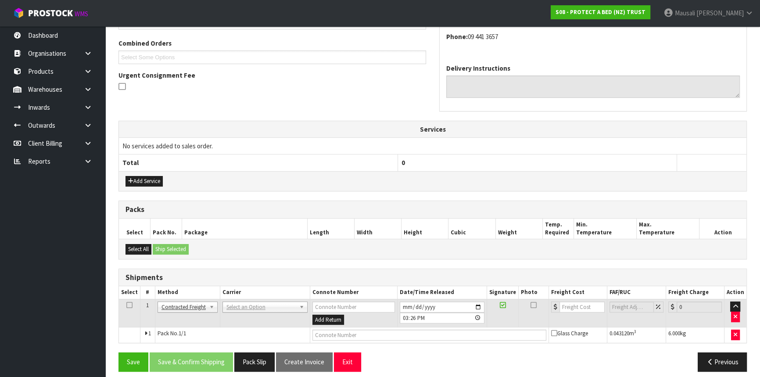
scroll to position [226, 0]
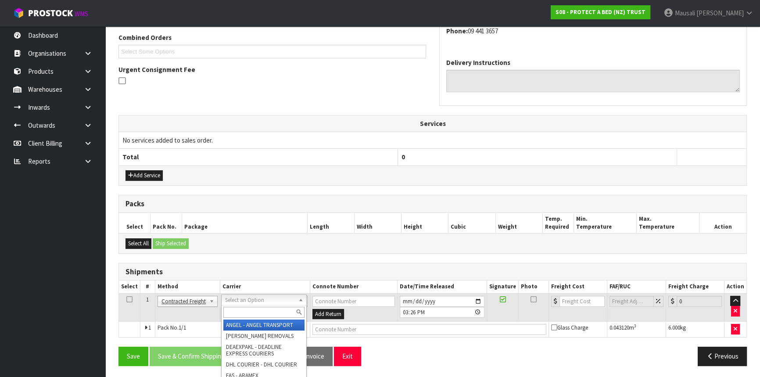
click at [248, 309] on input "text" at bounding box center [263, 312] width 81 height 11
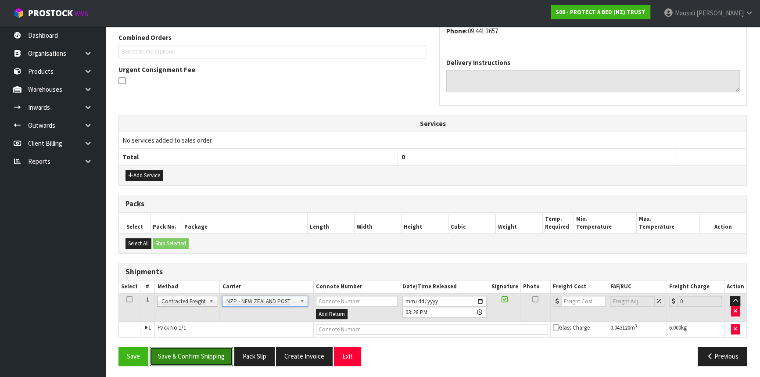
drag, startPoint x: 196, startPoint y: 358, endPoint x: 281, endPoint y: 347, distance: 85.4
click at [197, 358] on button "Save & Confirm Shipping" at bounding box center [191, 356] width 83 height 19
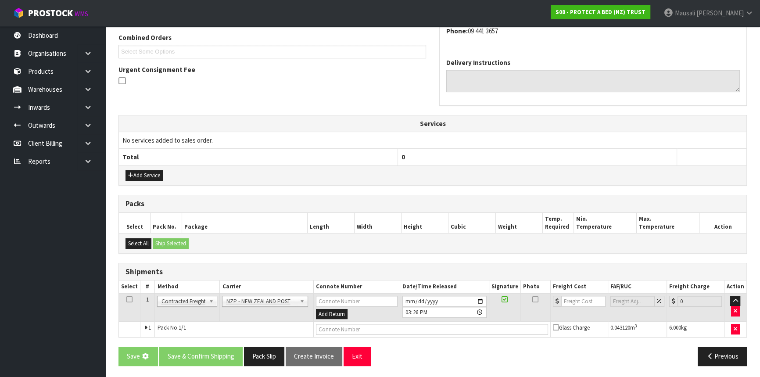
scroll to position [0, 0]
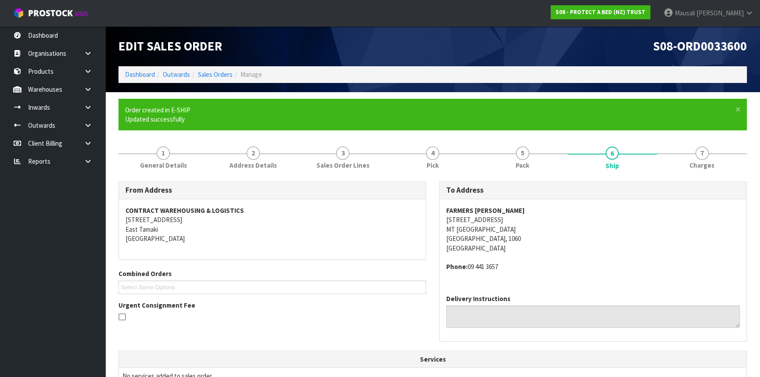
drag, startPoint x: 564, startPoint y: 375, endPoint x: 527, endPoint y: 340, distance: 51.2
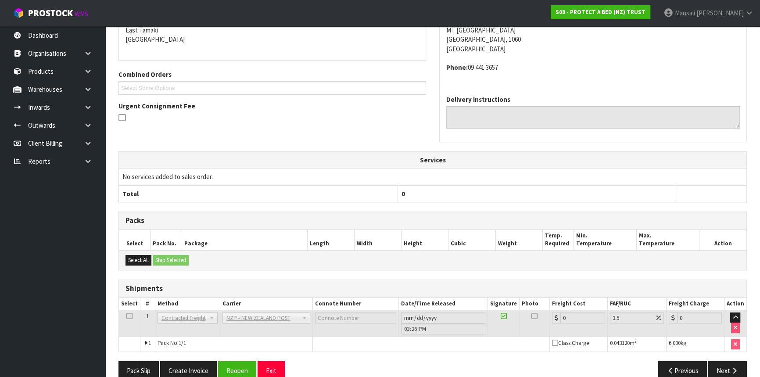
scroll to position [214, 0]
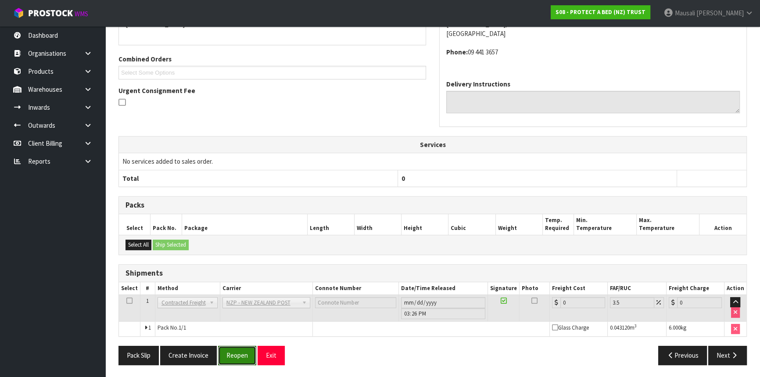
drag, startPoint x: 226, startPoint y: 354, endPoint x: 265, endPoint y: 340, distance: 40.9
click at [227, 354] on button "Reopen" at bounding box center [237, 355] width 38 height 19
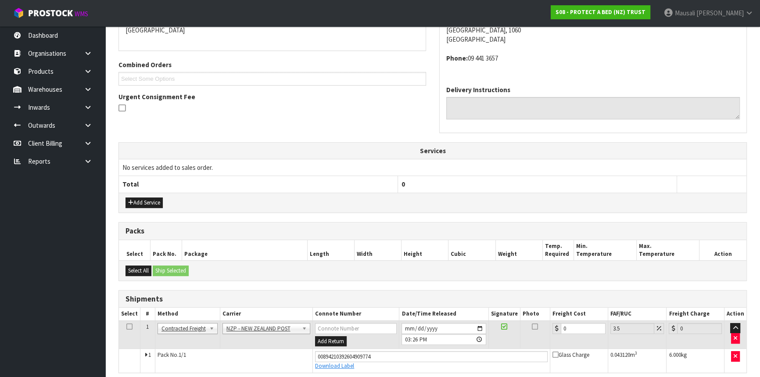
scroll to position [235, 0]
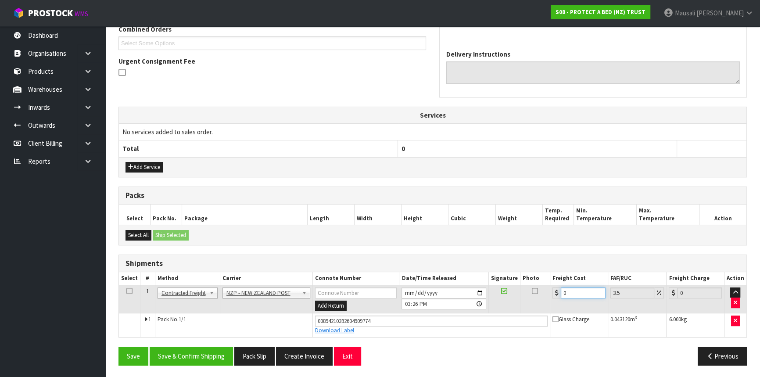
drag, startPoint x: 568, startPoint y: 294, endPoint x: 547, endPoint y: 293, distance: 21.9
click at [550, 294] on td "0" at bounding box center [579, 299] width 58 height 29
drag, startPoint x: 138, startPoint y: 166, endPoint x: 141, endPoint y: 147, distance: 20.0
click at [138, 165] on button "Add Service" at bounding box center [143, 167] width 37 height 11
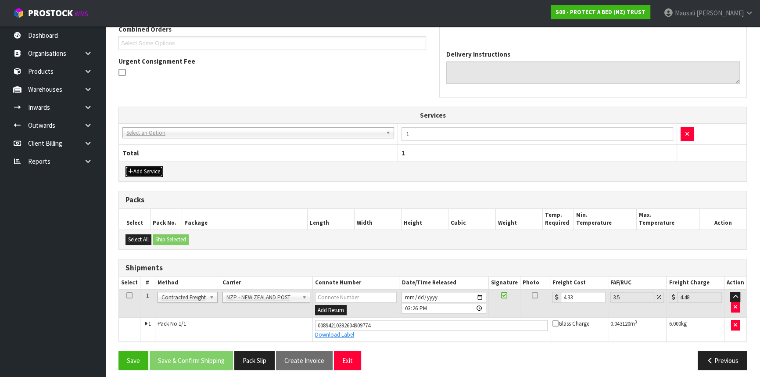
drag, startPoint x: 150, startPoint y: 129, endPoint x: 153, endPoint y: 147, distance: 18.2
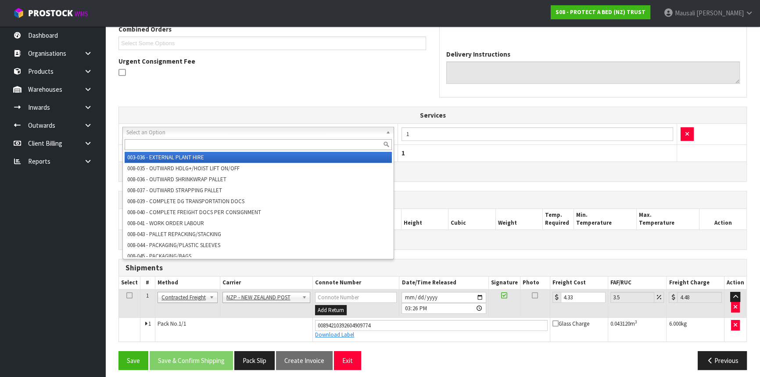
click at [154, 145] on input "text" at bounding box center [258, 144] width 267 height 11
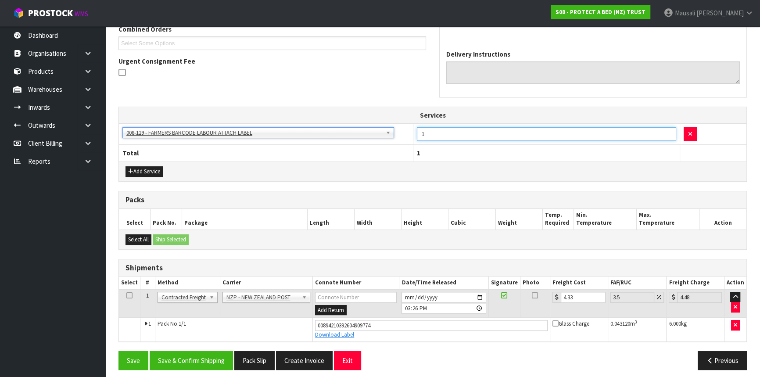
drag, startPoint x: 434, startPoint y: 134, endPoint x: 397, endPoint y: 142, distance: 38.2
click at [397, 142] on tr "003-036 - EXTERNAL PLANT HIRE 008-035 - OUTWARD HDLG+/HOIST LIFT ON/OFF 008-036…" at bounding box center [432, 133] width 627 height 21
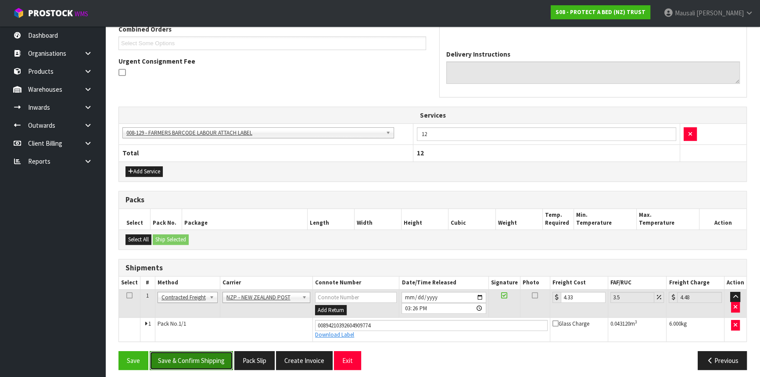
click at [215, 357] on button "Save & Confirm Shipping" at bounding box center [191, 360] width 83 height 19
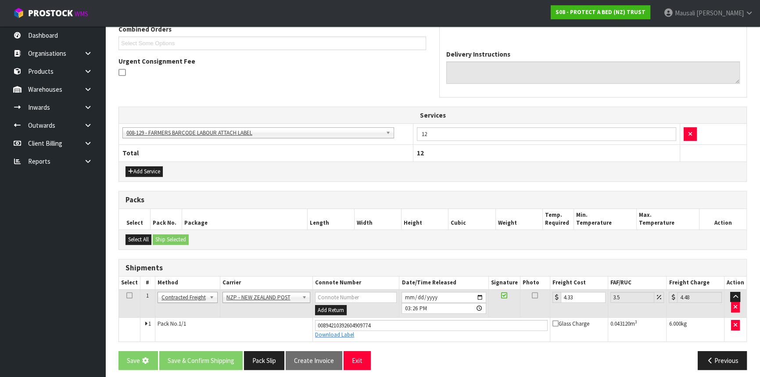
scroll to position [0, 0]
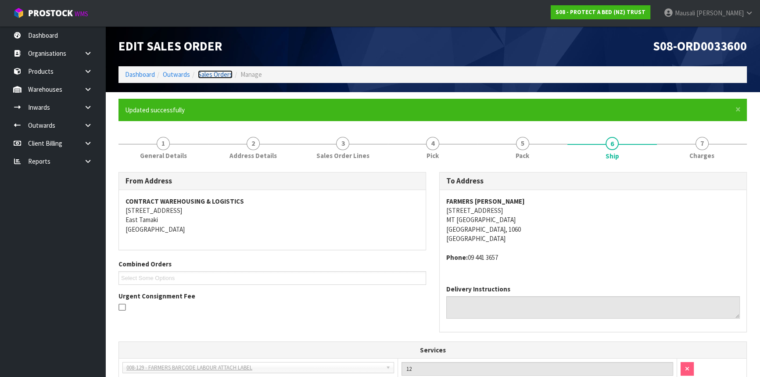
click at [212, 77] on link "Sales Orders" at bounding box center [215, 74] width 35 height 8
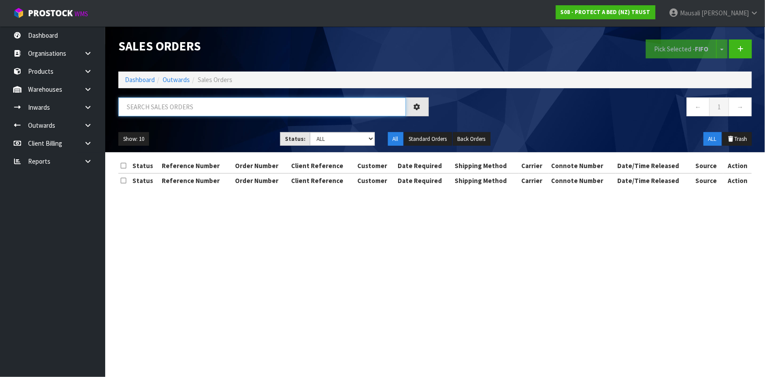
click at [144, 105] on input "text" at bounding box center [262, 106] width 288 height 19
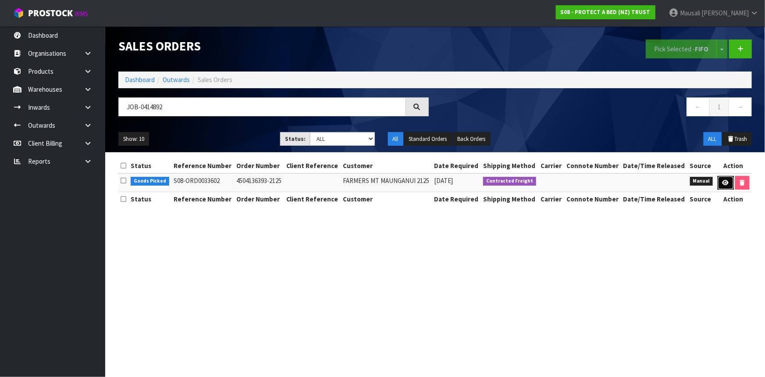
click at [724, 185] on link at bounding box center [726, 183] width 16 height 14
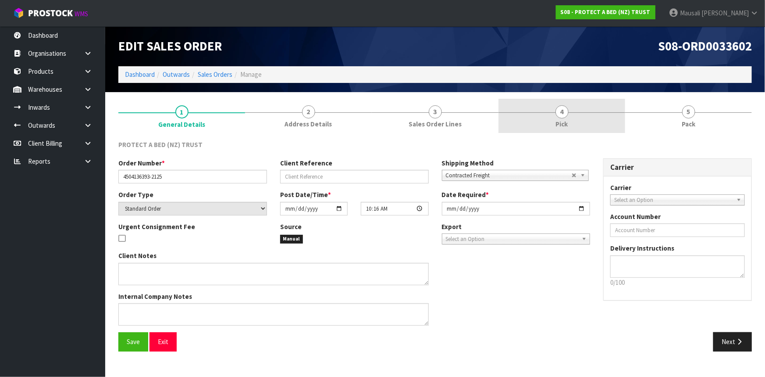
click at [544, 109] on link "4 Pick" at bounding box center [562, 116] width 127 height 35
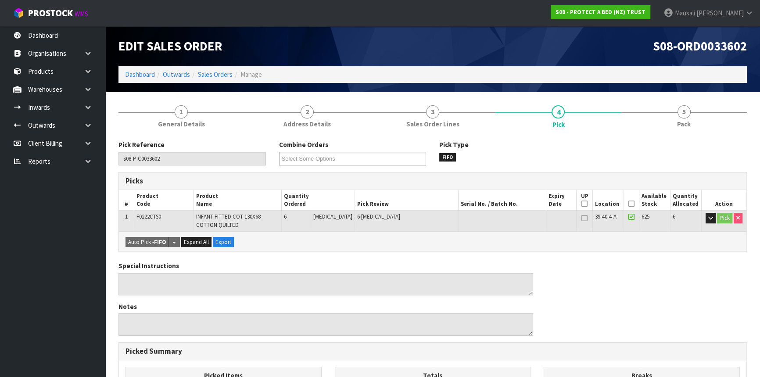
click at [628, 204] on icon at bounding box center [631, 204] width 6 height 0
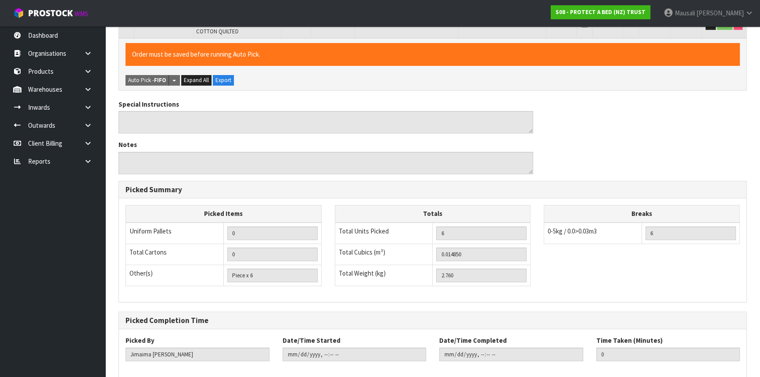
scroll to position [237, 0]
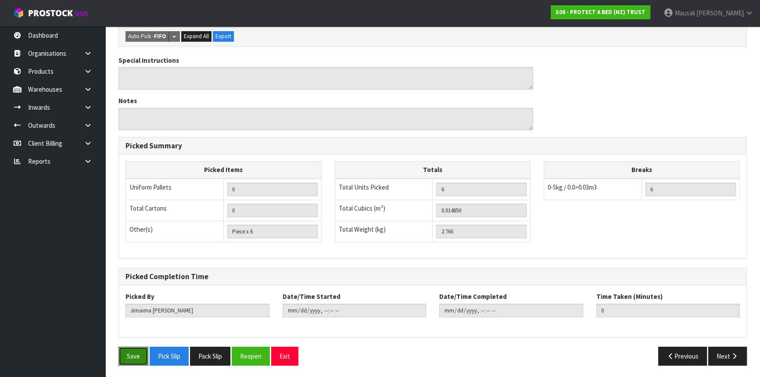
drag, startPoint x: 136, startPoint y: 349, endPoint x: 143, endPoint y: 342, distance: 10.3
click at [136, 348] on button "Save" at bounding box center [133, 356] width 30 height 19
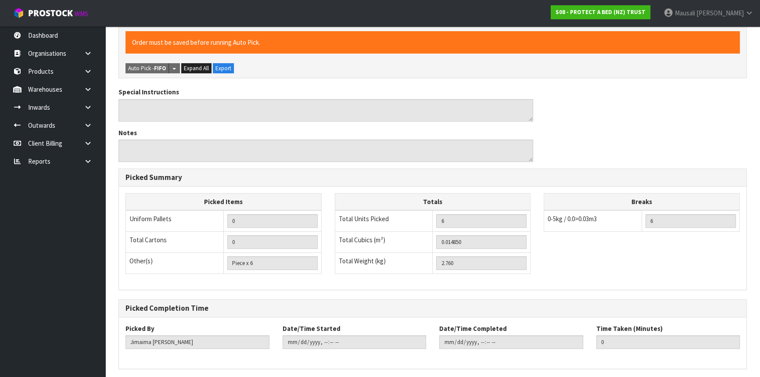
scroll to position [0, 0]
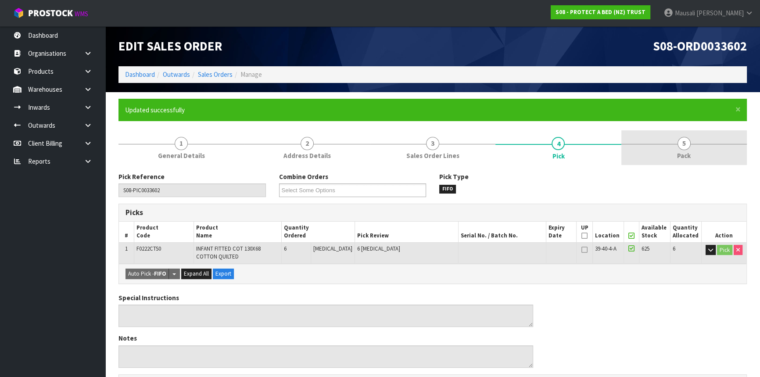
click at [687, 145] on span "5" at bounding box center [683, 143] width 13 height 13
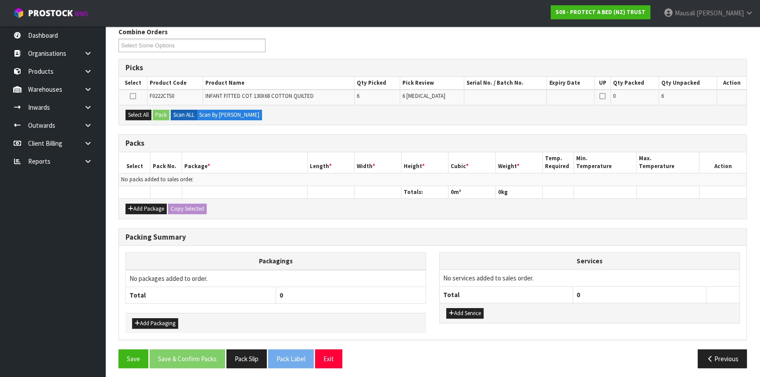
scroll to position [147, 0]
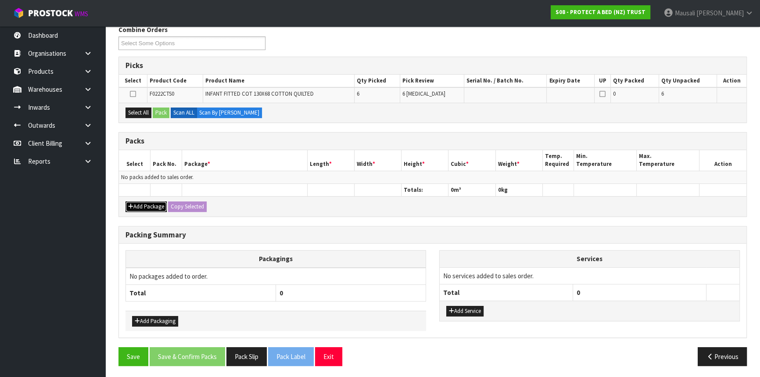
click at [149, 207] on button "Add Package" at bounding box center [145, 206] width 41 height 11
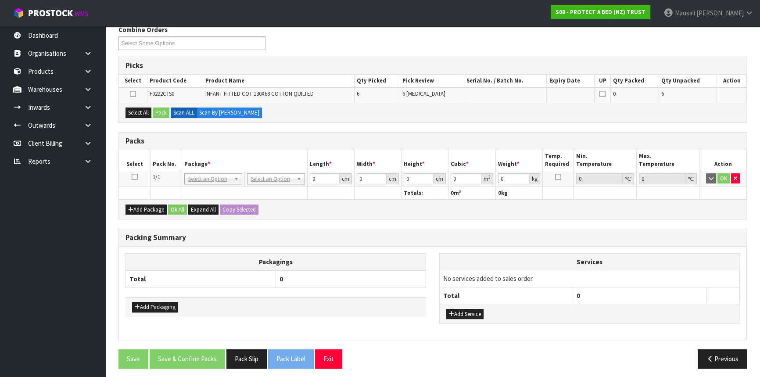
click at [136, 177] on icon at bounding box center [135, 177] width 6 height 0
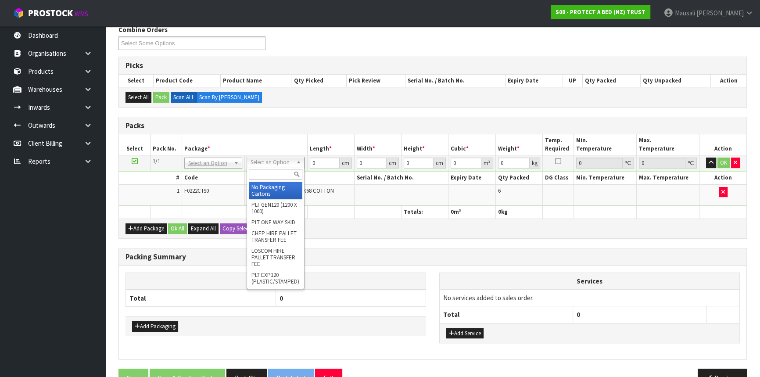
click at [261, 171] on input "text" at bounding box center [276, 174] width 54 height 11
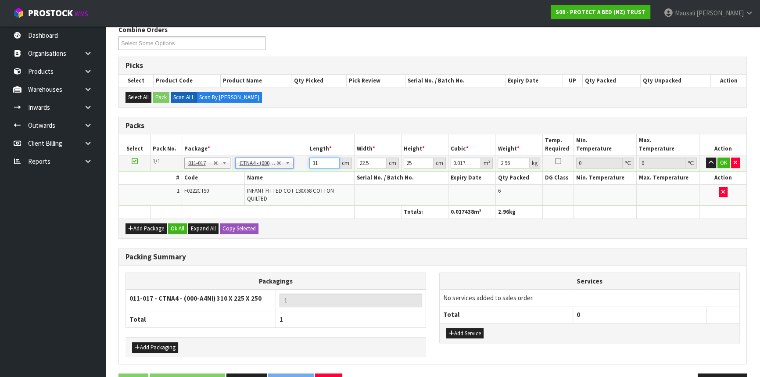
drag, startPoint x: 323, startPoint y: 161, endPoint x: 317, endPoint y: 165, distance: 6.7
click at [285, 173] on tbody "1/1 NONE 007-001 007-002 007-004 007-009 007-013 007-014 007-015 007-017 007-01…" at bounding box center [432, 180] width 627 height 50
click at [182, 228] on button "Ok All" at bounding box center [177, 228] width 19 height 11
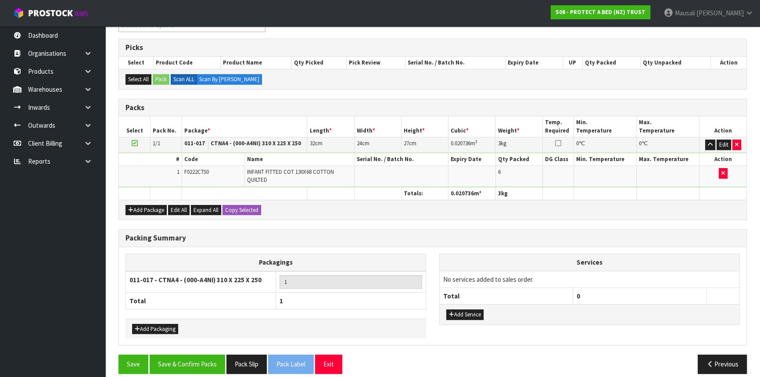
scroll to position [172, 0]
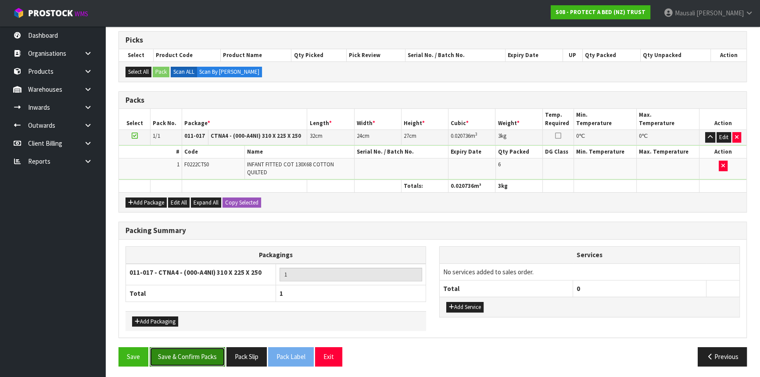
click at [200, 354] on button "Save & Confirm Packs" at bounding box center [187, 356] width 75 height 19
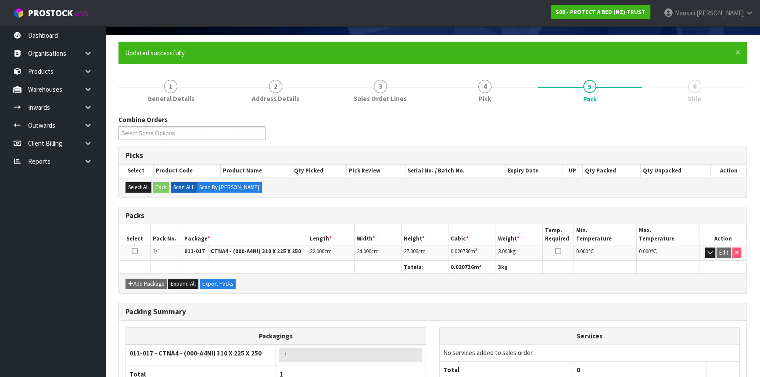
scroll to position [118, 0]
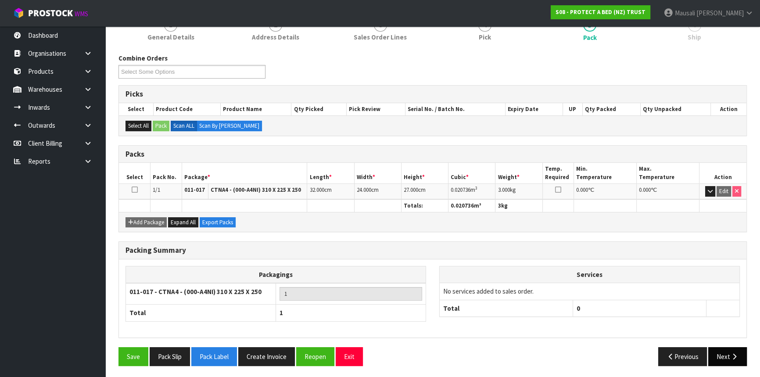
click at [730, 353] on icon "button" at bounding box center [734, 356] width 8 height 7
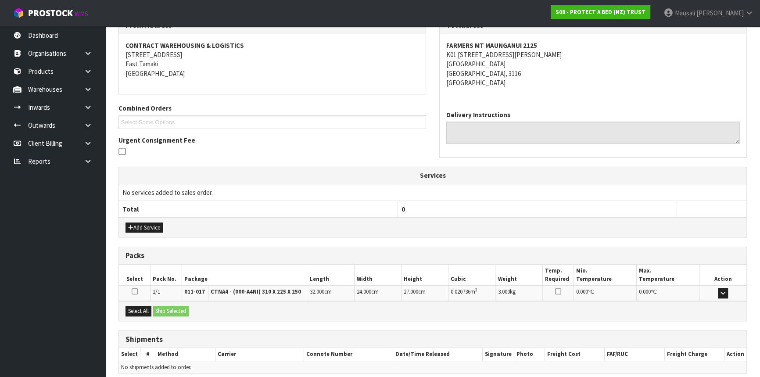
scroll to position [193, 0]
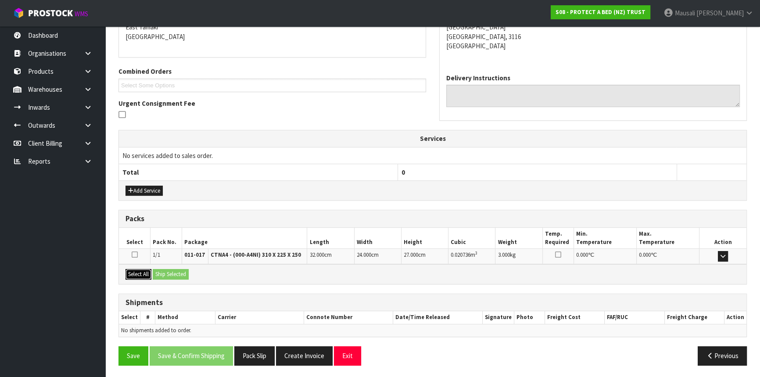
drag, startPoint x: 144, startPoint y: 272, endPoint x: 169, endPoint y: 274, distance: 25.0
click at [151, 272] on button "Select All" at bounding box center [138, 274] width 26 height 11
click at [174, 276] on button "Ship Selected" at bounding box center [171, 274] width 36 height 11
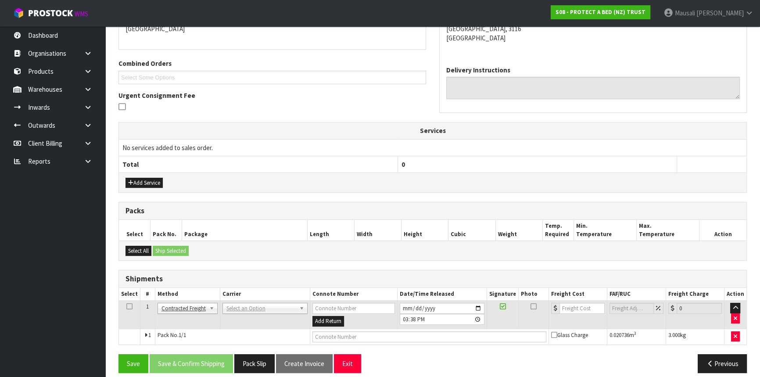
scroll to position [208, 0]
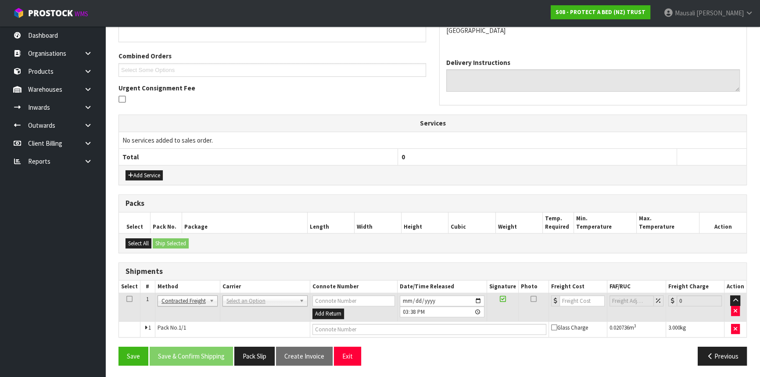
click at [246, 293] on td "ANGEL - ANGEL TRANSPORT [PERSON_NAME] REMOVALS DEAEXPAKL - DEADLINE EXPRESS COU…" at bounding box center [265, 307] width 90 height 29
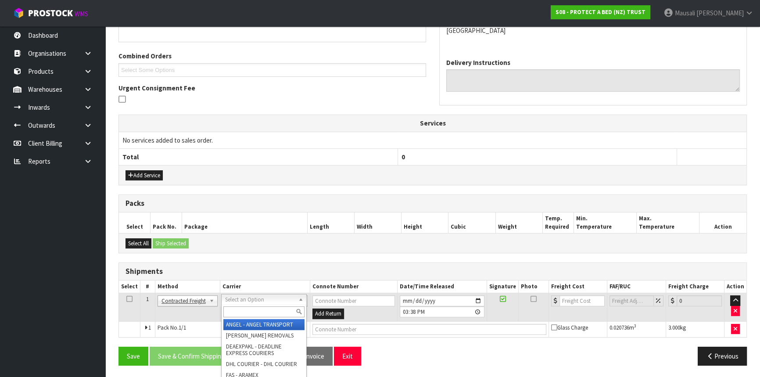
drag, startPoint x: 238, startPoint y: 310, endPoint x: 240, endPoint y: 304, distance: 6.1
click at [239, 308] on input "text" at bounding box center [263, 311] width 81 height 11
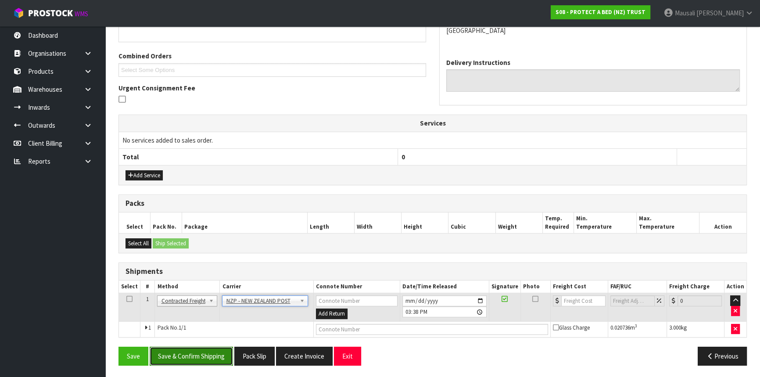
drag, startPoint x: 206, startPoint y: 352, endPoint x: 432, endPoint y: 292, distance: 234.2
click at [206, 351] on button "Save & Confirm Shipping" at bounding box center [191, 356] width 83 height 19
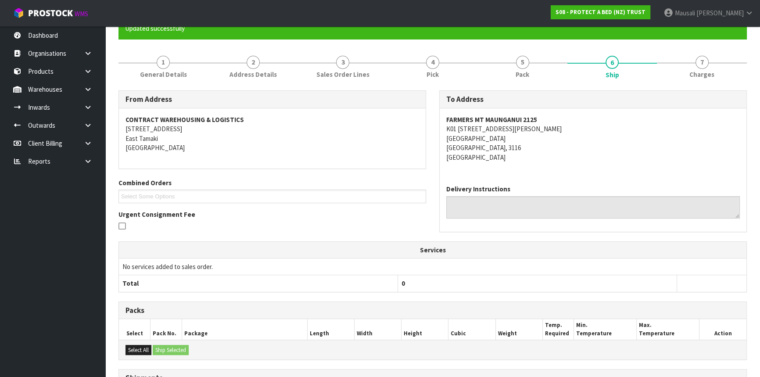
scroll to position [196, 0]
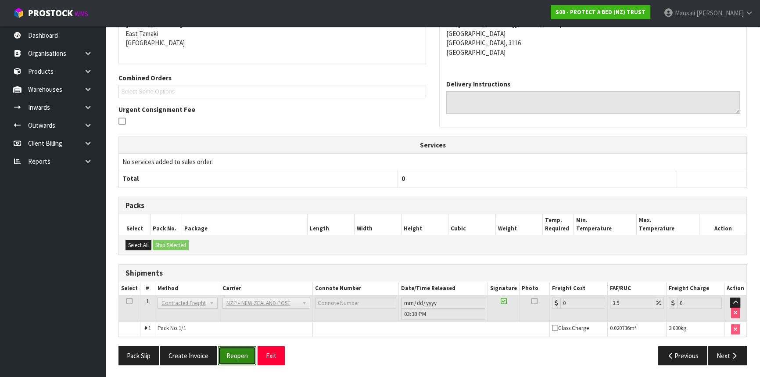
click at [242, 350] on button "Reopen" at bounding box center [237, 355] width 38 height 19
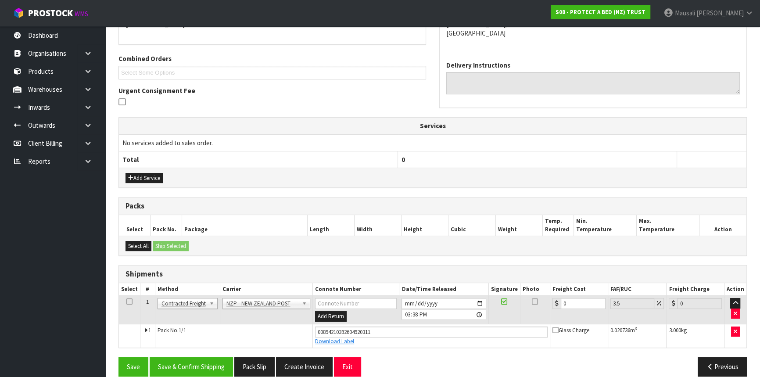
scroll to position [216, 0]
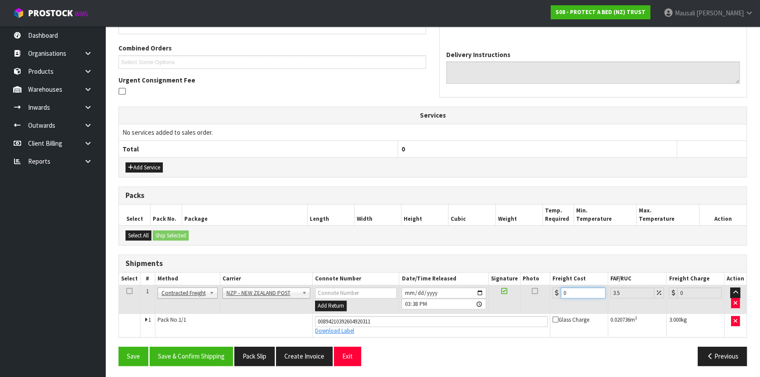
drag, startPoint x: 574, startPoint y: 292, endPoint x: 536, endPoint y: 306, distance: 40.4
click at [535, 306] on tr "1 Client Local Pickup Customer Local Pickup Company Freight Contracted Freight …" at bounding box center [432, 299] width 627 height 29
click at [154, 163] on button "Add Service" at bounding box center [143, 167] width 37 height 11
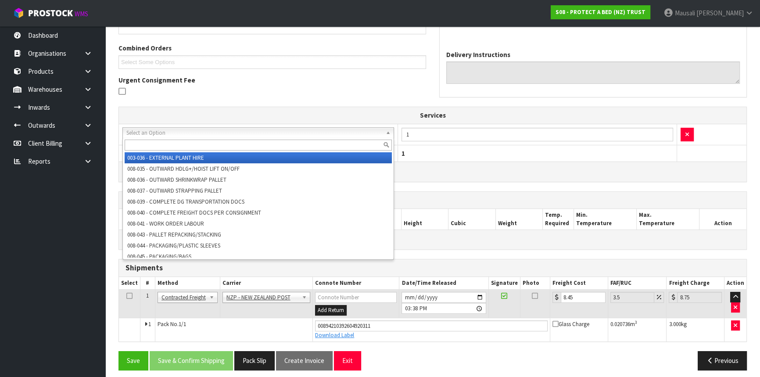
click at [171, 142] on input "text" at bounding box center [258, 144] width 267 height 11
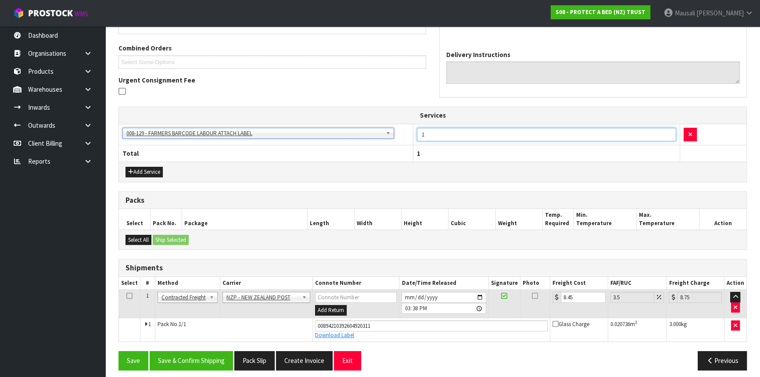
drag, startPoint x: 429, startPoint y: 132, endPoint x: 404, endPoint y: 140, distance: 25.3
click at [404, 140] on tr "003-036 - EXTERNAL PLANT HIRE 008-035 - OUTWARD HDLG+/HOIST LIFT ON/OFF 008-036…" at bounding box center [432, 134] width 627 height 21
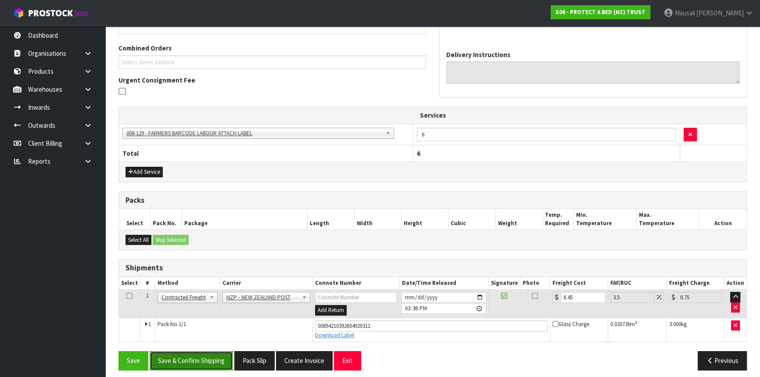
click at [201, 356] on button "Save & Confirm Shipping" at bounding box center [191, 360] width 83 height 19
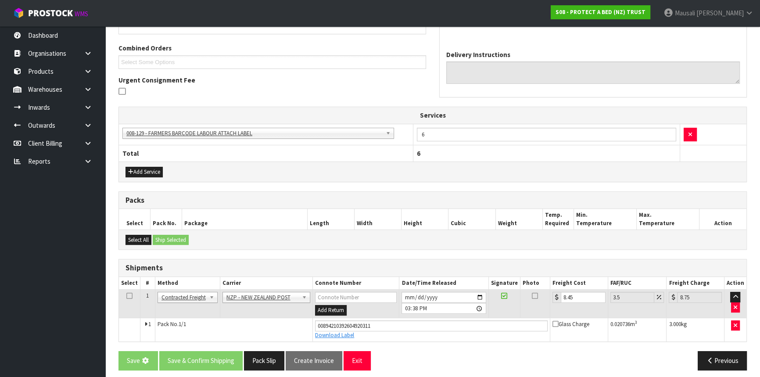
scroll to position [0, 0]
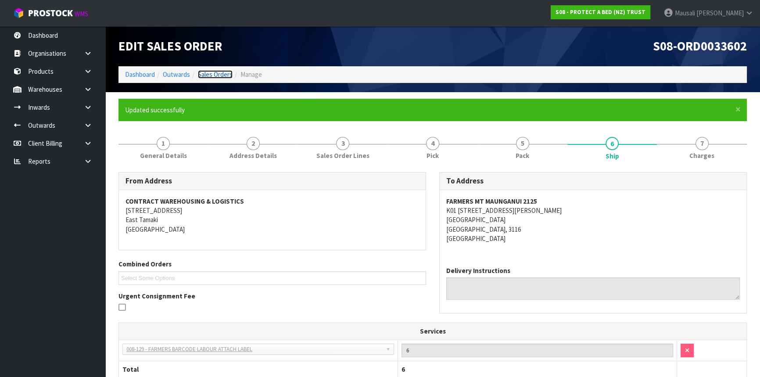
click at [219, 75] on link "Sales Orders" at bounding box center [215, 74] width 35 height 8
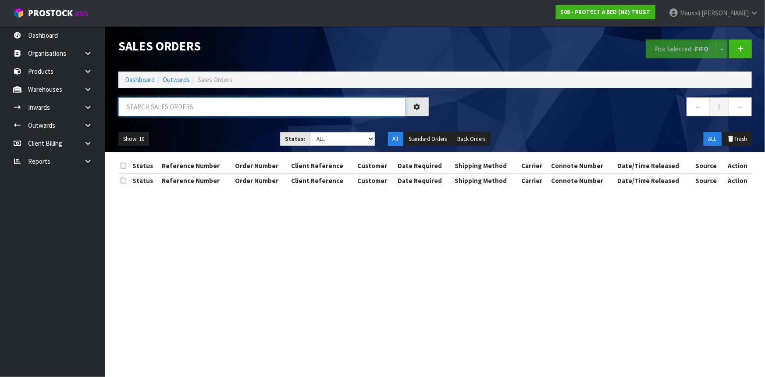
click at [144, 111] on input "text" at bounding box center [262, 106] width 288 height 19
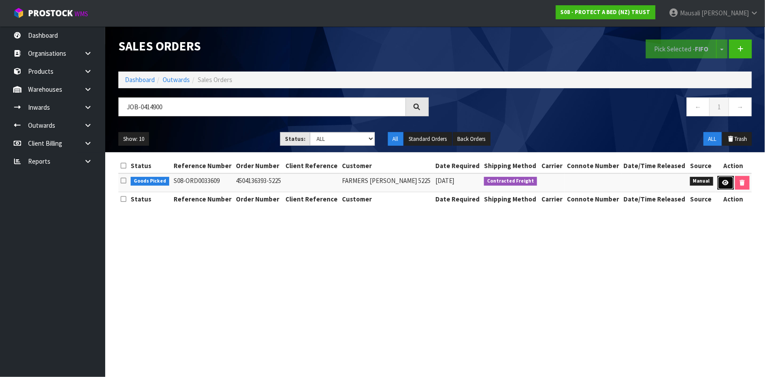
click at [723, 182] on icon at bounding box center [726, 183] width 7 height 6
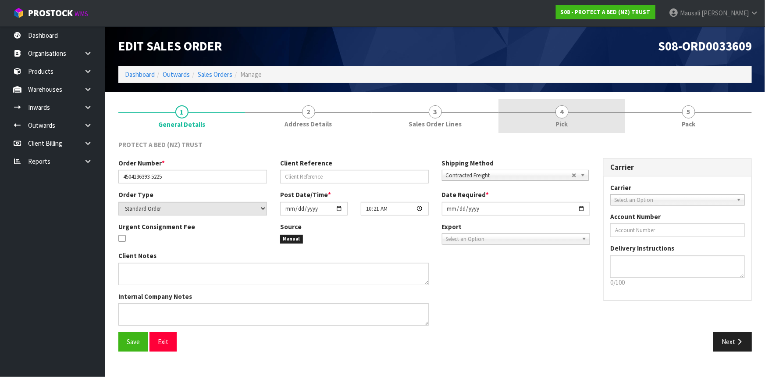
click at [559, 125] on span "Pick" at bounding box center [562, 123] width 12 height 9
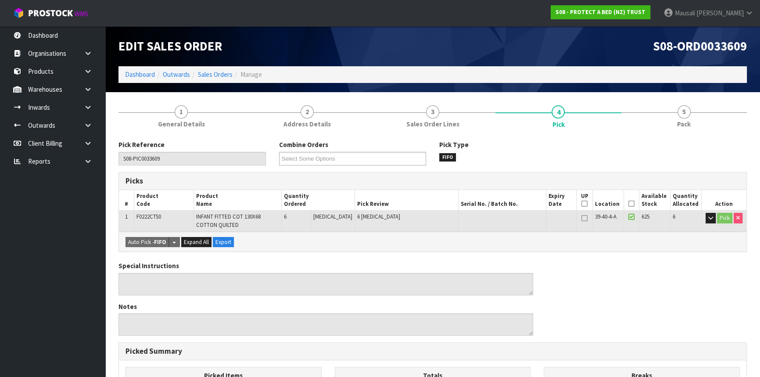
drag, startPoint x: 630, startPoint y: 204, endPoint x: 627, endPoint y: 197, distance: 7.3
click at [629, 204] on icon at bounding box center [631, 204] width 6 height 0
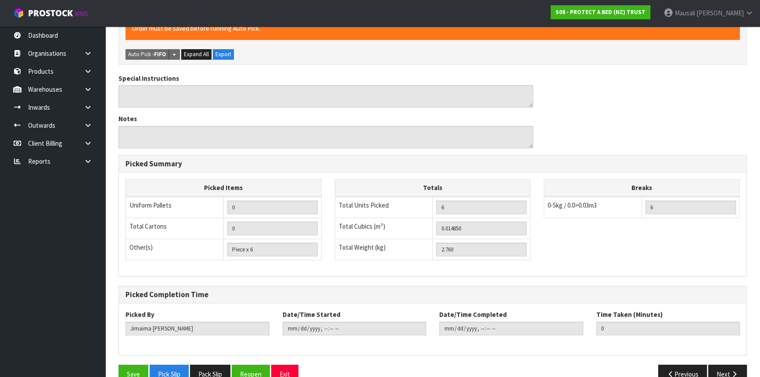
scroll to position [237, 0]
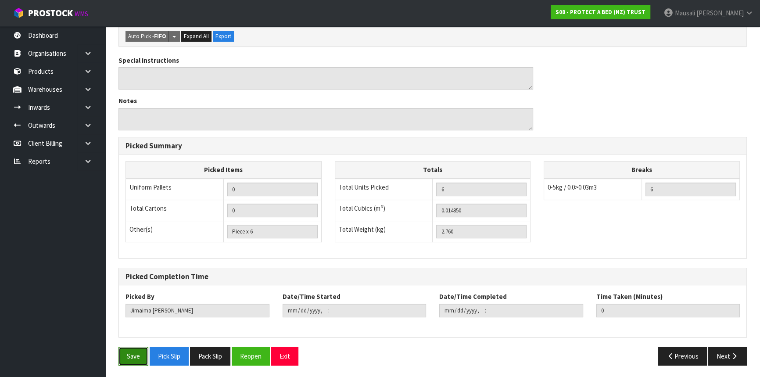
click at [130, 350] on button "Save" at bounding box center [133, 356] width 30 height 19
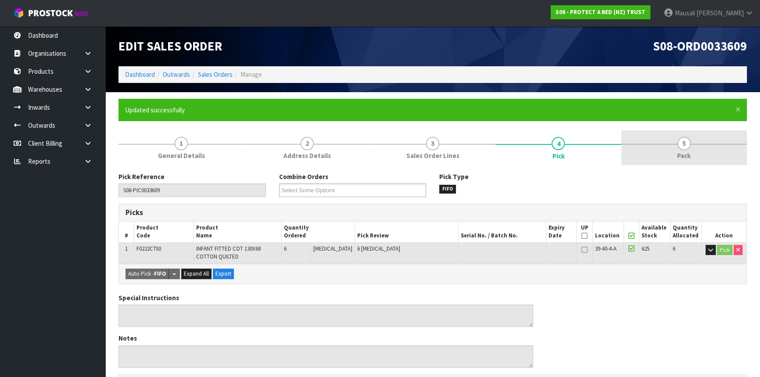
click at [664, 151] on link "5 Pack" at bounding box center [683, 147] width 125 height 35
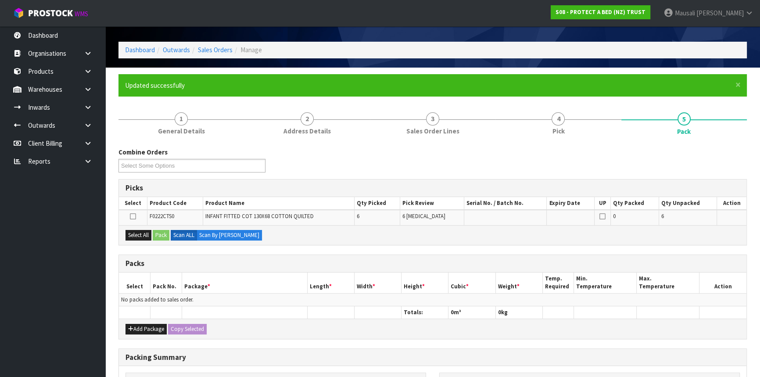
scroll to position [119, 0]
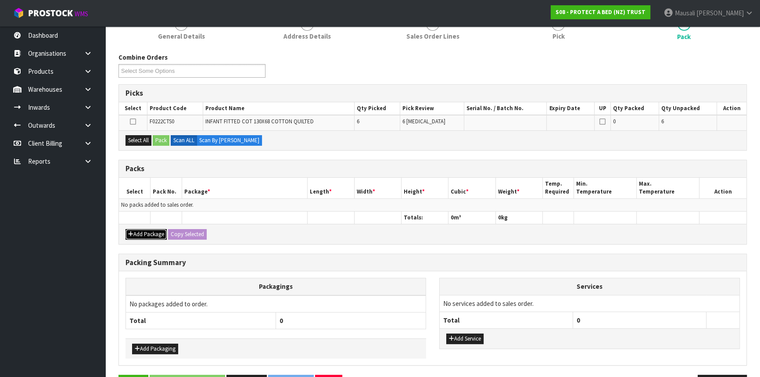
click at [148, 234] on button "Add Package" at bounding box center [145, 234] width 41 height 11
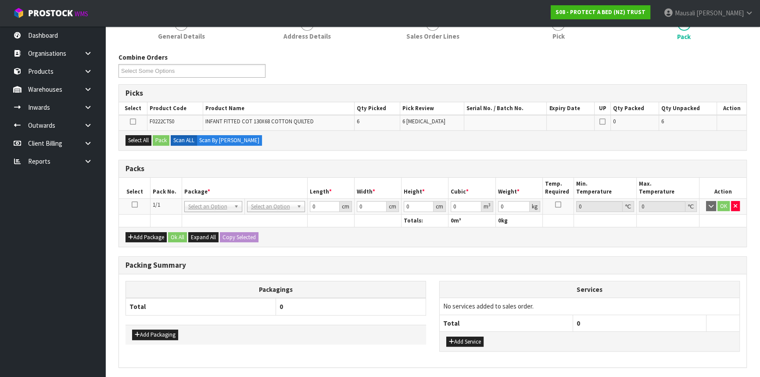
click at [136, 204] on icon at bounding box center [135, 204] width 6 height 0
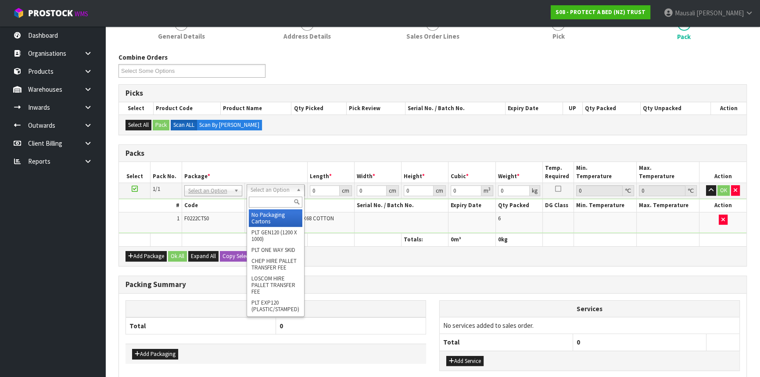
click at [259, 201] on input "text" at bounding box center [276, 202] width 54 height 11
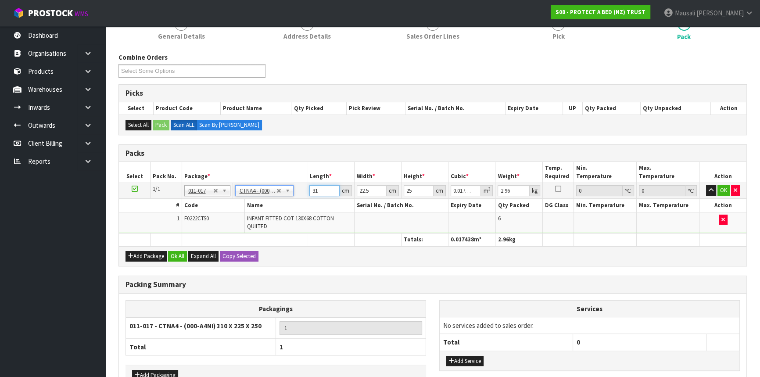
drag, startPoint x: 323, startPoint y: 191, endPoint x: 297, endPoint y: 197, distance: 26.7
click at [298, 197] on tbody "1/1 NONE 007-001 007-002 007-004 007-009 007-013 007-014 007-015 007-017 007-01…" at bounding box center [432, 208] width 627 height 50
click at [184, 255] on button "Ok All" at bounding box center [177, 256] width 19 height 11
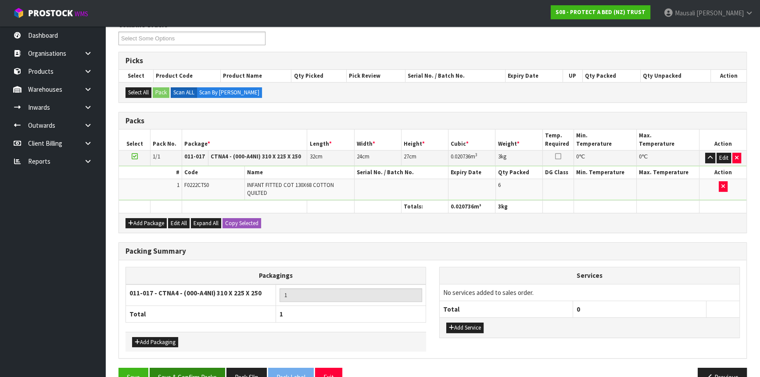
scroll to position [172, 0]
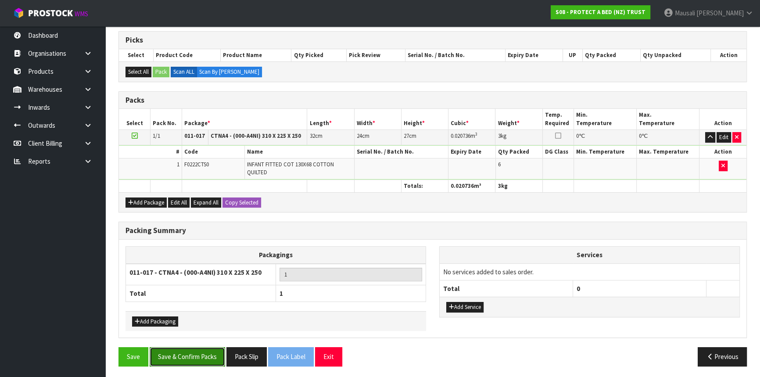
drag, startPoint x: 210, startPoint y: 353, endPoint x: 226, endPoint y: 353, distance: 16.2
click at [211, 353] on button "Save & Confirm Packs" at bounding box center [187, 356] width 75 height 19
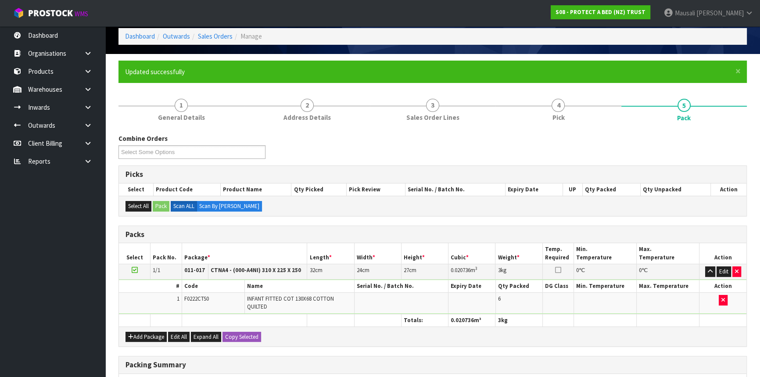
scroll to position [118, 0]
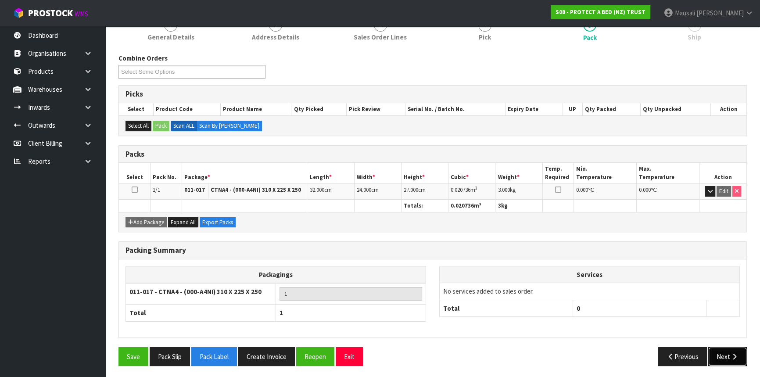
click at [715, 349] on button "Next" at bounding box center [727, 356] width 39 height 19
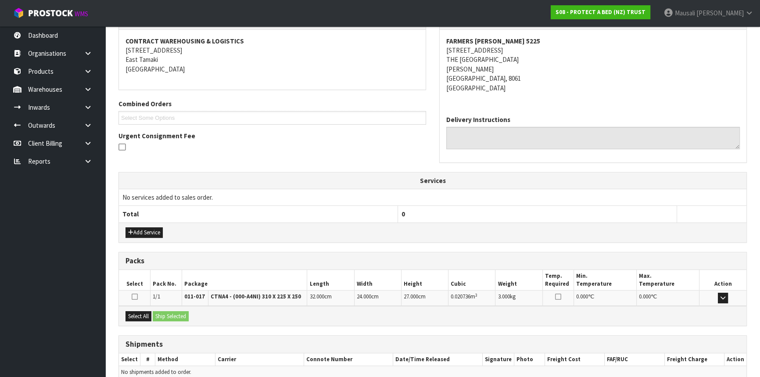
scroll to position [202, 0]
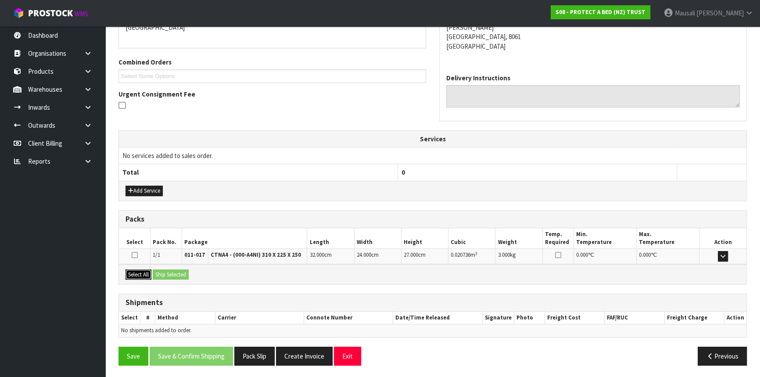
click at [140, 271] on button "Select All" at bounding box center [138, 274] width 26 height 11
click at [167, 271] on button "Ship Selected" at bounding box center [171, 274] width 36 height 11
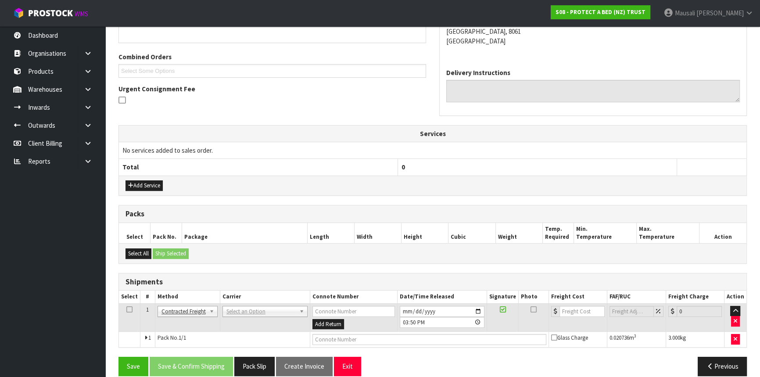
scroll to position [217, 0]
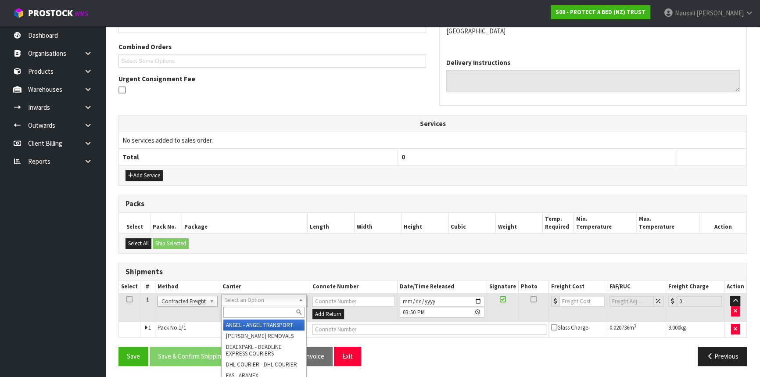
drag, startPoint x: 252, startPoint y: 298, endPoint x: 225, endPoint y: 307, distance: 29.0
click at [235, 309] on input "text" at bounding box center [263, 312] width 81 height 11
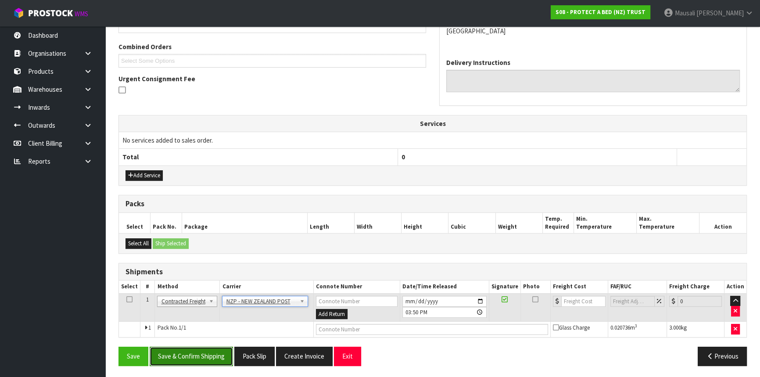
click at [189, 354] on button "Save & Confirm Shipping" at bounding box center [191, 356] width 83 height 19
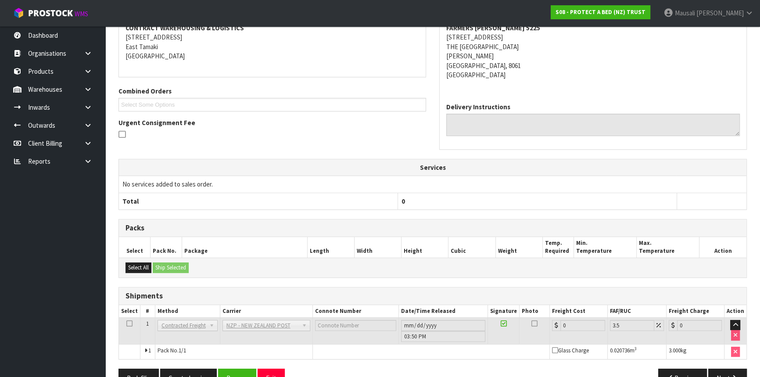
scroll to position [205, 0]
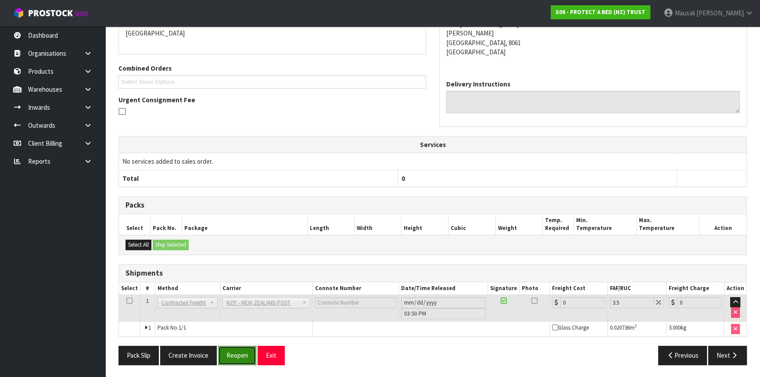
drag, startPoint x: 238, startPoint y: 356, endPoint x: 241, endPoint y: 350, distance: 6.5
click at [238, 354] on button "Reopen" at bounding box center [237, 355] width 38 height 19
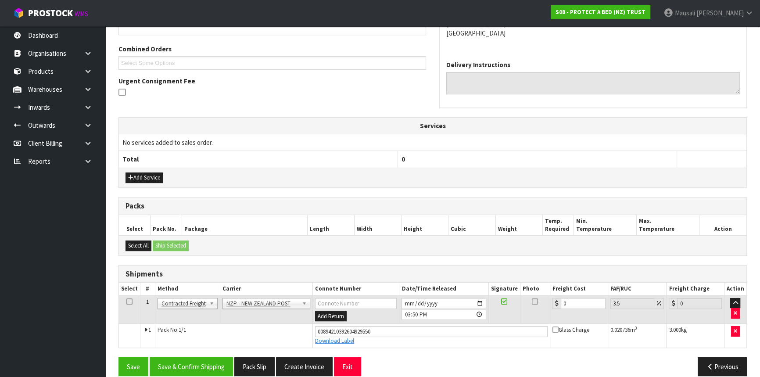
scroll to position [225, 0]
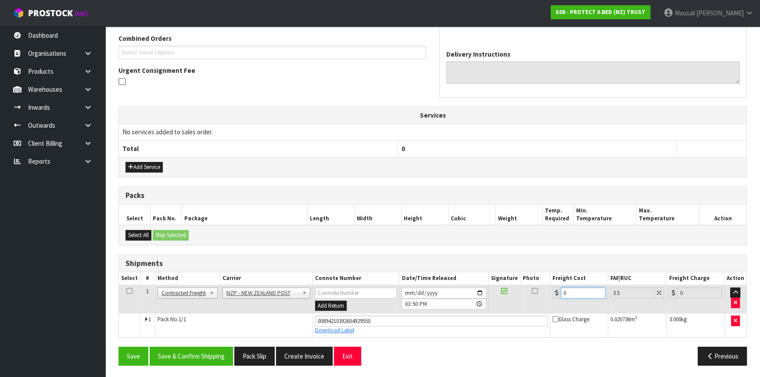
drag, startPoint x: 571, startPoint y: 291, endPoint x: 540, endPoint y: 298, distance: 32.0
click at [540, 298] on tr "1 Client Local Pickup Customer Local Pickup Company Freight Contracted Freight …" at bounding box center [432, 299] width 627 height 29
click at [218, 352] on button "Save & Confirm Shipping" at bounding box center [191, 356] width 83 height 19
